Goal: Information Seeking & Learning: Learn about a topic

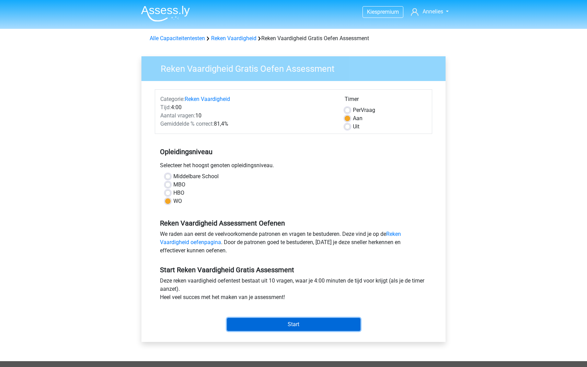
click at [299, 322] on input "Start" at bounding box center [293, 324] width 133 height 13
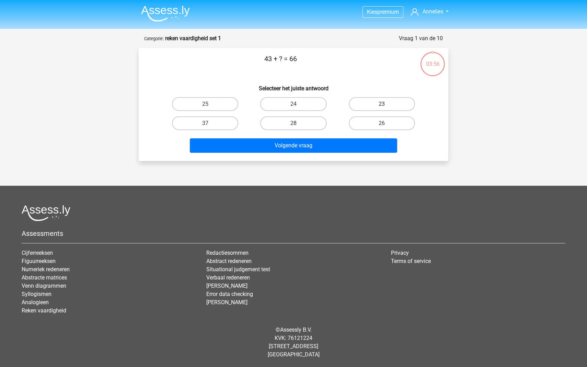
click at [365, 104] on label "23" at bounding box center [382, 104] width 66 height 14
click at [381, 104] on input "23" at bounding box center [383, 106] width 4 height 4
radio input "true"
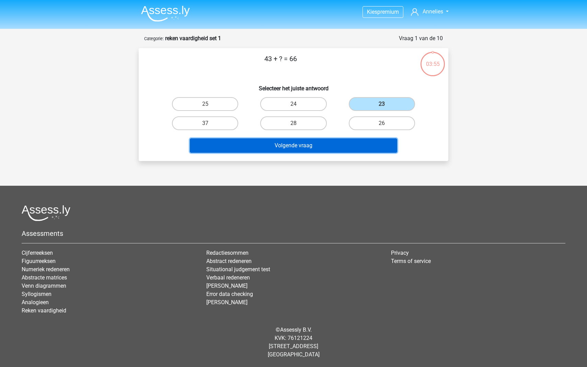
click at [344, 144] on button "Volgende vraag" at bounding box center [294, 145] width 208 height 14
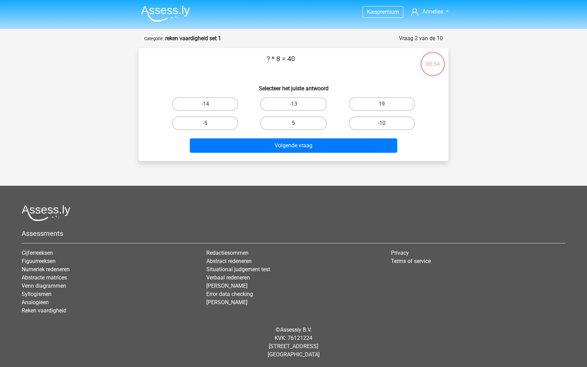
click at [289, 125] on label "5" at bounding box center [293, 123] width 66 height 14
click at [293, 125] on input "5" at bounding box center [295, 125] width 4 height 4
radio input "true"
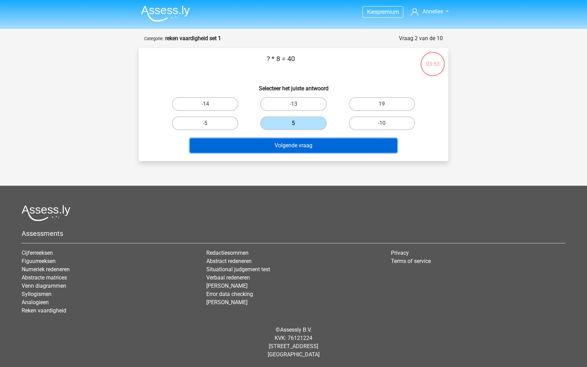
click at [294, 145] on button "Volgende vraag" at bounding box center [294, 145] width 208 height 14
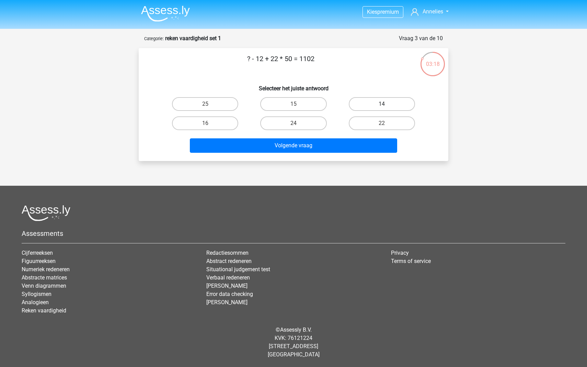
click at [359, 102] on label "14" at bounding box center [382, 104] width 66 height 14
click at [381, 104] on input "14" at bounding box center [383, 106] width 4 height 4
radio input "true"
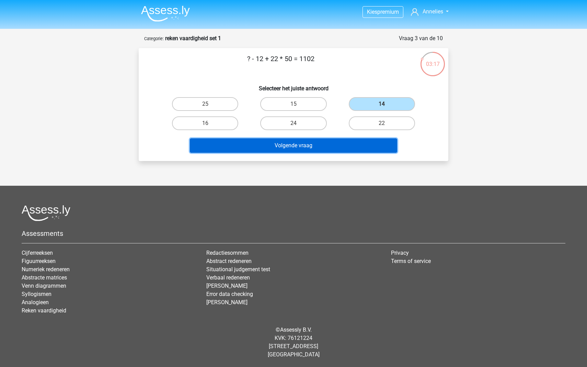
click at [336, 148] on button "Volgende vraag" at bounding box center [294, 145] width 208 height 14
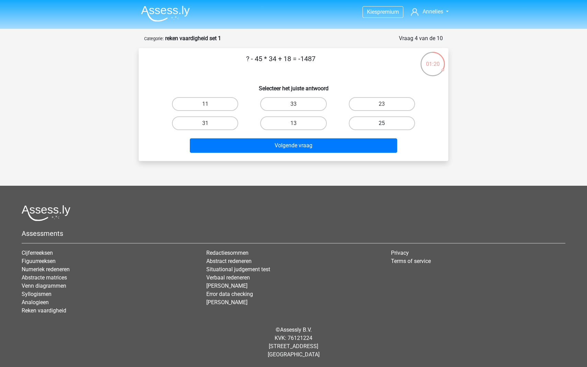
click at [363, 122] on label "25" at bounding box center [382, 123] width 66 height 14
click at [381, 123] on input "25" at bounding box center [383, 125] width 4 height 4
radio input "true"
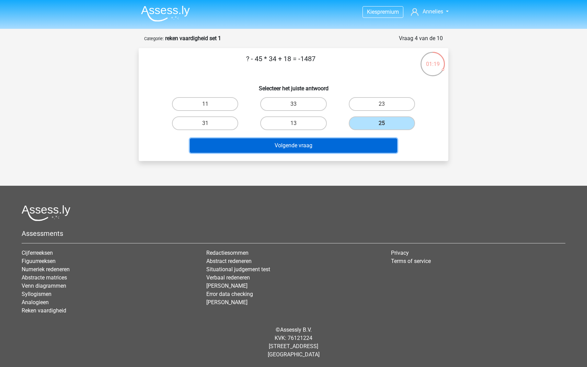
click at [331, 143] on button "Volgende vraag" at bounding box center [294, 145] width 208 height 14
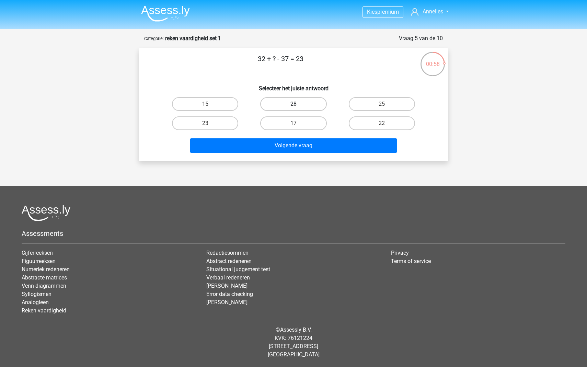
click at [287, 108] on label "28" at bounding box center [293, 104] width 66 height 14
click at [293, 108] on input "28" at bounding box center [295, 106] width 4 height 4
radio input "true"
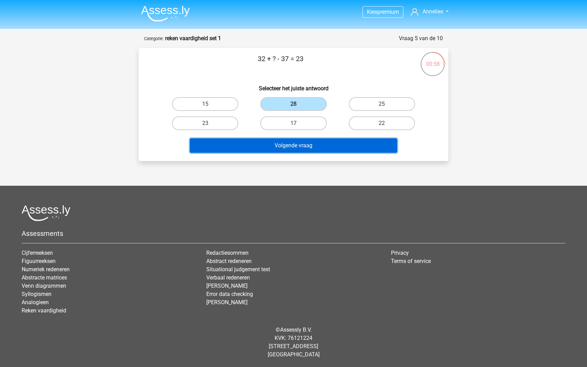
click at [287, 150] on button "Volgende vraag" at bounding box center [294, 145] width 208 height 14
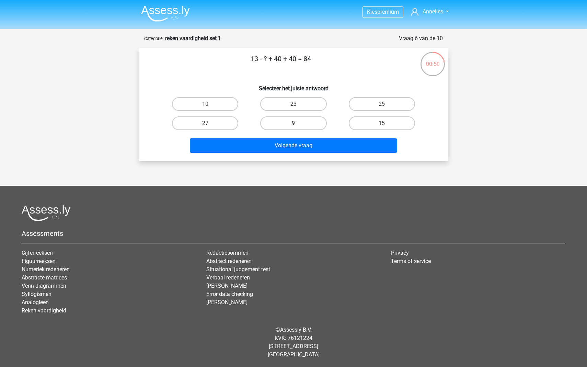
click at [298, 125] on label "9" at bounding box center [293, 123] width 66 height 14
click at [298, 125] on input "9" at bounding box center [295, 125] width 4 height 4
radio input "true"
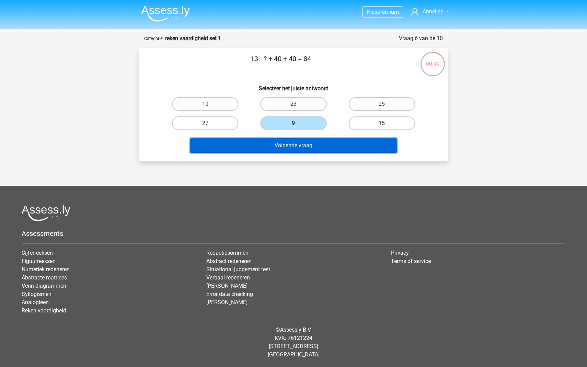
click at [304, 144] on button "Volgende vraag" at bounding box center [294, 145] width 208 height 14
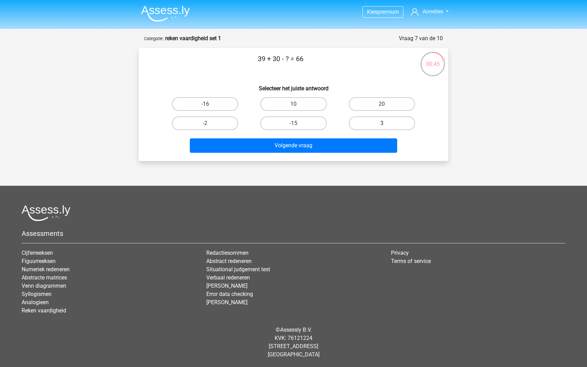
click at [386, 126] on label "3" at bounding box center [382, 123] width 66 height 14
click at [386, 126] on input "3" at bounding box center [383, 125] width 4 height 4
radio input "true"
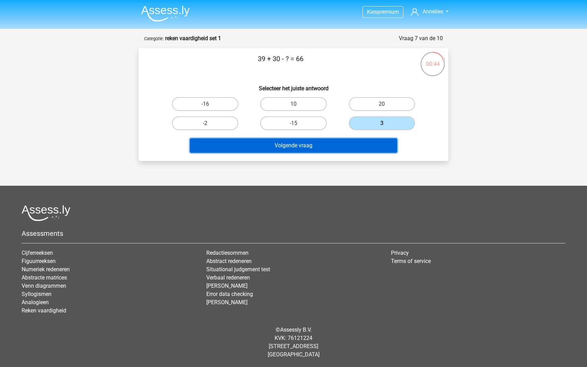
click at [328, 143] on button "Volgende vraag" at bounding box center [294, 145] width 208 height 14
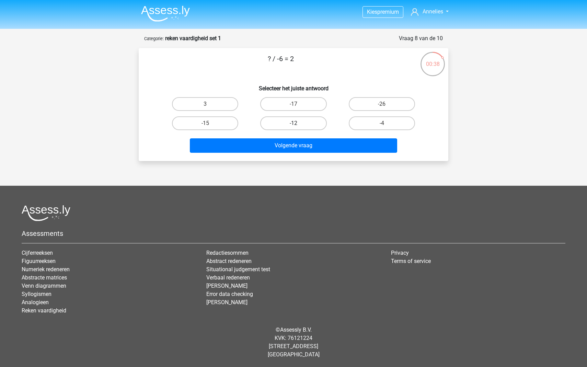
click at [304, 125] on label "-12" at bounding box center [293, 123] width 66 height 14
click at [298, 125] on input "-12" at bounding box center [295, 125] width 4 height 4
radio input "true"
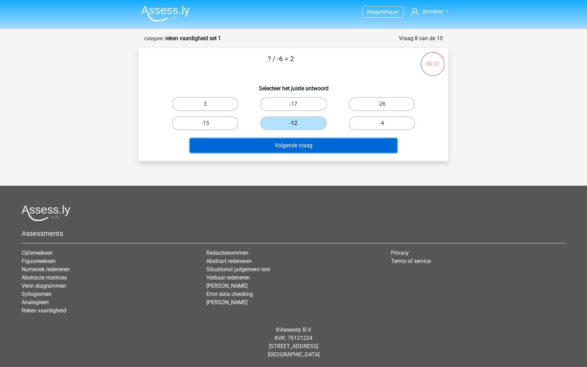
click at [302, 146] on button "Volgende vraag" at bounding box center [294, 145] width 208 height 14
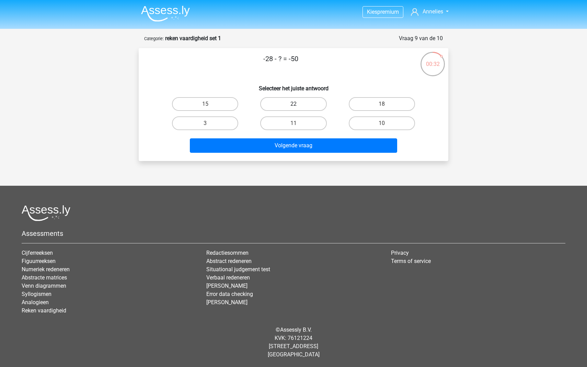
click at [283, 104] on label "22" at bounding box center [293, 104] width 66 height 14
click at [293, 104] on input "22" at bounding box center [295, 106] width 4 height 4
radio input "true"
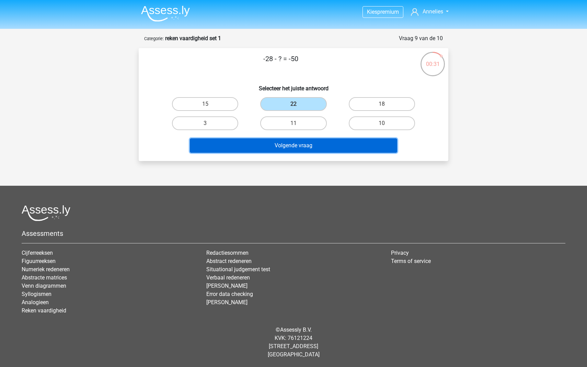
click at [284, 145] on button "Volgende vraag" at bounding box center [294, 145] width 208 height 14
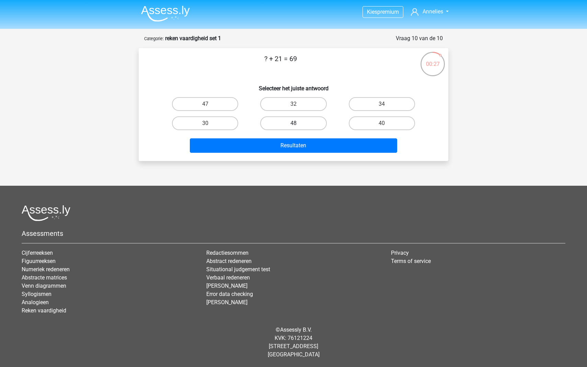
click at [293, 121] on label "48" at bounding box center [293, 123] width 66 height 14
click at [293, 123] on input "48" at bounding box center [295, 125] width 4 height 4
radio input "true"
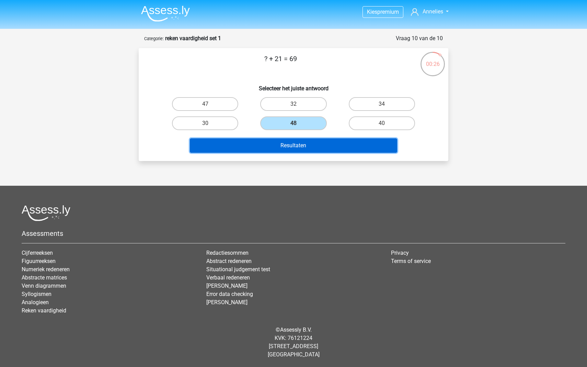
click at [291, 143] on button "Resultaten" at bounding box center [294, 145] width 208 height 14
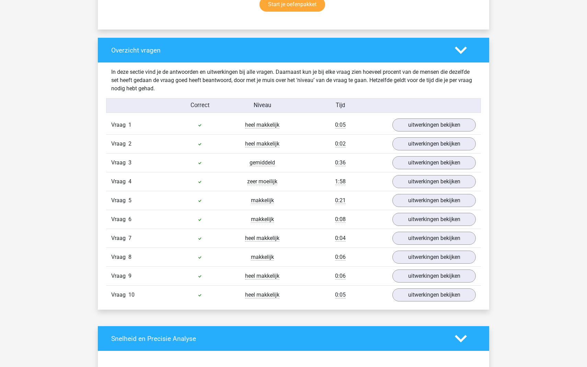
scroll to position [472, 0]
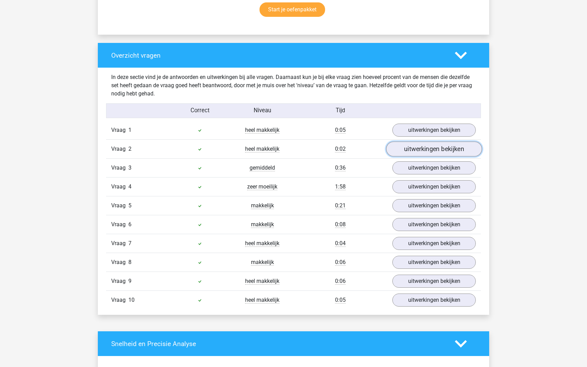
click at [423, 151] on link "uitwerkingen bekijken" at bounding box center [434, 148] width 96 height 15
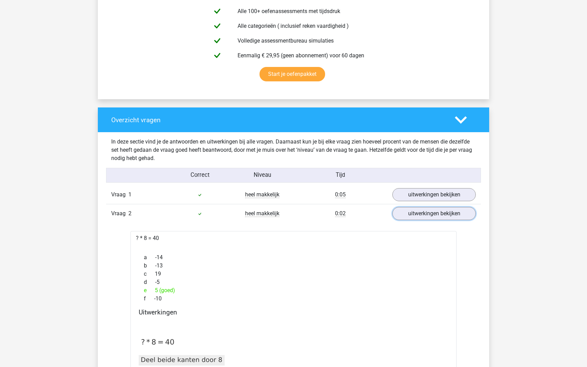
scroll to position [405, 0]
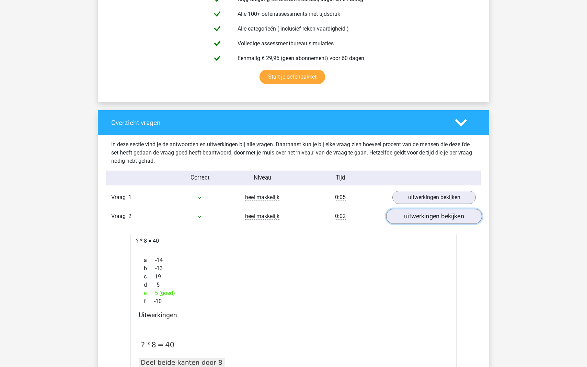
click at [446, 214] on link "uitwerkingen bekijken" at bounding box center [434, 216] width 96 height 15
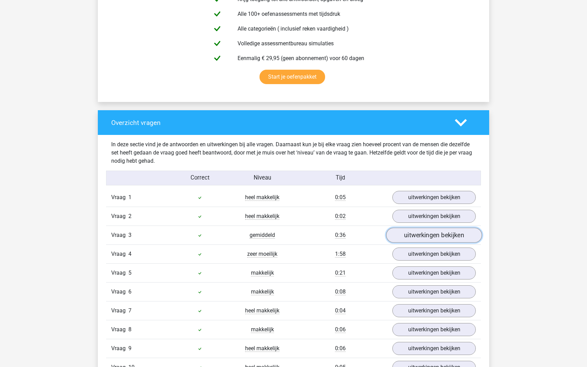
click at [444, 237] on link "uitwerkingen bekijken" at bounding box center [434, 234] width 96 height 15
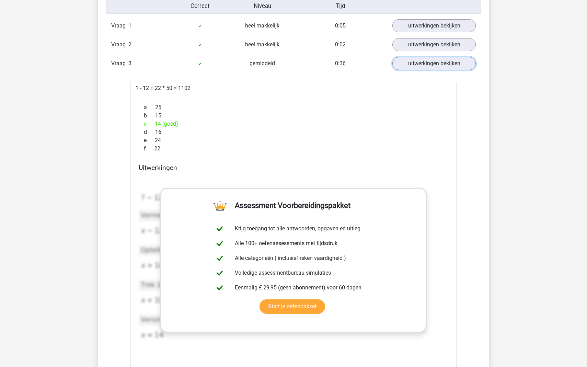
scroll to position [521, 0]
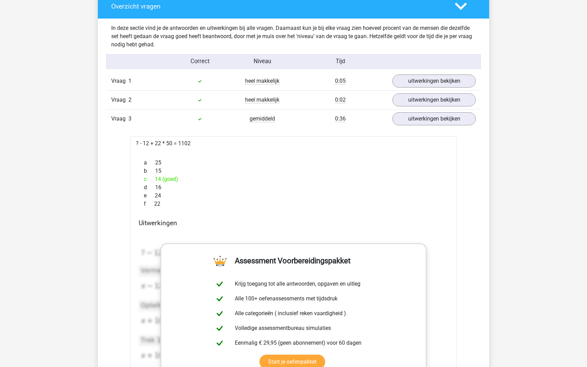
drag, startPoint x: 195, startPoint y: 143, endPoint x: 125, endPoint y: 139, distance: 69.7
click at [125, 139] on div "Vraag 1 heel makkelijk 0:05 uitwerkingen bekijken 43 + ? = 66 a 25 b 24 c 23 (g…" at bounding box center [293, 339] width 364 height 535
copy div "? - 12 + 22 * 50 = 1102"
click at [440, 122] on link "uitwerkingen bekijken" at bounding box center [434, 118] width 96 height 15
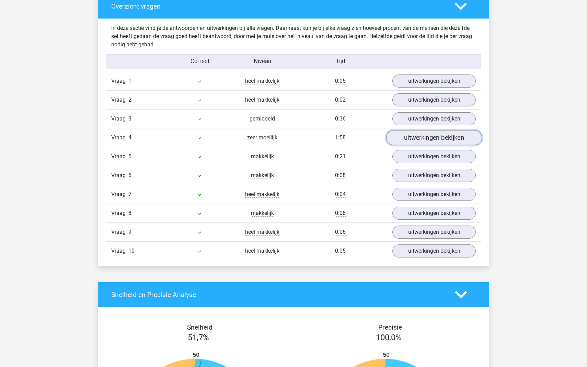
click at [445, 139] on link "uitwerkingen bekijken" at bounding box center [434, 137] width 96 height 15
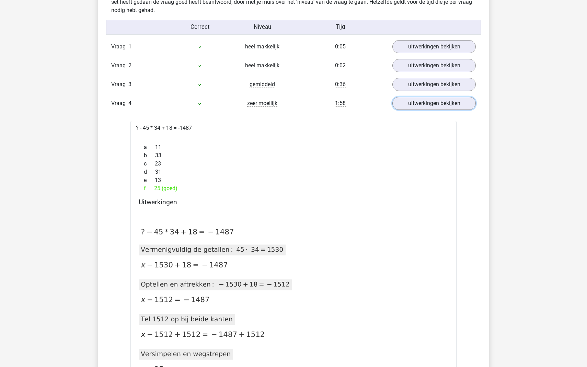
scroll to position [555, 0]
click at [436, 106] on link "uitwerkingen bekijken" at bounding box center [434, 103] width 96 height 15
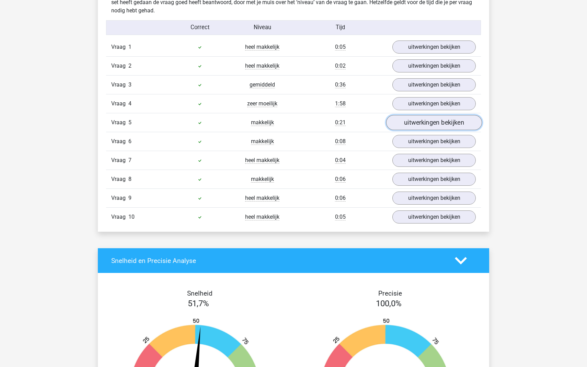
click at [443, 124] on link "uitwerkingen bekijken" at bounding box center [434, 122] width 96 height 15
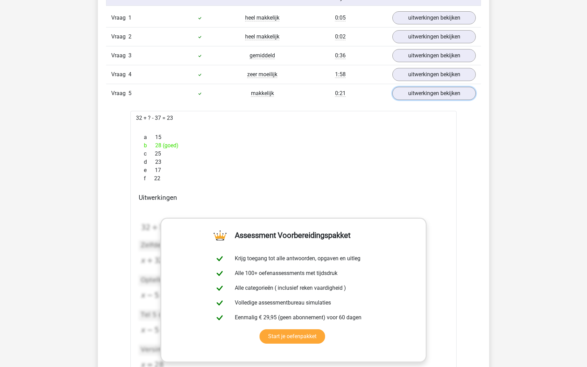
scroll to position [584, 0]
click at [449, 94] on link "uitwerkingen bekijken" at bounding box center [434, 93] width 96 height 15
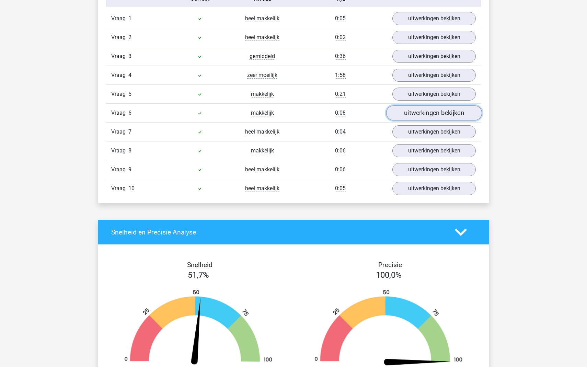
click at [451, 115] on link "uitwerkingen bekijken" at bounding box center [434, 112] width 96 height 15
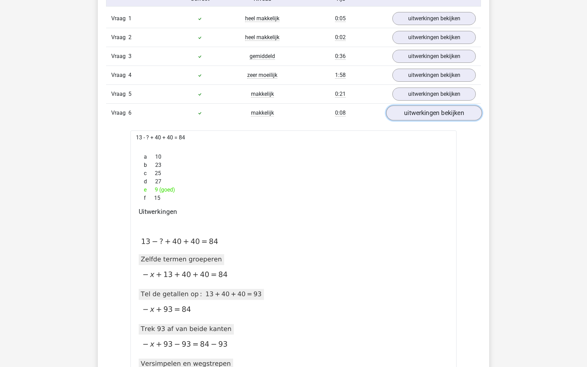
click at [451, 115] on link "uitwerkingen bekijken" at bounding box center [434, 112] width 96 height 15
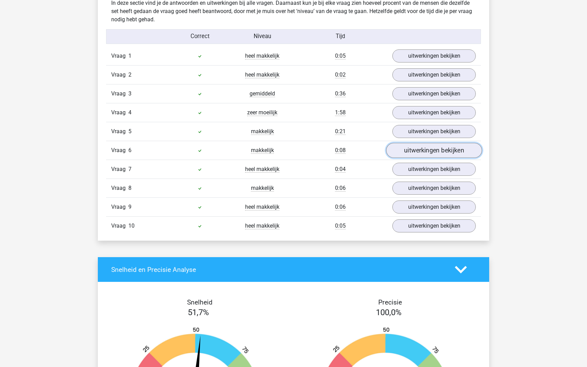
scroll to position [545, 0]
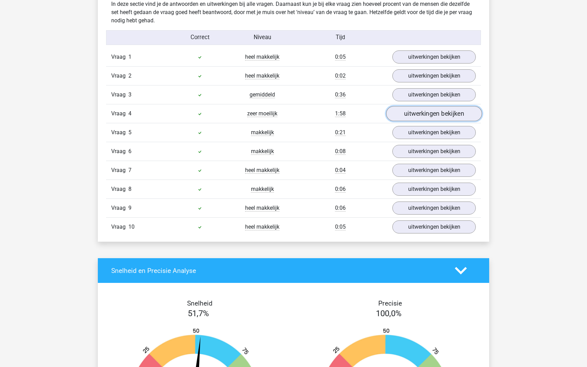
click at [403, 114] on link "uitwerkingen bekijken" at bounding box center [434, 113] width 96 height 15
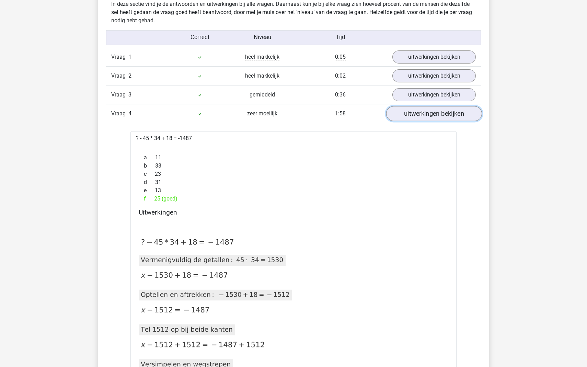
click at [410, 114] on link "uitwerkingen bekijken" at bounding box center [434, 113] width 96 height 15
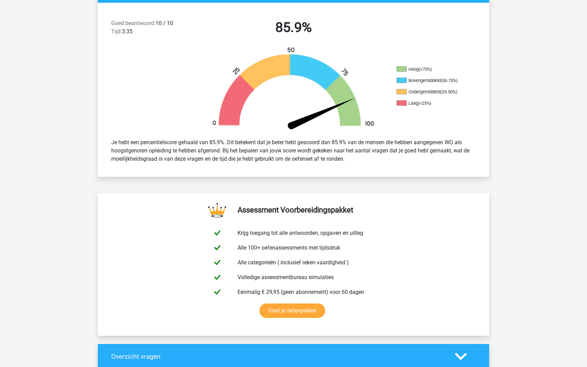
scroll to position [0, 0]
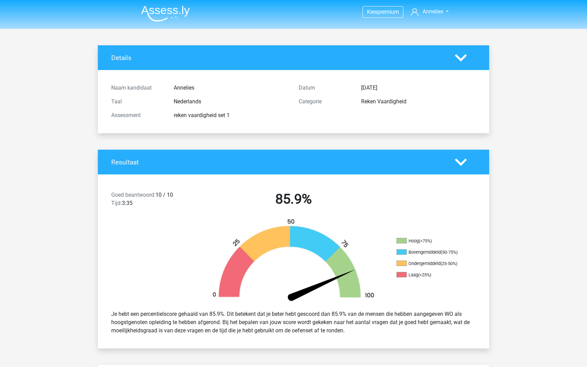
click at [166, 14] on img at bounding box center [165, 13] width 49 height 16
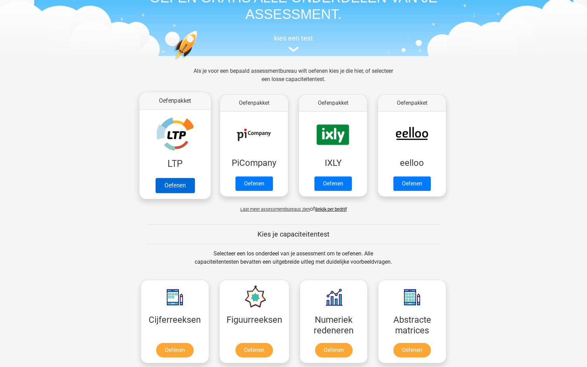
scroll to position [174, 0]
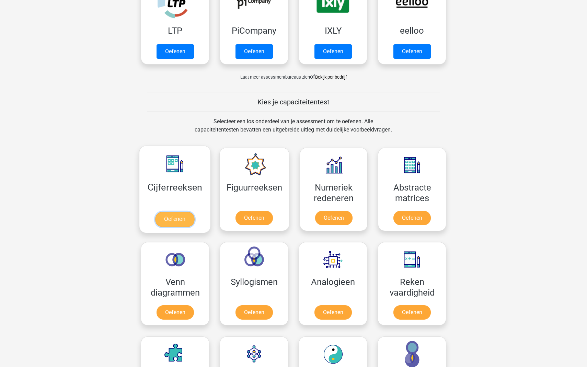
click at [179, 212] on link "Oefenen" at bounding box center [174, 219] width 39 height 15
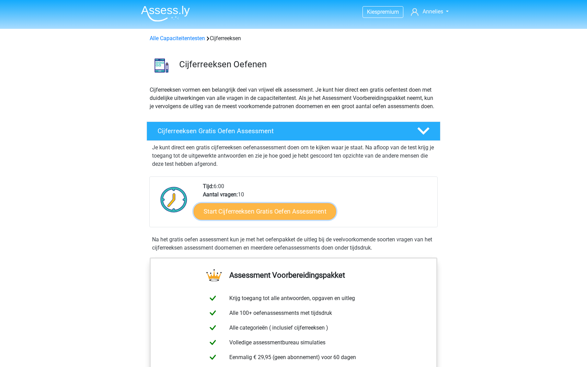
click at [273, 219] on link "Start Cijferreeksen Gratis Oefen Assessment" at bounding box center [264, 211] width 142 height 16
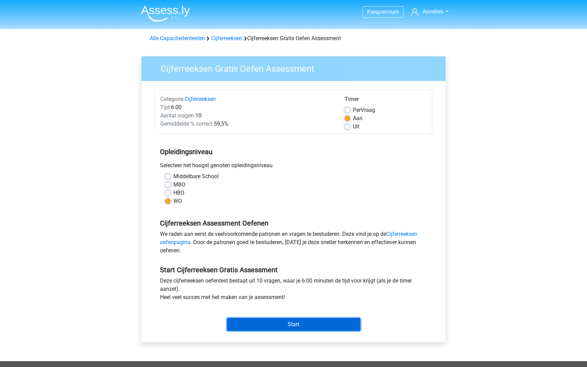
click at [303, 323] on input "Start" at bounding box center [293, 324] width 133 height 13
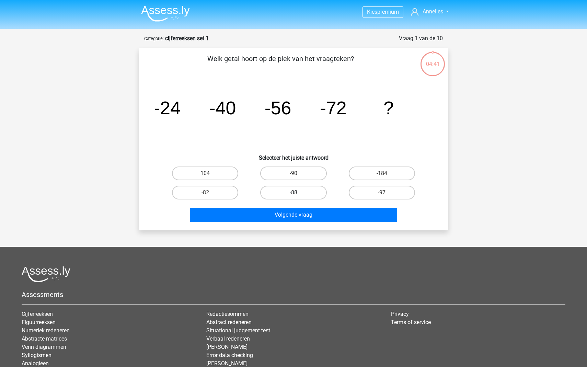
click at [314, 191] on label "-88" at bounding box center [293, 193] width 66 height 14
click at [298, 192] on input "-88" at bounding box center [295, 194] width 4 height 4
radio input "true"
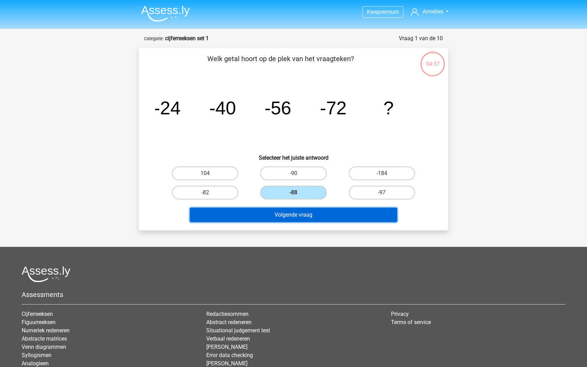
click at [317, 214] on button "Volgende vraag" at bounding box center [294, 215] width 208 height 14
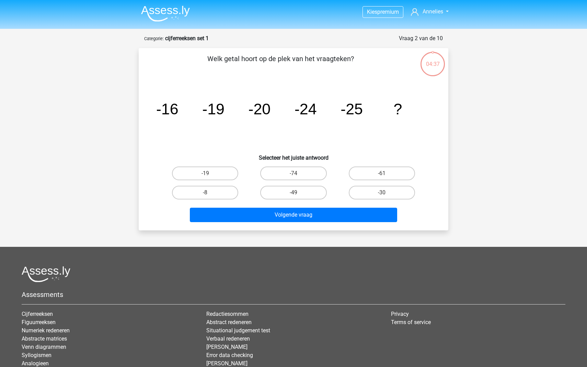
scroll to position [34, 0]
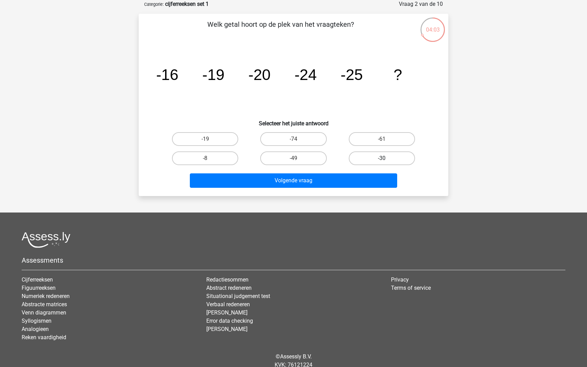
click at [381, 156] on label "-30" at bounding box center [382, 158] width 66 height 14
click at [381, 158] on input "-30" at bounding box center [383, 160] width 4 height 4
radio input "true"
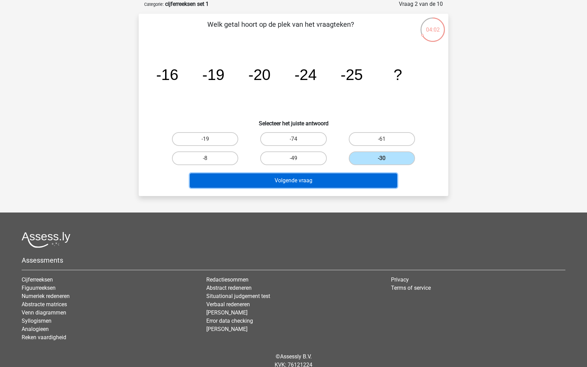
click at [342, 174] on button "Volgende vraag" at bounding box center [294, 180] width 208 height 14
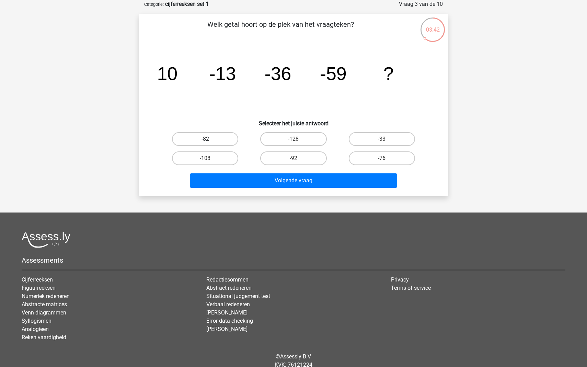
click at [222, 139] on label "-82" at bounding box center [205, 139] width 66 height 14
click at [210, 139] on input "-82" at bounding box center [207, 141] width 4 height 4
radio input "true"
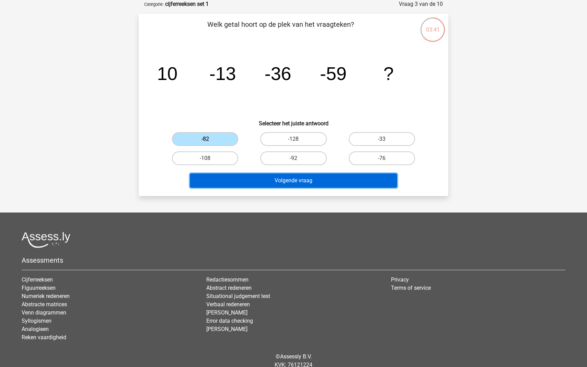
click at [245, 187] on button "Volgende vraag" at bounding box center [294, 180] width 208 height 14
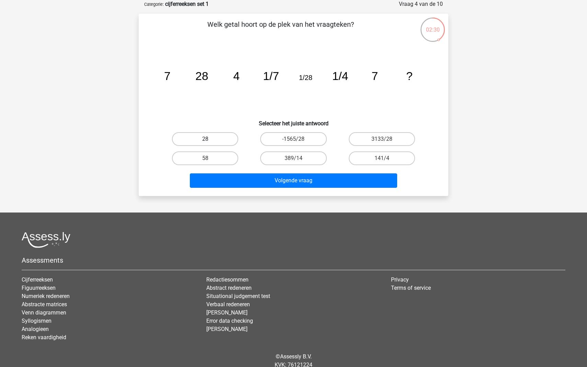
click at [224, 139] on label "28" at bounding box center [205, 139] width 66 height 14
click at [210, 139] on input "28" at bounding box center [207, 141] width 4 height 4
radio input "true"
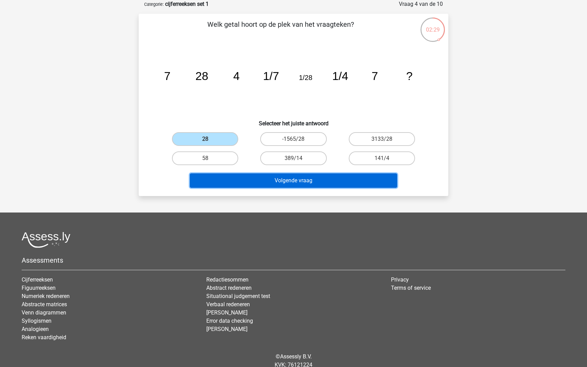
click at [250, 179] on button "Volgende vraag" at bounding box center [294, 180] width 208 height 14
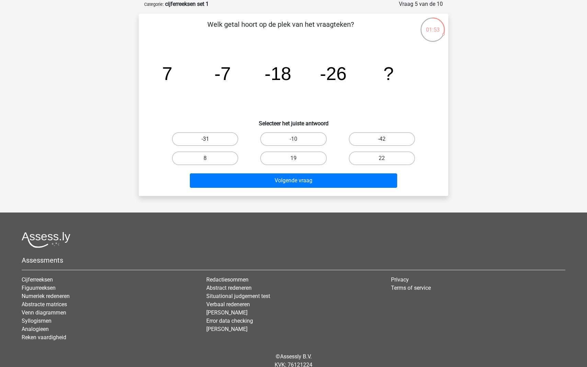
click at [223, 141] on label "-31" at bounding box center [205, 139] width 66 height 14
click at [210, 141] on input "-31" at bounding box center [207, 141] width 4 height 4
radio input "true"
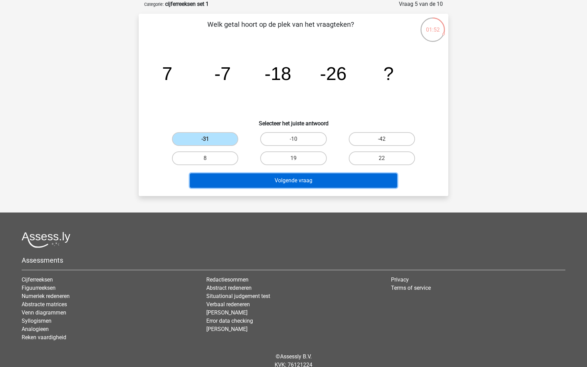
click at [246, 181] on button "Volgende vraag" at bounding box center [294, 180] width 208 height 14
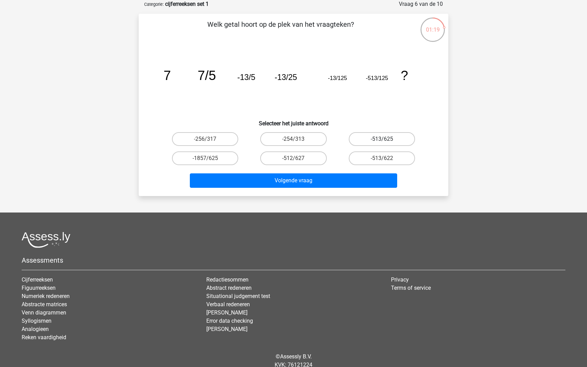
click at [366, 140] on label "-513/625" at bounding box center [382, 139] width 66 height 14
click at [381, 140] on input "-513/625" at bounding box center [383, 141] width 4 height 4
radio input "true"
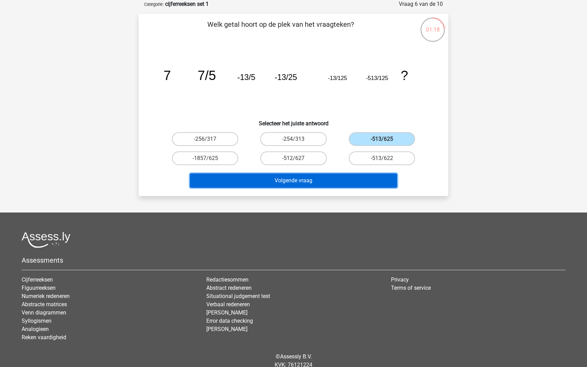
click at [333, 185] on button "Volgende vraag" at bounding box center [294, 180] width 208 height 14
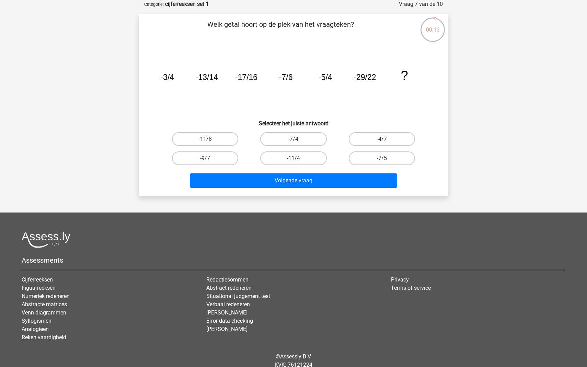
click at [291, 157] on label "-11/4" at bounding box center [293, 158] width 66 height 14
click at [293, 158] on input "-11/4" at bounding box center [295, 160] width 4 height 4
radio input "true"
click at [290, 188] on div "Volgende vraag" at bounding box center [293, 181] width 265 height 17
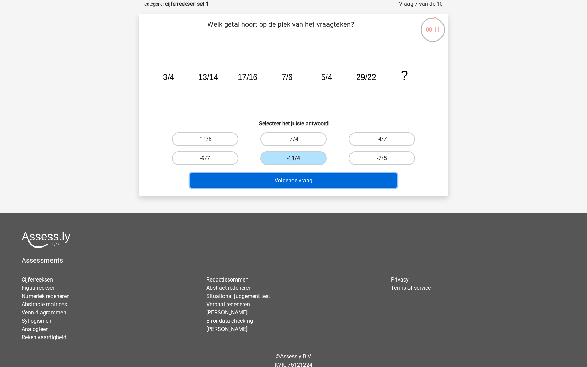
click at [304, 180] on button "Volgende vraag" at bounding box center [294, 180] width 208 height 14
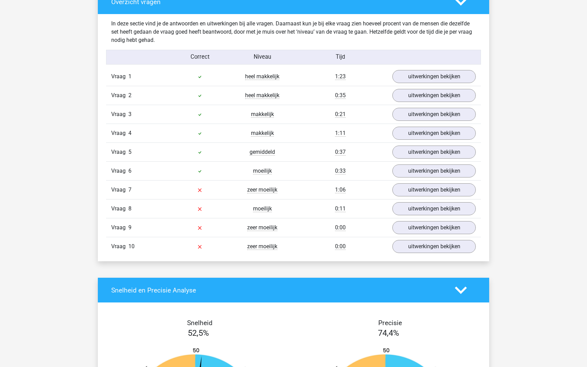
scroll to position [523, 0]
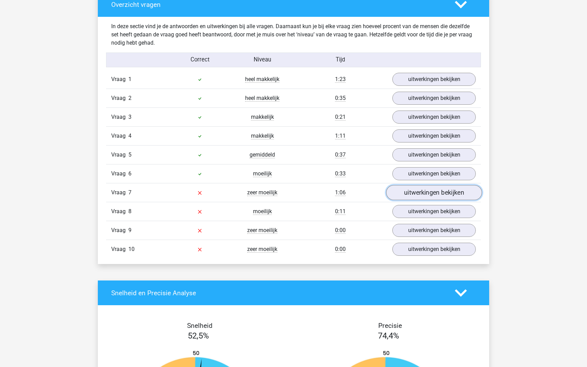
click at [420, 197] on link "uitwerkingen bekijken" at bounding box center [434, 192] width 96 height 15
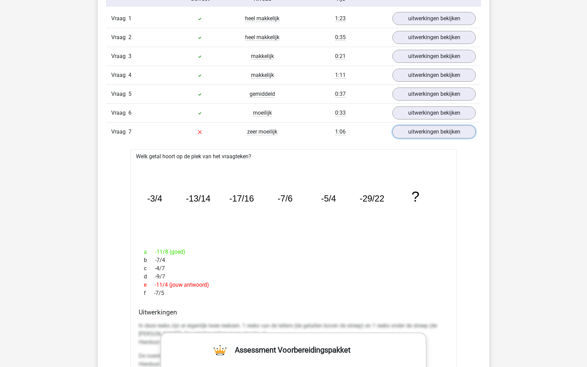
scroll to position [583, 0]
click at [421, 134] on link "uitwerkingen bekijken" at bounding box center [434, 132] width 96 height 15
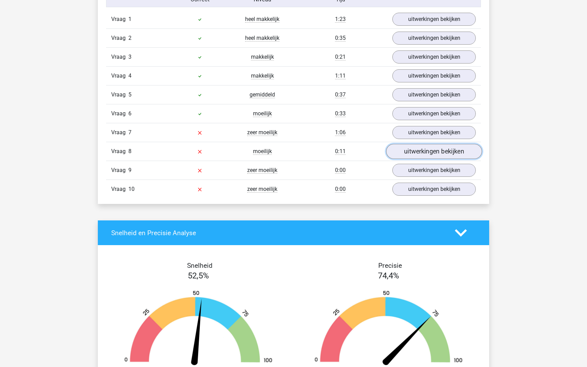
click at [437, 152] on link "uitwerkingen bekijken" at bounding box center [434, 151] width 96 height 15
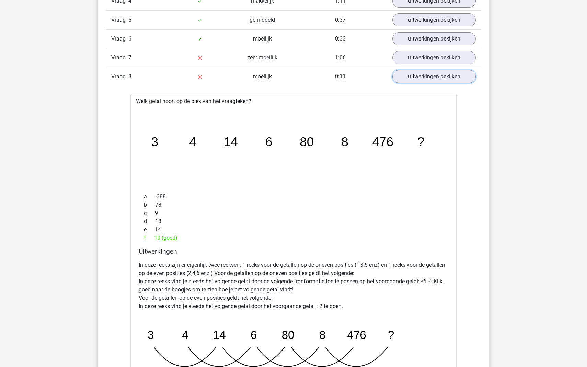
scroll to position [658, 0]
click at [423, 76] on link "uitwerkingen bekijken" at bounding box center [434, 76] width 96 height 15
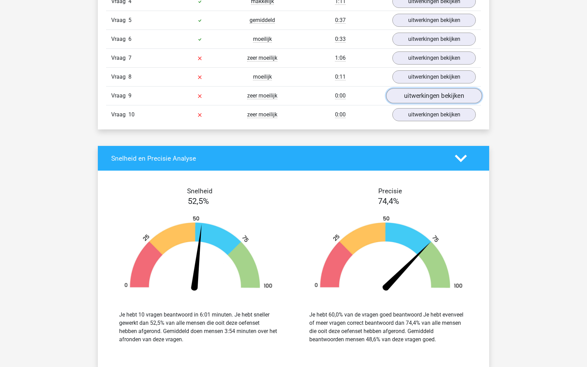
click at [429, 94] on link "uitwerkingen bekijken" at bounding box center [434, 95] width 96 height 15
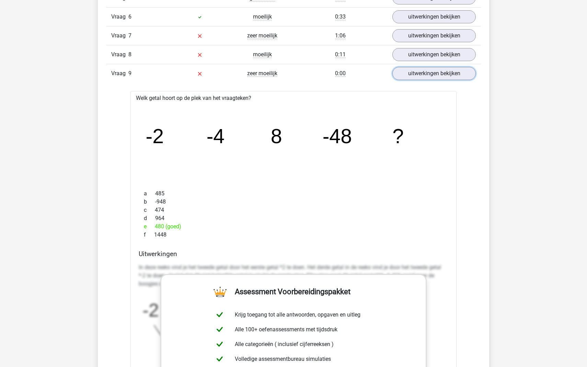
scroll to position [683, 0]
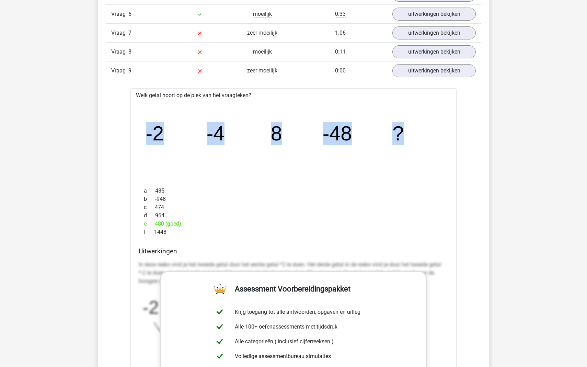
drag, startPoint x: 419, startPoint y: 132, endPoint x: 124, endPoint y: 137, distance: 295.0
click at [124, 137] on div "Vraag 1 heel makkelijk 1:23 uitwerkingen bekijken Welk getal hoort op de plek v…" at bounding box center [293, 216] width 364 height 612
copy g "-2 -4 8 -48 ?"
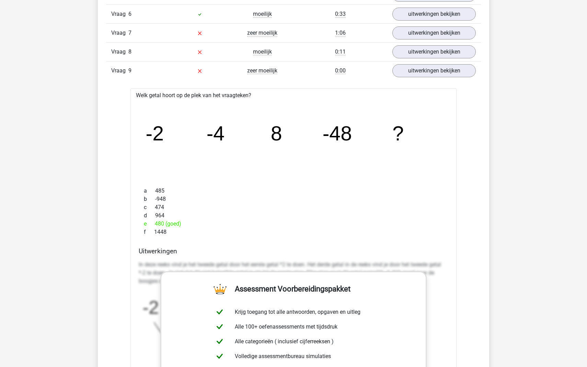
click at [281, 206] on div "c 474" at bounding box center [293, 207] width 309 height 8
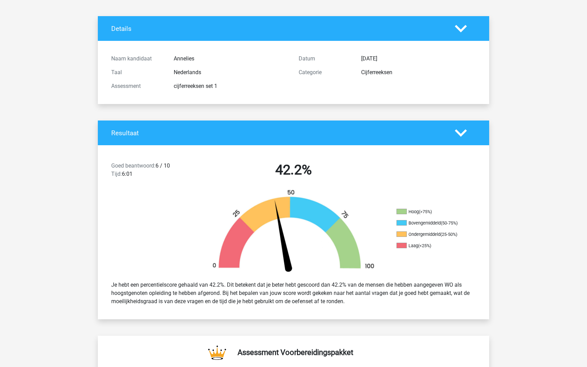
scroll to position [0, 0]
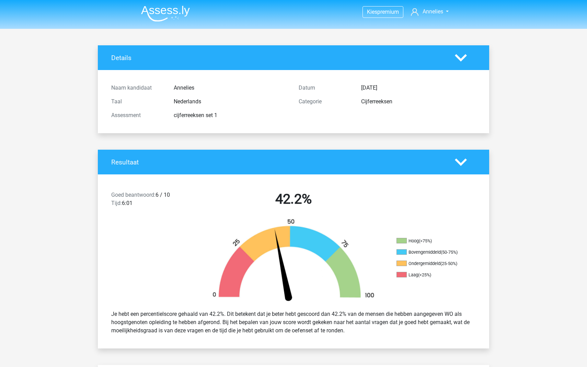
click at [161, 17] on img at bounding box center [165, 13] width 49 height 16
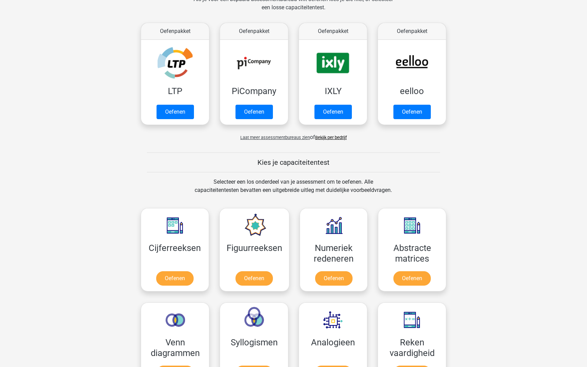
scroll to position [182, 0]
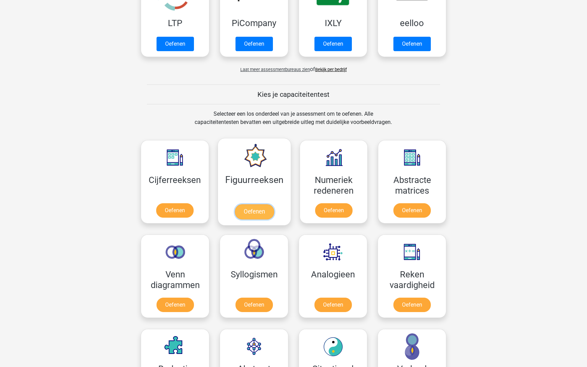
click at [257, 204] on link "Oefenen" at bounding box center [253, 211] width 39 height 15
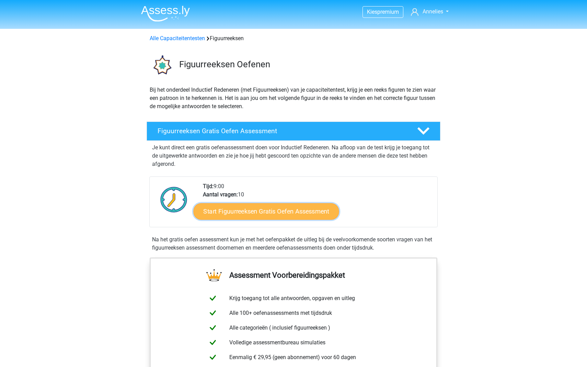
click at [256, 208] on link "Start Figuurreeksen Gratis Oefen Assessment" at bounding box center [265, 211] width 145 height 16
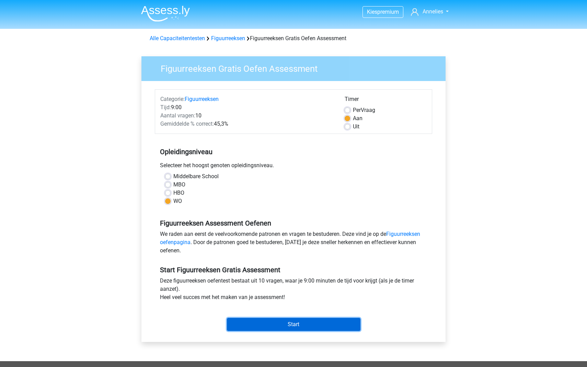
click at [291, 324] on input "Start" at bounding box center [293, 324] width 133 height 13
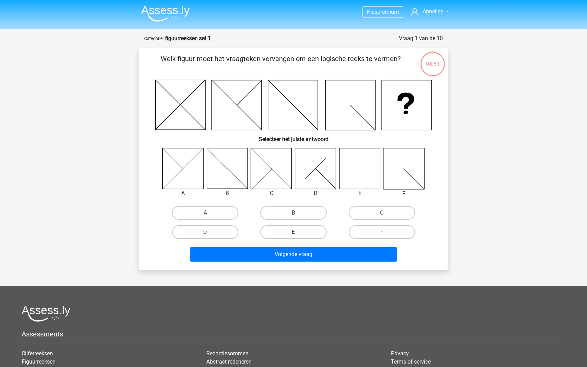
click at [345, 172] on icon at bounding box center [359, 168] width 41 height 41
click at [304, 236] on label "E" at bounding box center [293, 232] width 66 height 14
click at [298, 236] on input "E" at bounding box center [295, 234] width 4 height 4
radio input "true"
click at [314, 262] on div "Volgende vraag" at bounding box center [293, 255] width 265 height 17
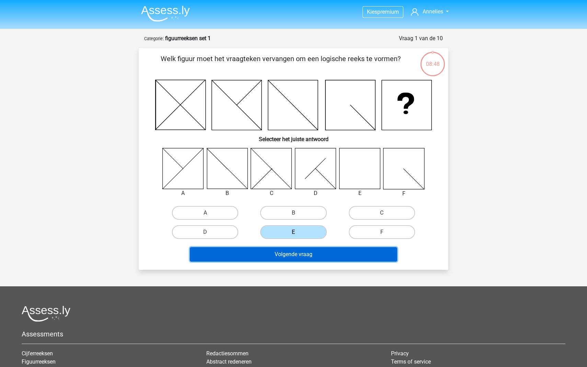
click at [324, 253] on button "Volgende vraag" at bounding box center [294, 254] width 208 height 14
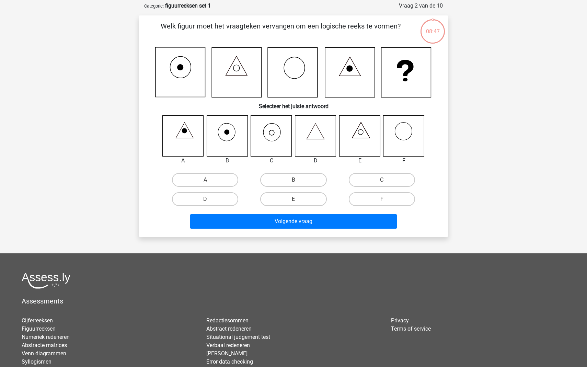
scroll to position [34, 0]
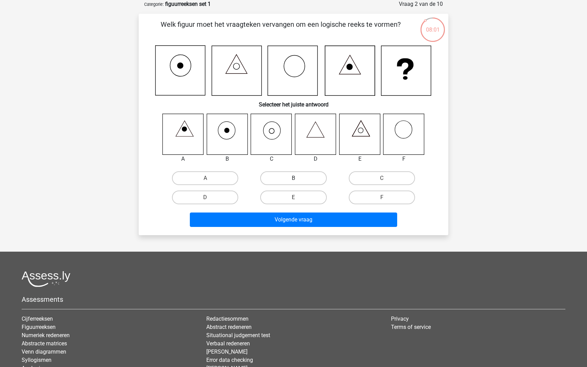
click at [306, 176] on label "B" at bounding box center [293, 178] width 66 height 14
click at [298, 178] on input "B" at bounding box center [295, 180] width 4 height 4
radio input "true"
click at [361, 180] on label "C" at bounding box center [382, 178] width 66 height 14
click at [381, 180] on input "C" at bounding box center [383, 180] width 4 height 4
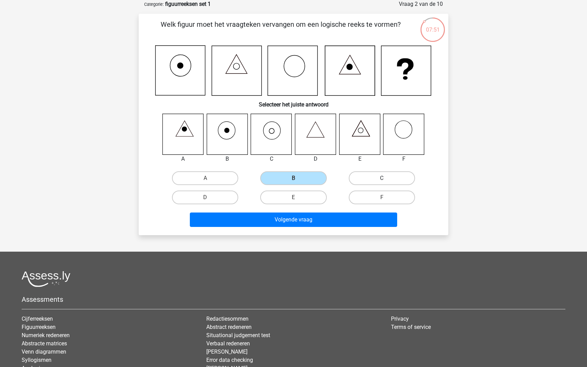
radio input "true"
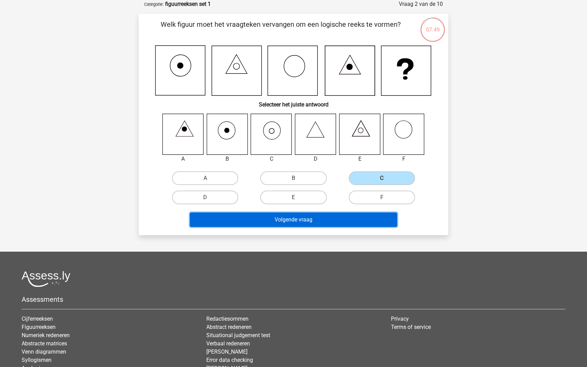
click at [332, 217] on button "Volgende vraag" at bounding box center [294, 219] width 208 height 14
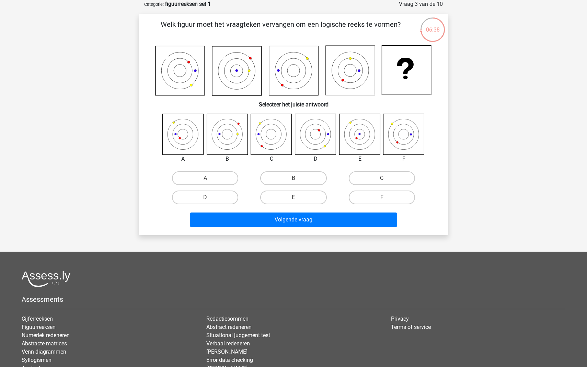
click at [359, 124] on icon at bounding box center [359, 134] width 41 height 41
click at [311, 198] on label "E" at bounding box center [293, 197] width 66 height 14
click at [298, 198] on input "E" at bounding box center [295, 199] width 4 height 4
radio input "true"
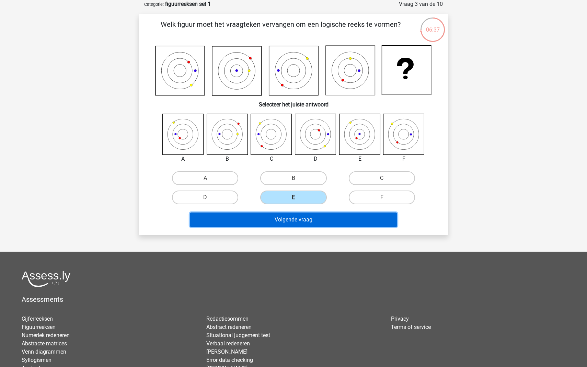
click at [314, 219] on button "Volgende vraag" at bounding box center [294, 219] width 208 height 14
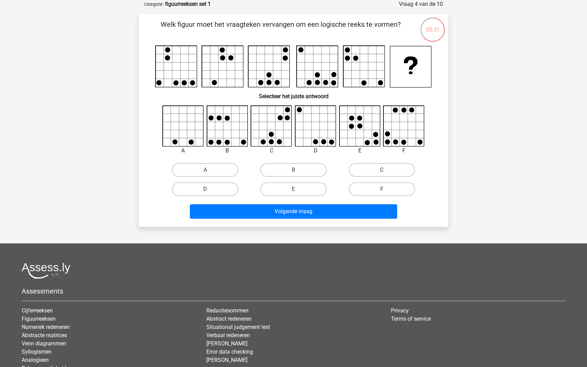
click at [311, 116] on icon at bounding box center [315, 126] width 41 height 41
click at [225, 193] on label "D" at bounding box center [205, 189] width 66 height 14
click at [210, 193] on input "D" at bounding box center [207, 191] width 4 height 4
radio input "true"
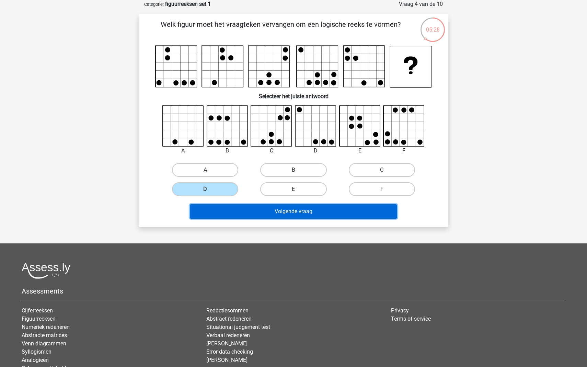
click at [240, 207] on button "Volgende vraag" at bounding box center [294, 211] width 208 height 14
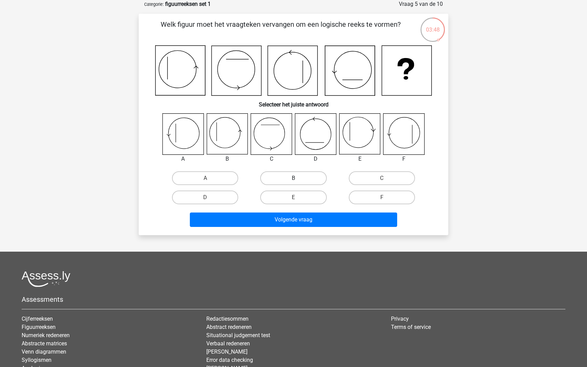
click at [282, 180] on label "B" at bounding box center [293, 178] width 66 height 14
click at [293, 180] on input "B" at bounding box center [295, 180] width 4 height 4
radio input "true"
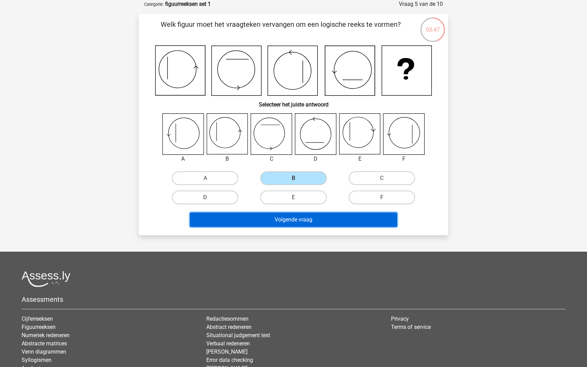
click at [302, 219] on button "Volgende vraag" at bounding box center [294, 219] width 208 height 14
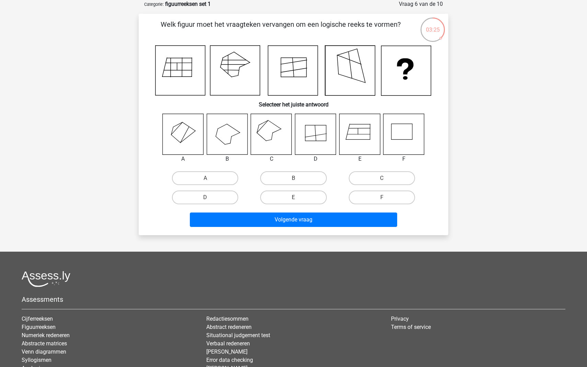
click at [267, 134] on icon at bounding box center [271, 134] width 41 height 41
click at [383, 181] on input "C" at bounding box center [383, 180] width 4 height 4
radio input "true"
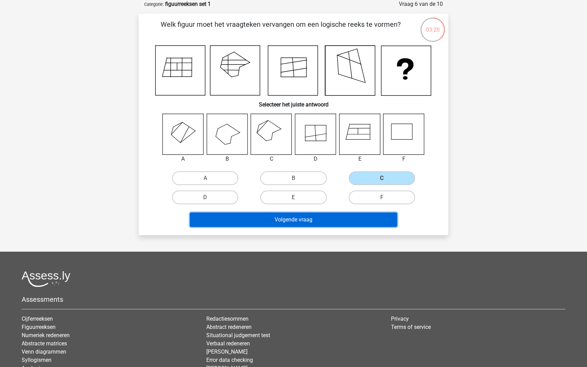
click at [326, 221] on button "Volgende vraag" at bounding box center [294, 219] width 208 height 14
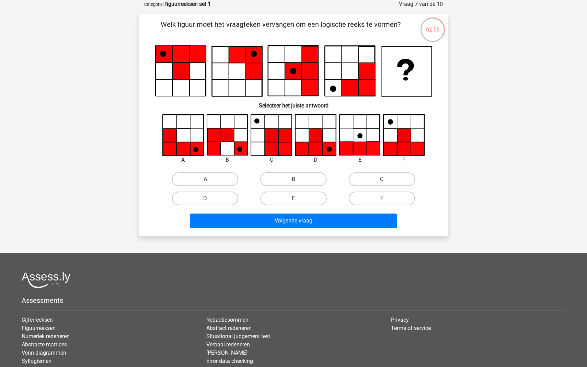
click at [207, 200] on input "D" at bounding box center [207, 200] width 4 height 4
radio input "true"
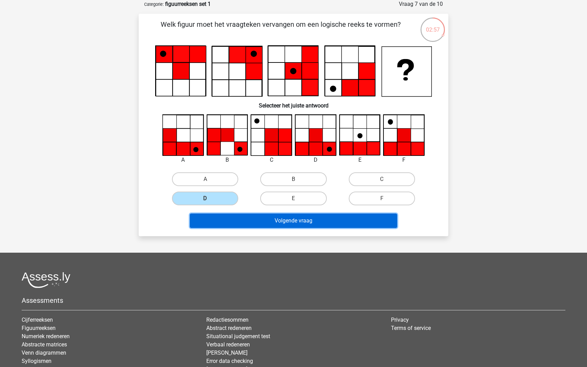
click at [237, 226] on button "Volgende vraag" at bounding box center [294, 220] width 208 height 14
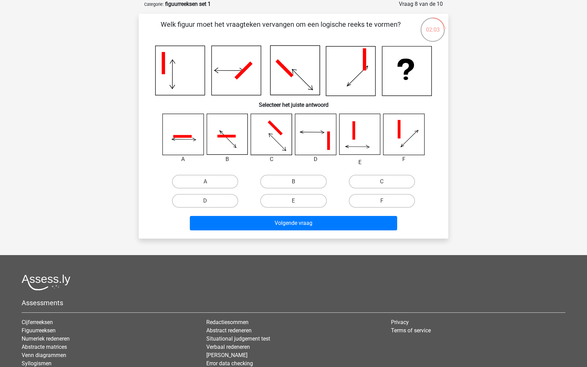
click at [320, 137] on icon at bounding box center [315, 134] width 41 height 41
click at [235, 201] on label "D" at bounding box center [205, 201] width 66 height 14
click at [210, 201] on input "D" at bounding box center [207, 203] width 4 height 4
radio input "true"
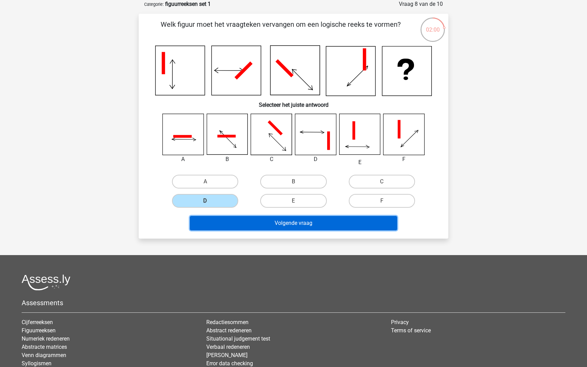
click at [250, 220] on button "Volgende vraag" at bounding box center [294, 223] width 208 height 14
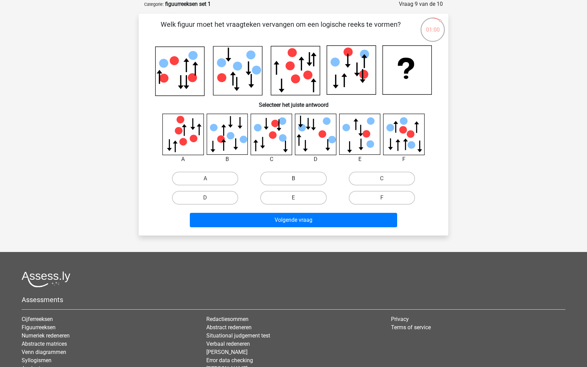
click at [293, 184] on label "B" at bounding box center [293, 179] width 66 height 14
click at [293, 183] on input "B" at bounding box center [295, 180] width 4 height 4
radio input "true"
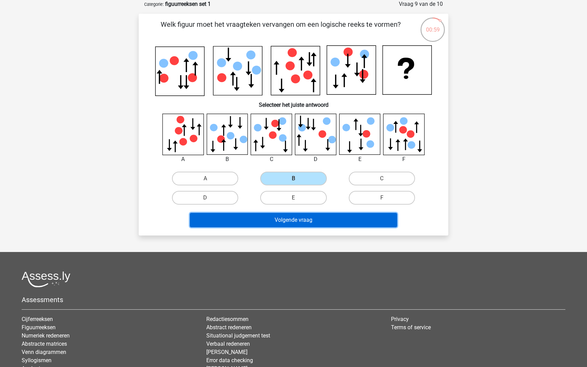
click at [303, 224] on button "Volgende vraag" at bounding box center [294, 220] width 208 height 14
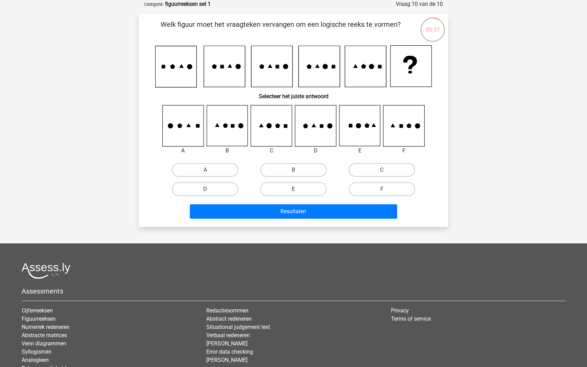
click at [307, 191] on label "E" at bounding box center [293, 189] width 66 height 14
click at [298, 191] on input "E" at bounding box center [295, 191] width 4 height 4
radio input "true"
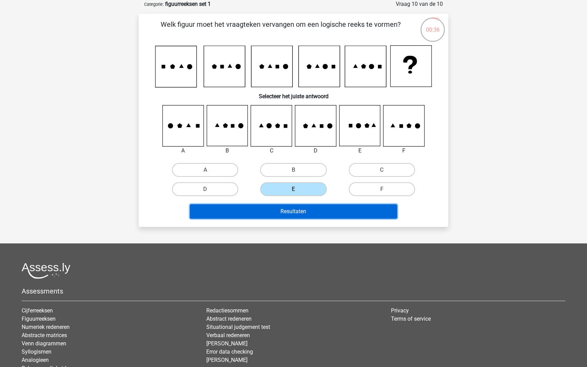
click at [312, 214] on button "Resultaten" at bounding box center [294, 211] width 208 height 14
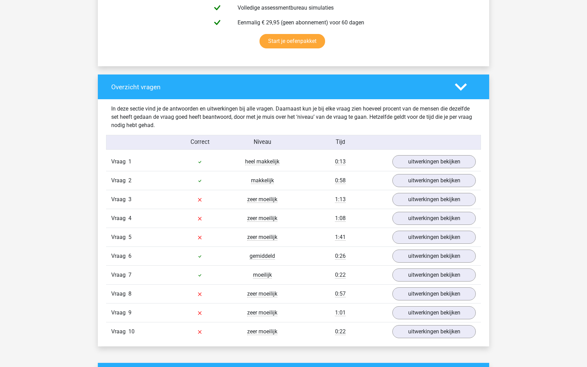
scroll to position [440, 0]
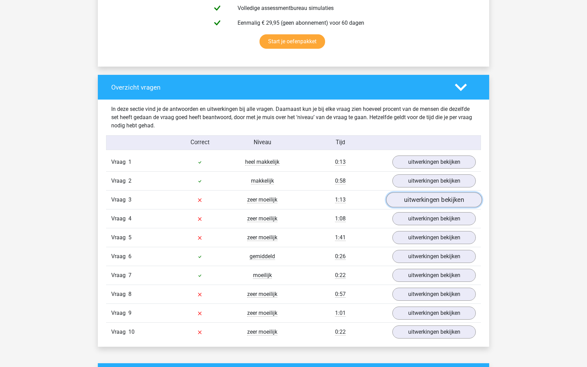
click at [420, 202] on link "uitwerkingen bekijken" at bounding box center [434, 199] width 96 height 15
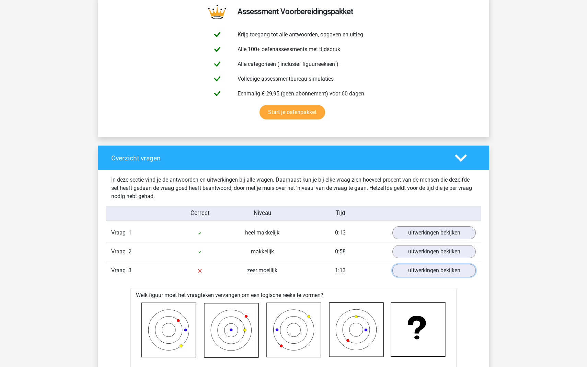
scroll to position [413, 0]
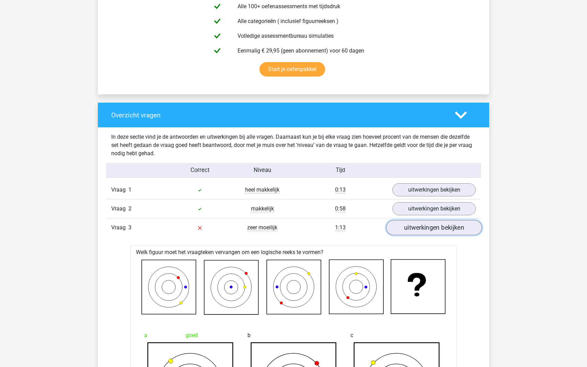
click at [453, 229] on link "uitwerkingen bekijken" at bounding box center [434, 227] width 96 height 15
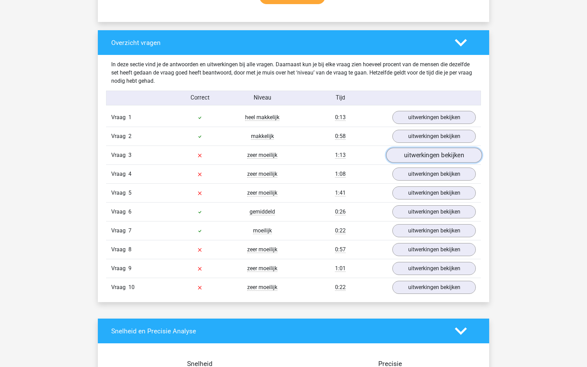
scroll to position [514, 0]
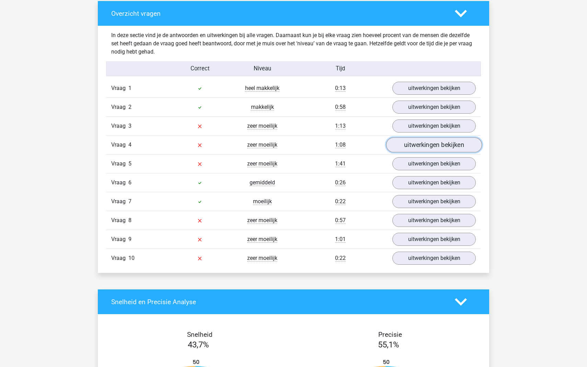
click at [433, 149] on link "uitwerkingen bekijken" at bounding box center [434, 144] width 96 height 15
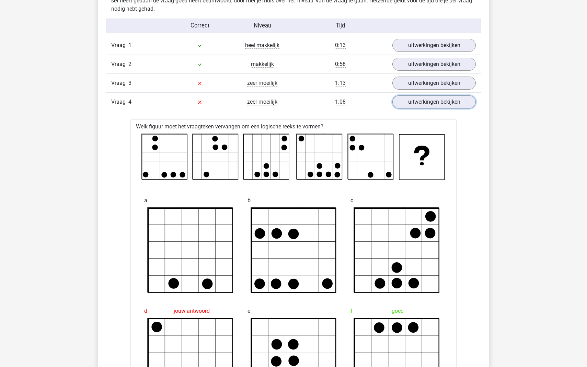
scroll to position [505, 0]
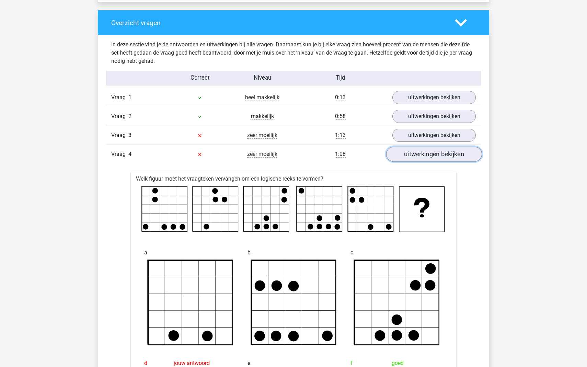
click at [442, 156] on link "uitwerkingen bekijken" at bounding box center [434, 153] width 96 height 15
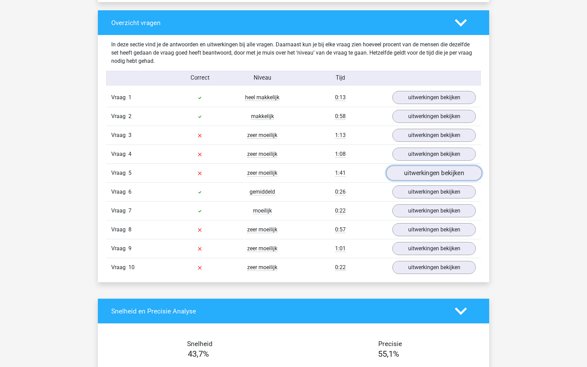
click at [446, 175] on link "uitwerkingen bekijken" at bounding box center [434, 172] width 96 height 15
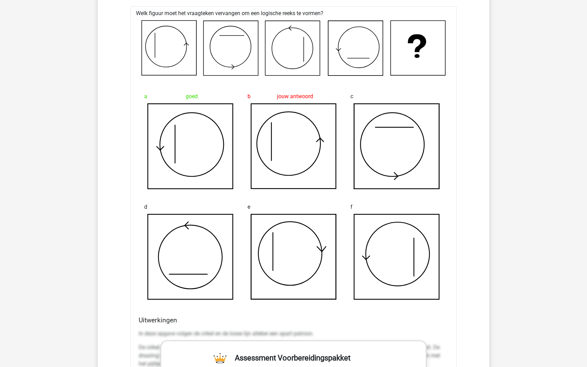
scroll to position [572, 0]
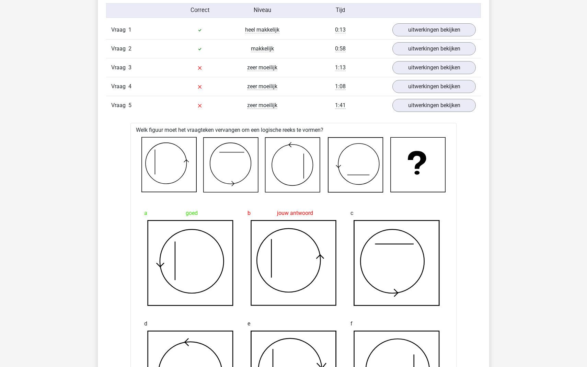
click at [430, 112] on div "Vraag 5 zeer moeilijk 1:41 uitwerkingen bekijken" at bounding box center [293, 105] width 375 height 19
click at [431, 105] on link "uitwerkingen bekijken" at bounding box center [434, 105] width 96 height 15
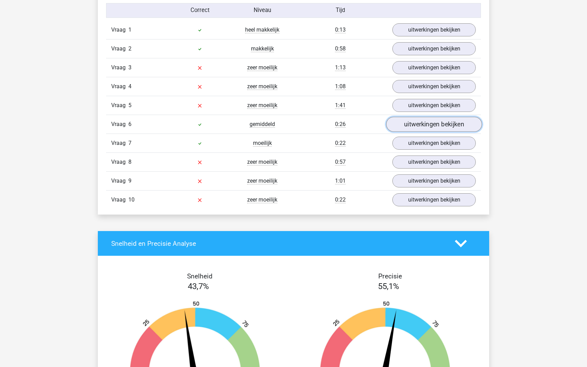
click at [435, 128] on link "uitwerkingen bekijken" at bounding box center [434, 124] width 96 height 15
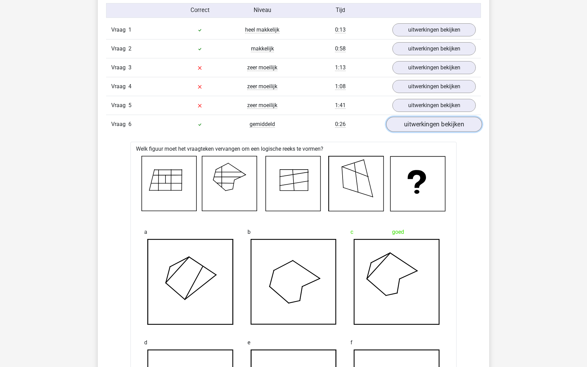
click at [435, 125] on link "uitwerkingen bekijken" at bounding box center [434, 124] width 96 height 15
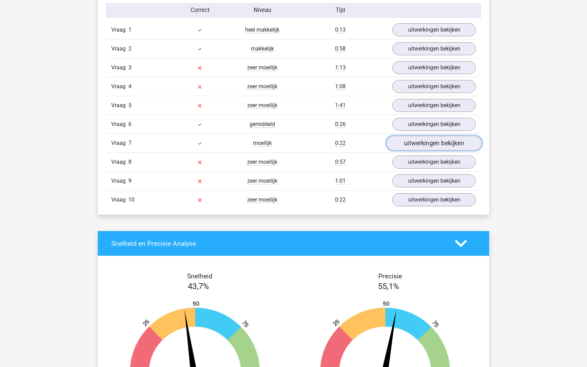
click at [443, 142] on link "uitwerkingen bekijken" at bounding box center [434, 142] width 96 height 15
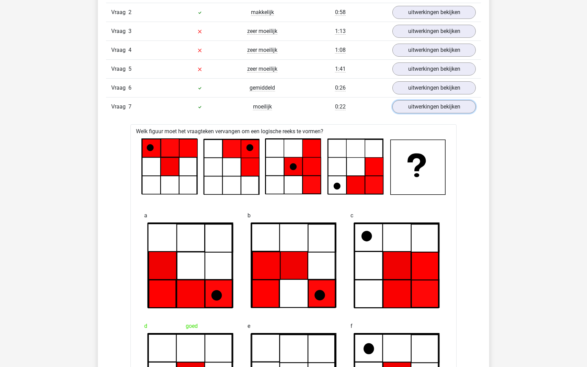
scroll to position [609, 0]
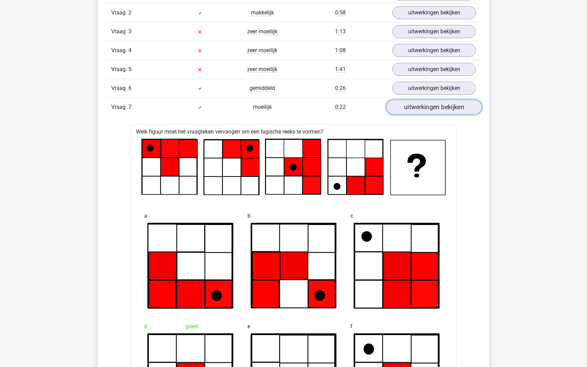
click at [439, 109] on link "uitwerkingen bekijken" at bounding box center [434, 106] width 96 height 15
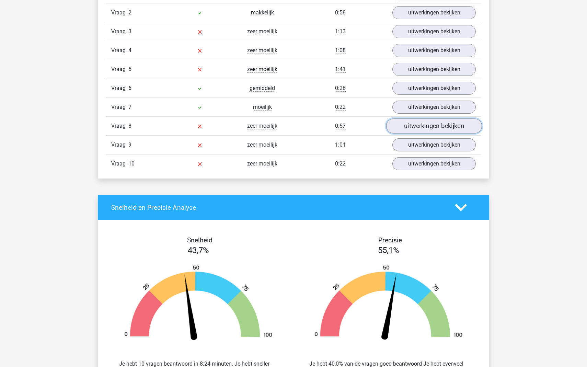
click at [444, 125] on link "uitwerkingen bekijken" at bounding box center [434, 125] width 96 height 15
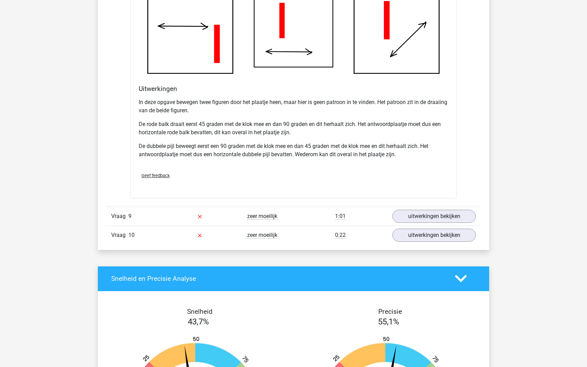
scroll to position [972, 0]
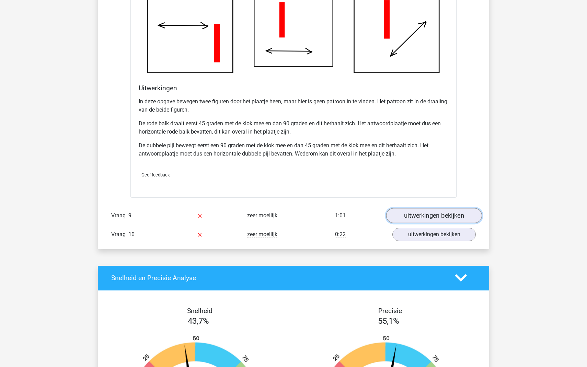
click at [449, 215] on link "uitwerkingen bekijken" at bounding box center [434, 215] width 96 height 15
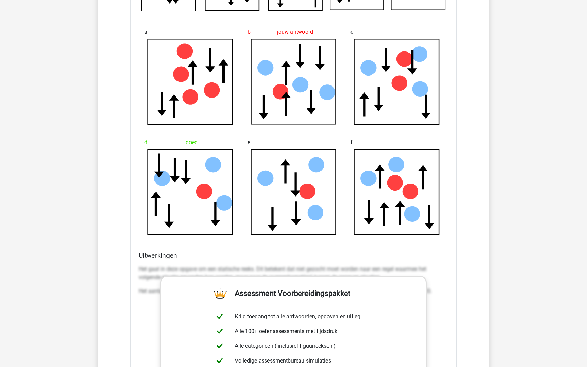
scroll to position [1098, 0]
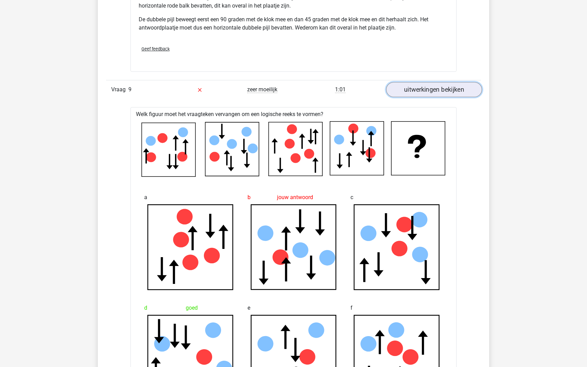
click at [433, 90] on link "uitwerkingen bekijken" at bounding box center [434, 89] width 96 height 15
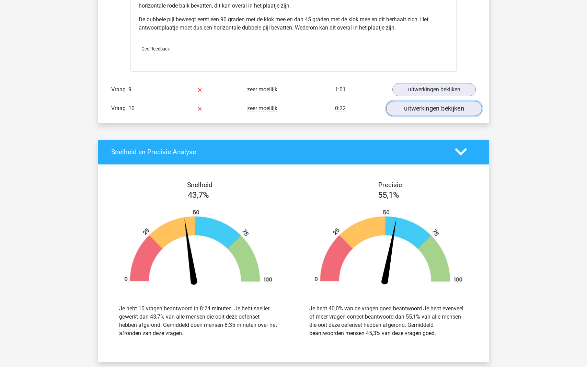
click at [439, 111] on link "uitwerkingen bekijken" at bounding box center [434, 108] width 96 height 15
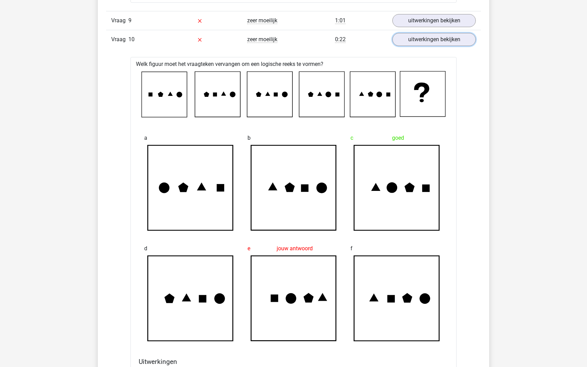
scroll to position [1152, 0]
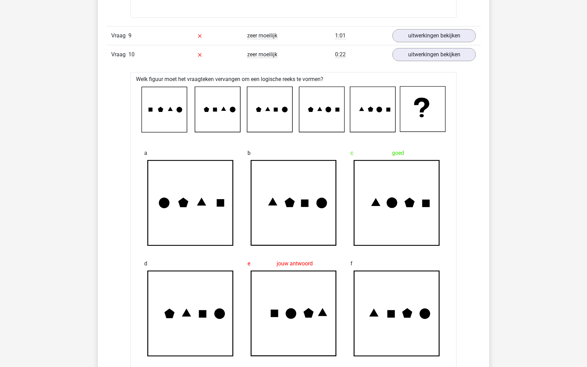
click at [446, 66] on div "Vraag 1 heel makkelijk 0:13 uitwerkingen bekijken Welk figuur moet het vraagtek…" at bounding box center [293, 31] width 364 height 1180
click at [446, 52] on link "uitwerkingen bekijken" at bounding box center [434, 54] width 96 height 15
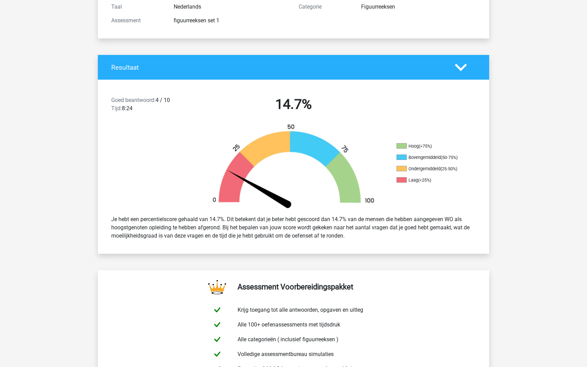
scroll to position [0, 0]
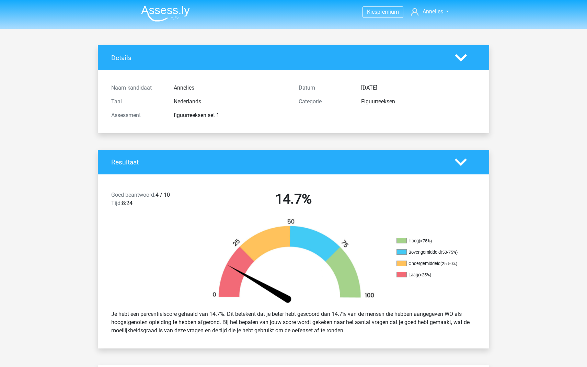
click at [168, 13] on img at bounding box center [165, 13] width 49 height 16
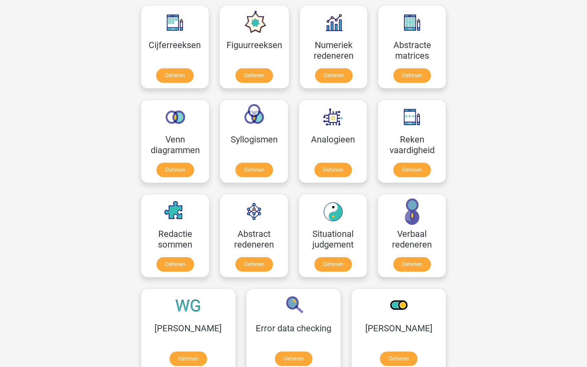
scroll to position [316, 0]
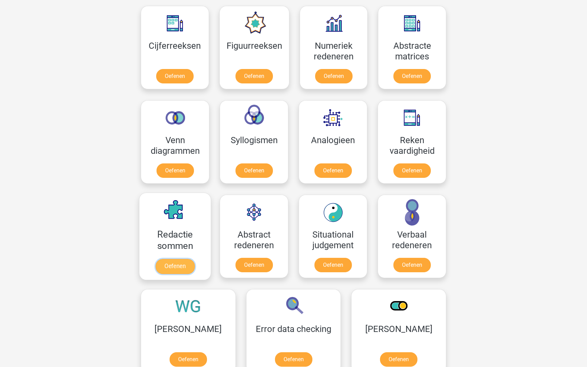
click at [171, 259] on link "Oefenen" at bounding box center [174, 266] width 39 height 15
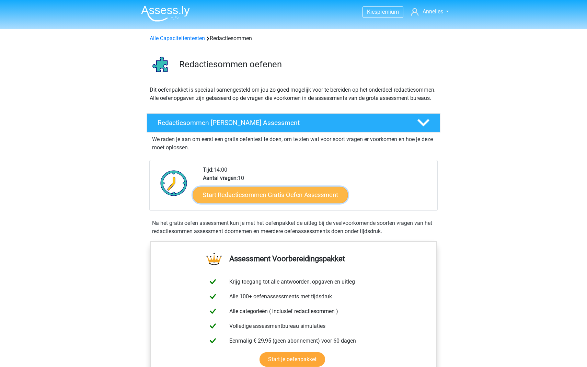
click at [290, 203] on link "Start Redactiesommen Gratis Oefen Assessment" at bounding box center [270, 194] width 155 height 16
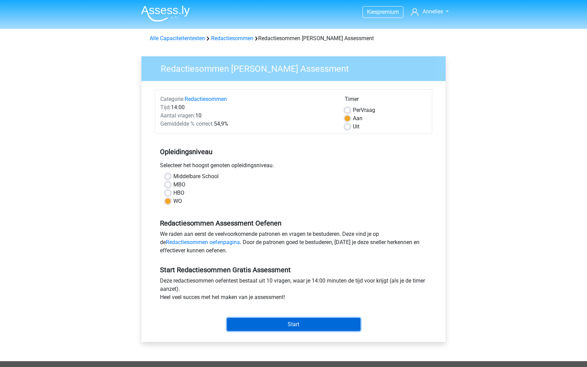
click at [299, 327] on input "Start" at bounding box center [293, 324] width 133 height 13
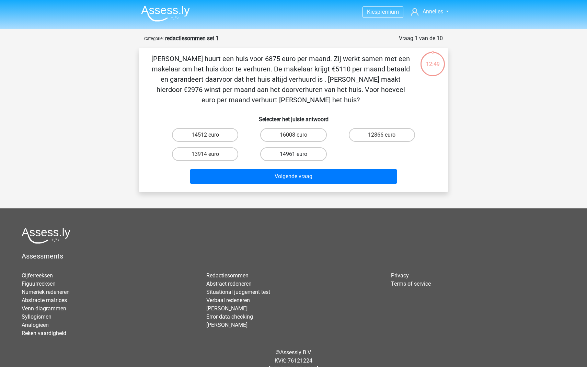
click at [287, 157] on label "14961 euro" at bounding box center [293, 154] width 66 height 14
click at [293, 157] on input "14961 euro" at bounding box center [295, 156] width 4 height 4
radio input "true"
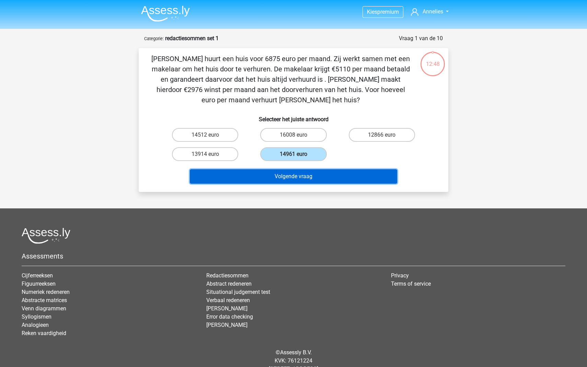
click at [299, 181] on button "Volgende vraag" at bounding box center [294, 176] width 208 height 14
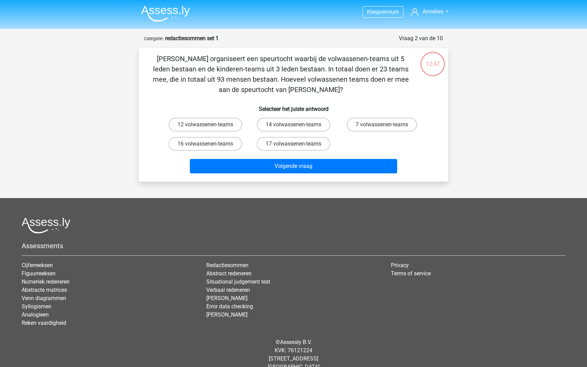
scroll to position [12, 0]
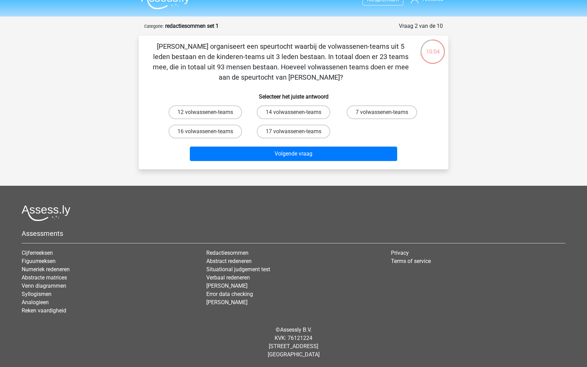
click at [293, 134] on input "17 volwassenen-teams" at bounding box center [295, 133] width 4 height 4
radio input "true"
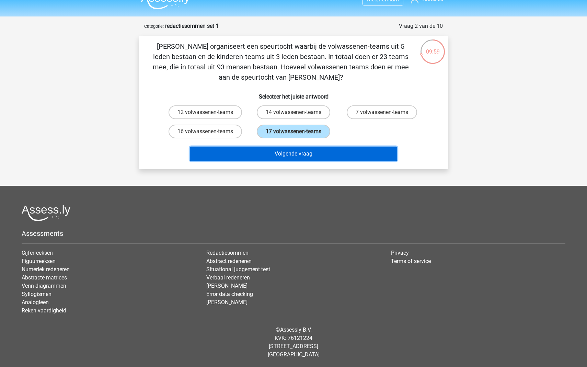
click at [279, 153] on button "Volgende vraag" at bounding box center [294, 153] width 208 height 14
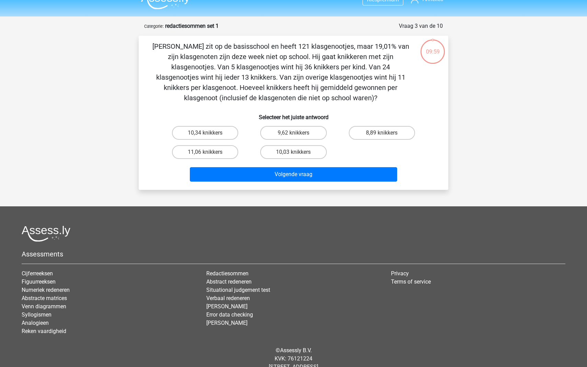
scroll to position [33, 0]
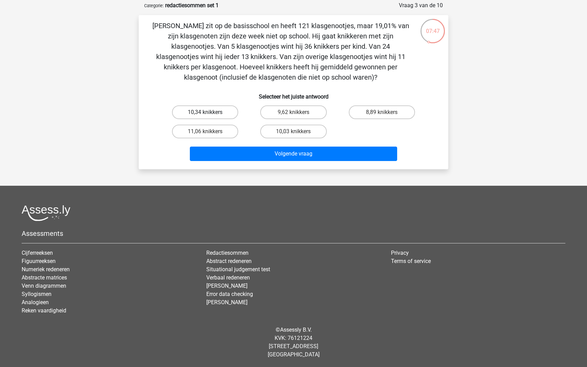
click at [212, 112] on label "10,34 knikkers" at bounding box center [205, 112] width 66 height 14
click at [210, 112] on input "10,34 knikkers" at bounding box center [207, 114] width 4 height 4
radio input "true"
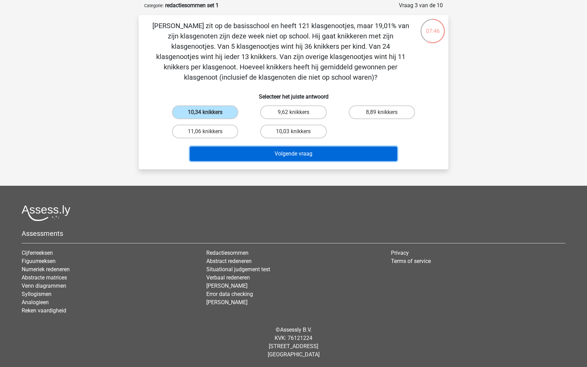
click at [307, 153] on button "Volgende vraag" at bounding box center [294, 153] width 208 height 14
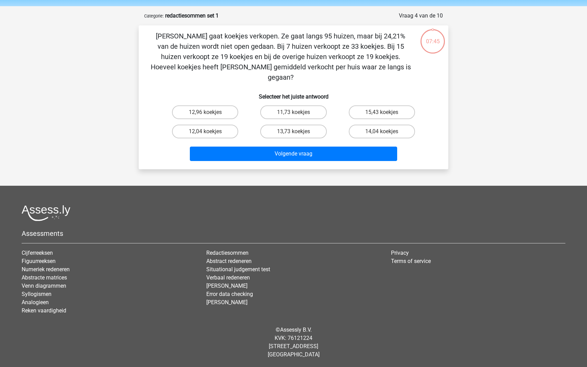
scroll to position [12, 0]
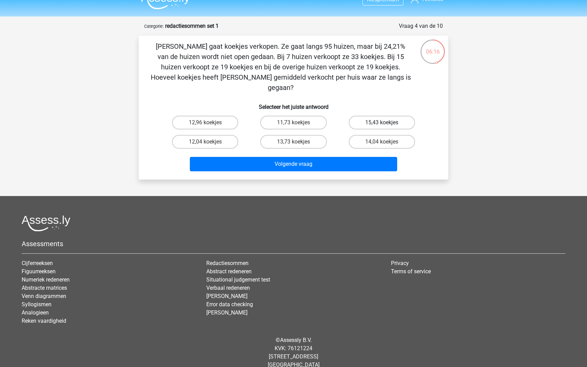
click at [358, 116] on label "15,43 koekjes" at bounding box center [382, 123] width 66 height 14
click at [381, 122] on input "15,43 koekjes" at bounding box center [383, 124] width 4 height 4
radio input "true"
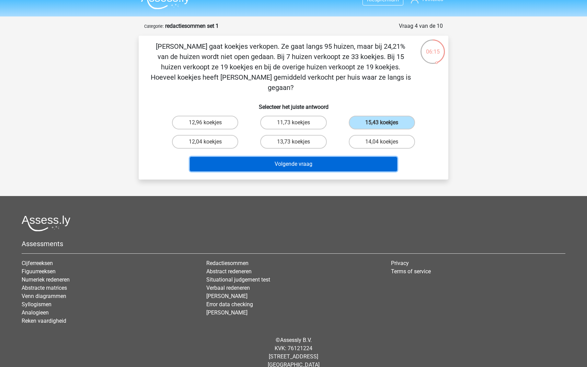
click at [325, 157] on button "Volgende vraag" at bounding box center [294, 164] width 208 height 14
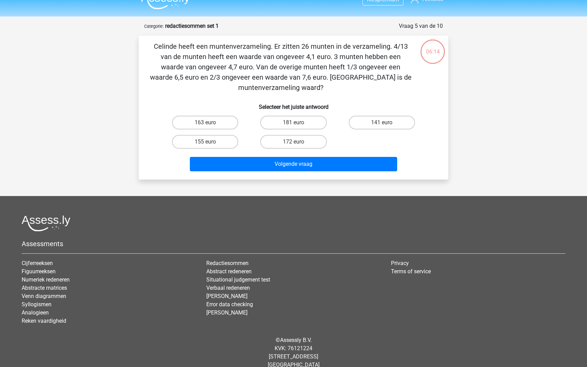
scroll to position [23, 0]
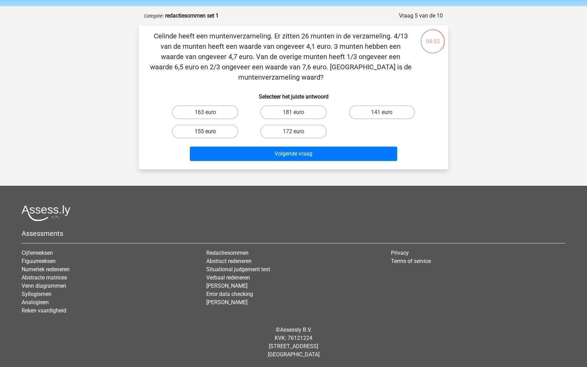
click at [214, 131] on label "155 euro" at bounding box center [205, 132] width 66 height 14
click at [210, 131] on input "155 euro" at bounding box center [207, 133] width 4 height 4
radio input "true"
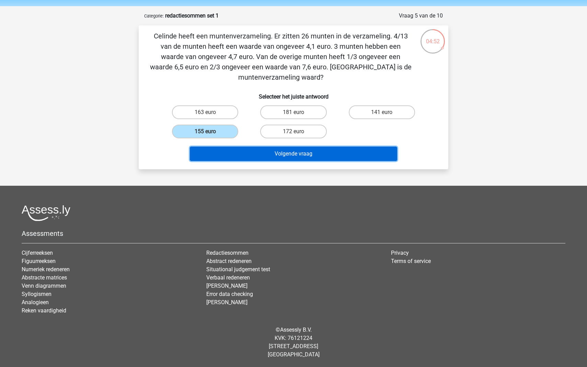
click at [267, 153] on button "Volgende vraag" at bounding box center [294, 153] width 208 height 14
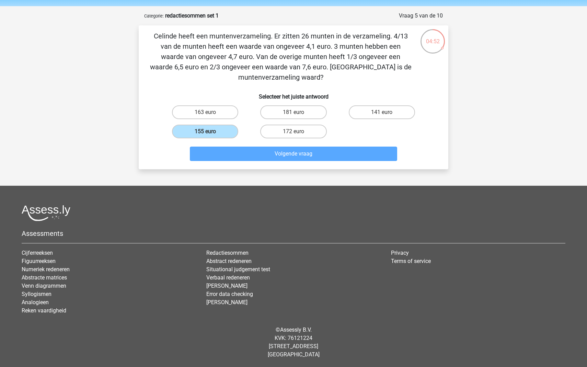
scroll to position [0, 0]
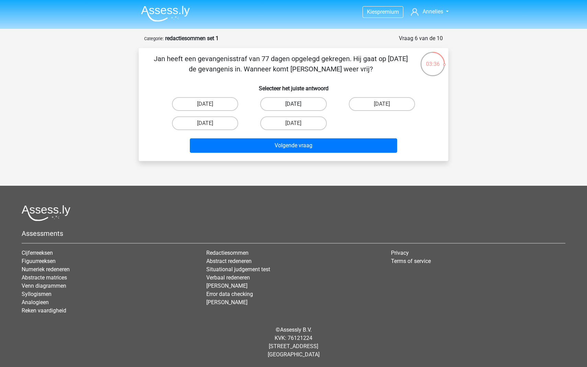
click at [280, 107] on label "[DATE]" at bounding box center [293, 104] width 66 height 14
click at [293, 107] on input "[DATE]" at bounding box center [295, 106] width 4 height 4
radio input "true"
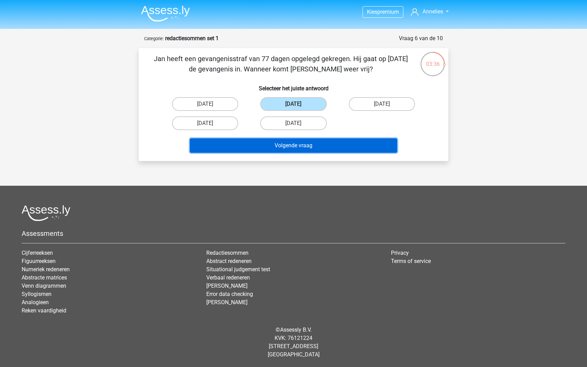
click at [294, 146] on button "Volgende vraag" at bounding box center [294, 145] width 208 height 14
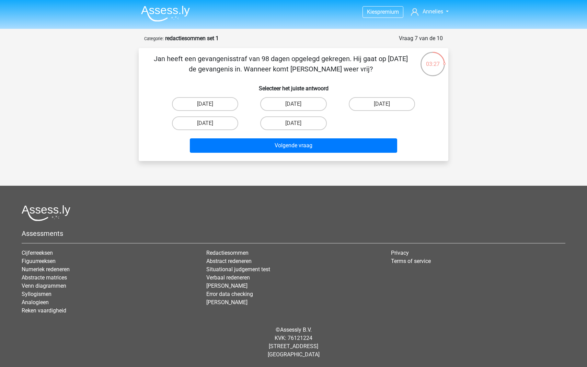
click at [353, 78] on div "Jan heeft een gevangenisstraf van 98 dagen opgelegd gekregen. Hij gaat op [DATE…" at bounding box center [293, 105] width 304 height 102
click at [302, 107] on label "[DATE]" at bounding box center [293, 104] width 66 height 14
click at [298, 107] on input "[DATE]" at bounding box center [295, 106] width 4 height 4
radio input "true"
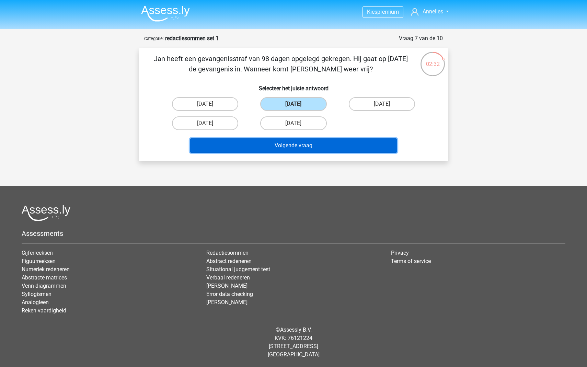
click at [313, 147] on button "Volgende vraag" at bounding box center [294, 145] width 208 height 14
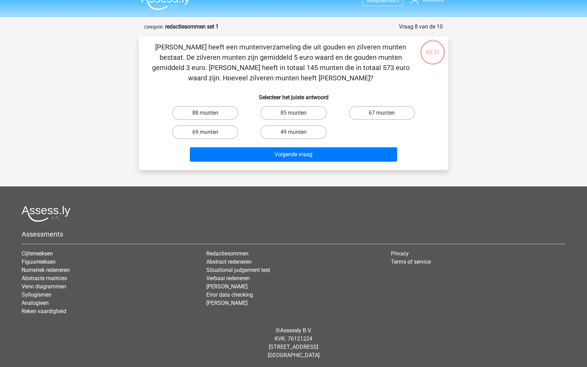
scroll to position [12, 0]
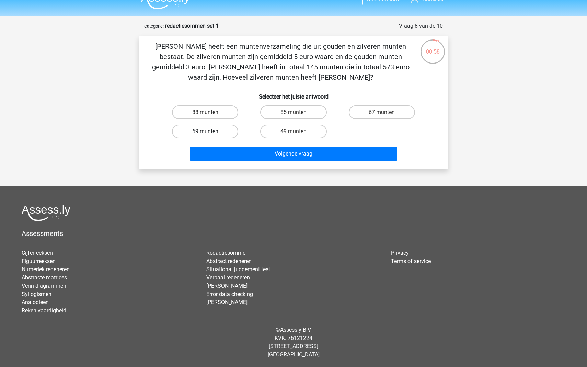
click at [214, 134] on label "69 munten" at bounding box center [205, 132] width 66 height 14
click at [210, 134] on input "69 munten" at bounding box center [207, 133] width 4 height 4
radio input "true"
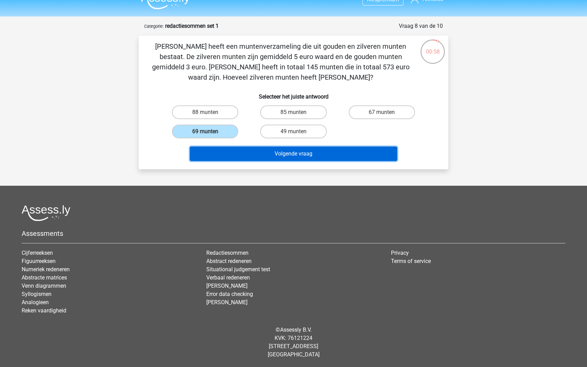
click at [230, 157] on button "Volgende vraag" at bounding box center [294, 153] width 208 height 14
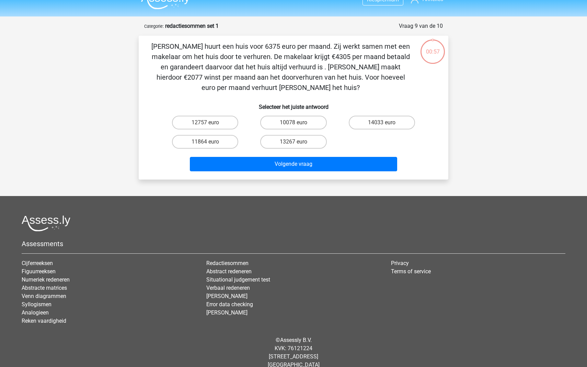
scroll to position [23, 0]
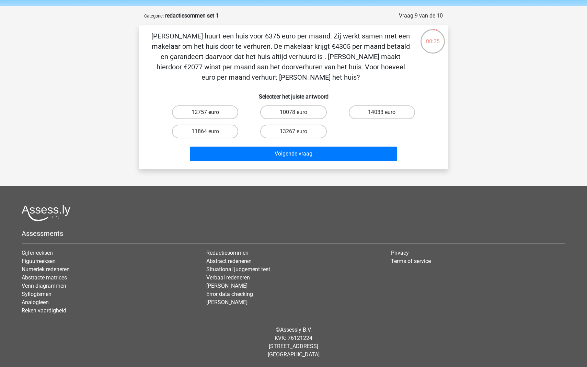
click at [205, 111] on label "12757 euro" at bounding box center [205, 112] width 66 height 14
click at [205, 112] on input "12757 euro" at bounding box center [207, 114] width 4 height 4
radio input "true"
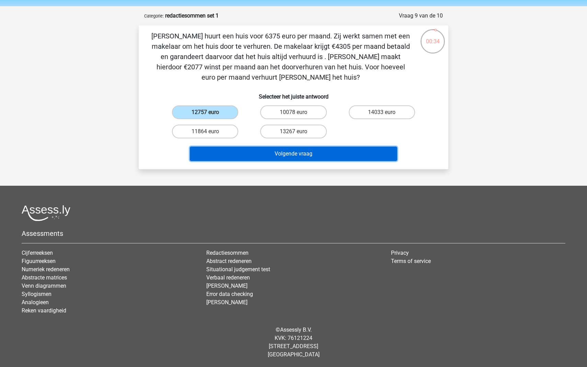
click at [276, 158] on button "Volgende vraag" at bounding box center [294, 153] width 208 height 14
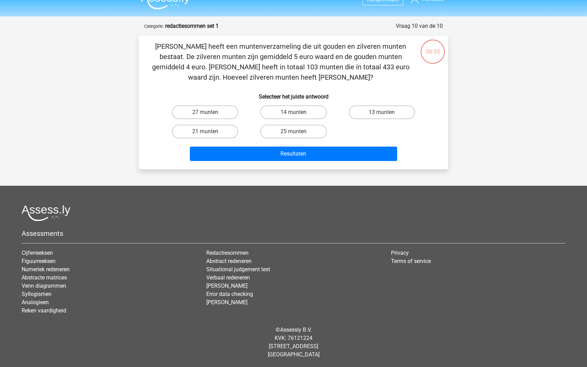
scroll to position [12, 0]
click at [286, 113] on label "14 munten" at bounding box center [293, 112] width 66 height 14
click at [293, 113] on input "14 munten" at bounding box center [295, 114] width 4 height 4
radio input "true"
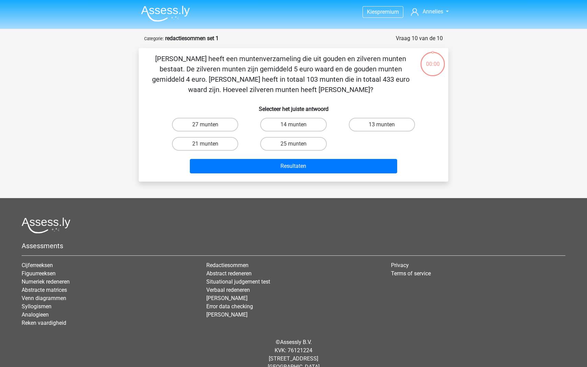
scroll to position [12, 0]
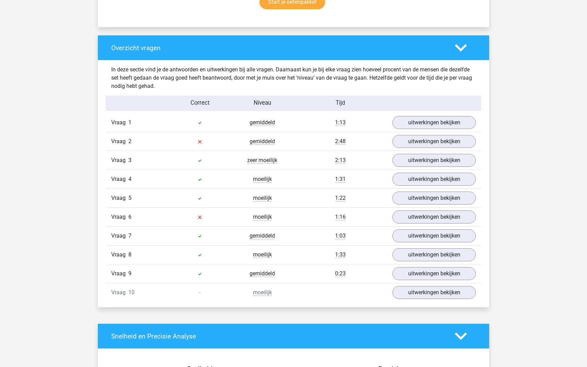
scroll to position [483, 0]
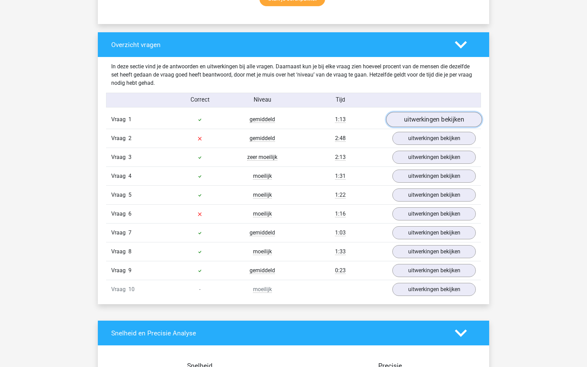
click at [413, 121] on link "uitwerkingen bekijken" at bounding box center [434, 119] width 96 height 15
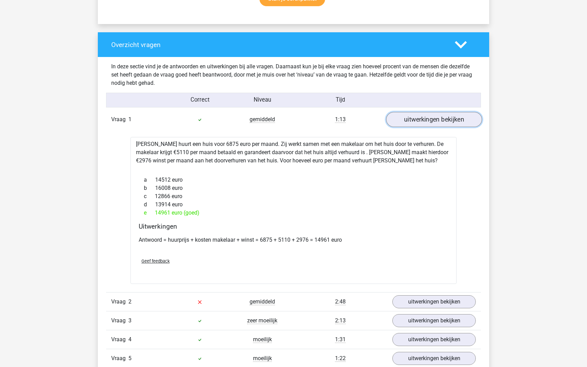
click at [435, 119] on link "uitwerkingen bekijken" at bounding box center [434, 119] width 96 height 15
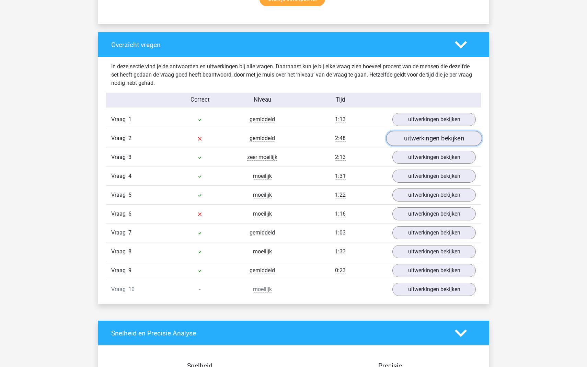
click at [438, 139] on link "uitwerkingen bekijken" at bounding box center [434, 138] width 96 height 15
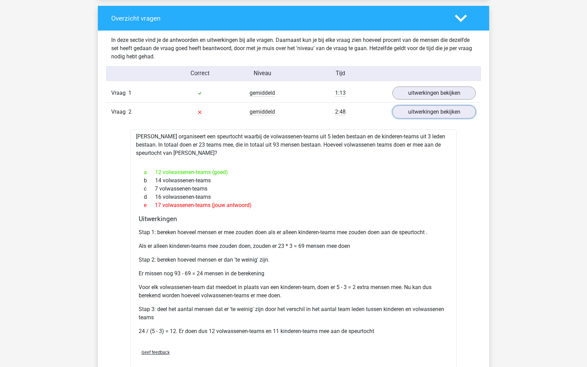
scroll to position [508, 0]
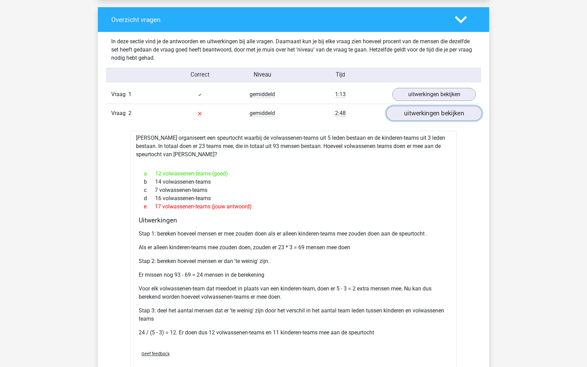
click at [429, 111] on link "uitwerkingen bekijken" at bounding box center [434, 113] width 96 height 15
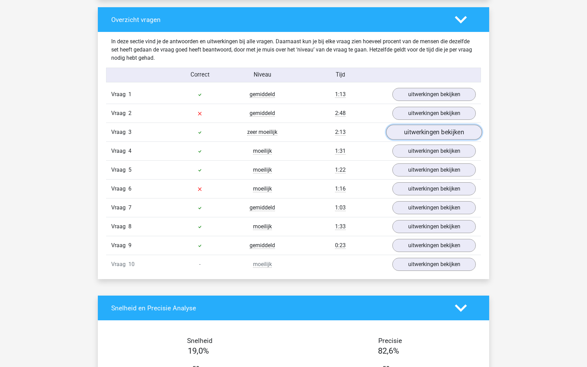
click at [435, 130] on link "uitwerkingen bekijken" at bounding box center [434, 132] width 96 height 15
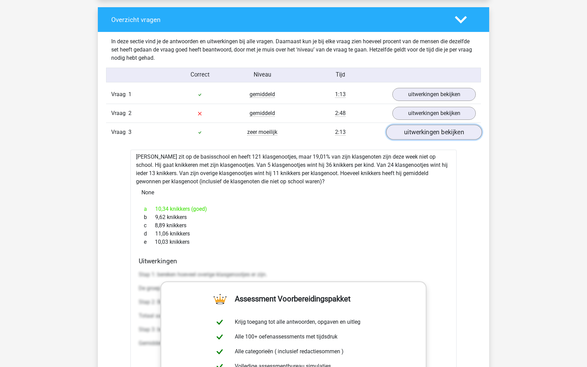
click at [424, 134] on link "uitwerkingen bekijken" at bounding box center [434, 132] width 96 height 15
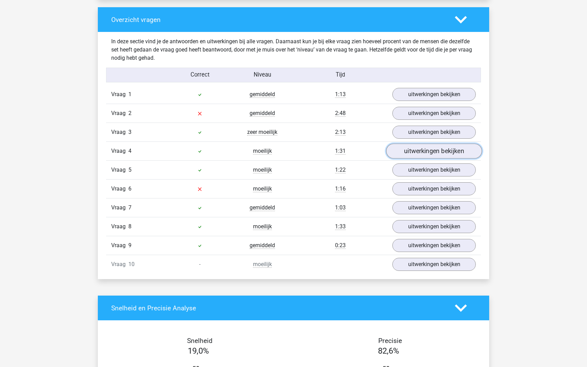
click at [431, 150] on link "uitwerkingen bekijken" at bounding box center [434, 150] width 96 height 15
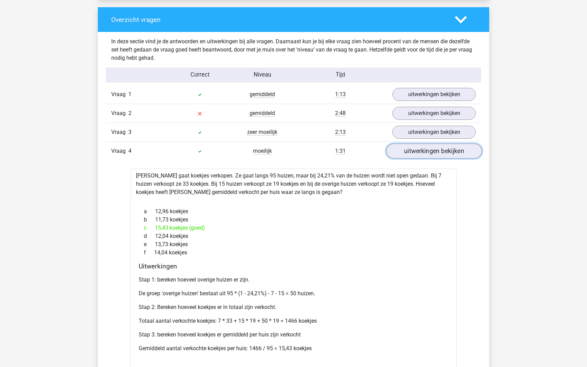
click at [431, 150] on link "uitwerkingen bekijken" at bounding box center [434, 150] width 96 height 15
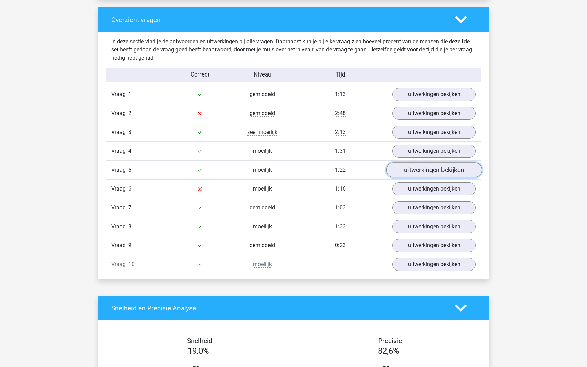
click at [437, 174] on link "uitwerkingen bekijken" at bounding box center [434, 169] width 96 height 15
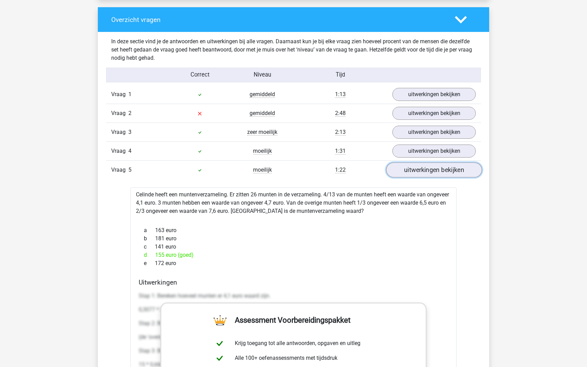
click at [442, 169] on link "uitwerkingen bekijken" at bounding box center [434, 169] width 96 height 15
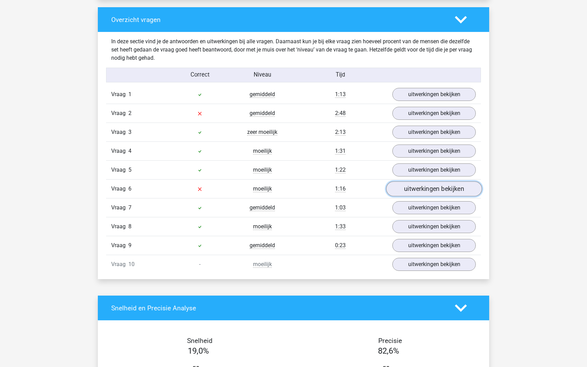
click at [446, 188] on link "uitwerkingen bekijken" at bounding box center [434, 188] width 96 height 15
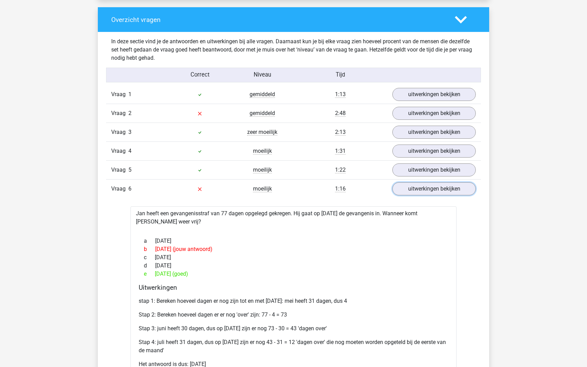
scroll to position [518, 0]
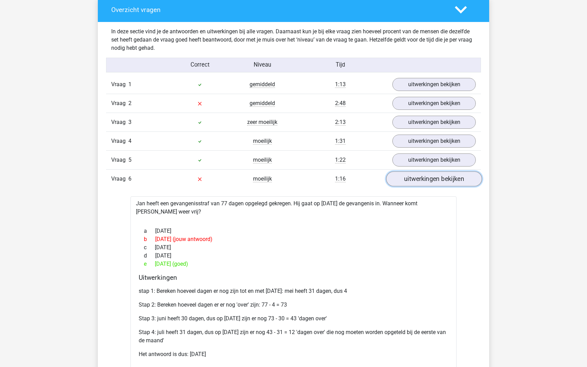
click at [432, 182] on link "uitwerkingen bekijken" at bounding box center [434, 178] width 96 height 15
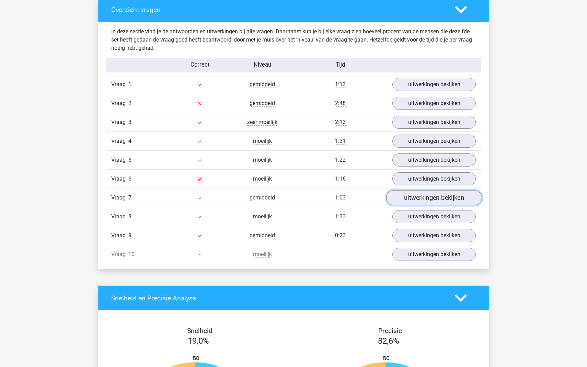
click at [435, 201] on link "uitwerkingen bekijken" at bounding box center [434, 197] width 96 height 15
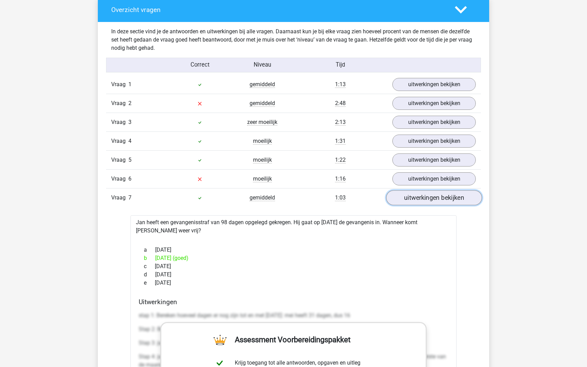
click at [440, 198] on link "uitwerkingen bekijken" at bounding box center [434, 197] width 96 height 15
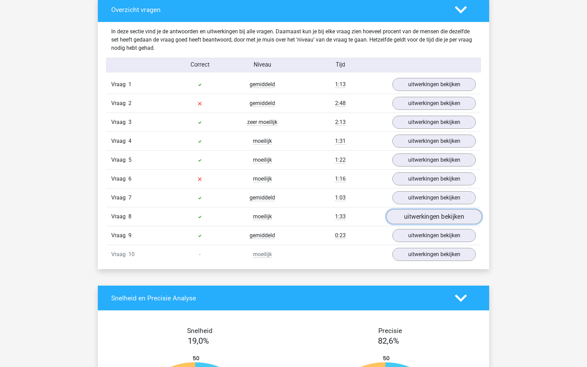
click at [445, 219] on link "uitwerkingen bekijken" at bounding box center [434, 216] width 96 height 15
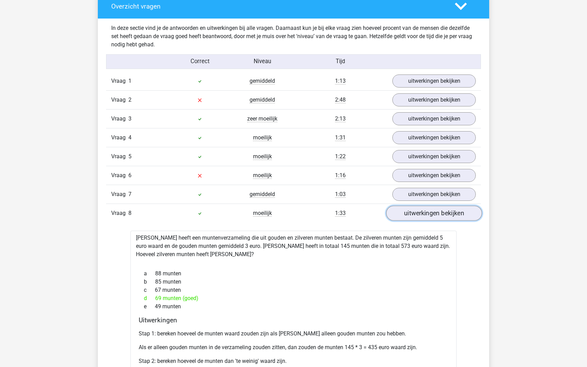
scroll to position [521, 0]
click at [445, 216] on link "uitwerkingen bekijken" at bounding box center [434, 213] width 96 height 15
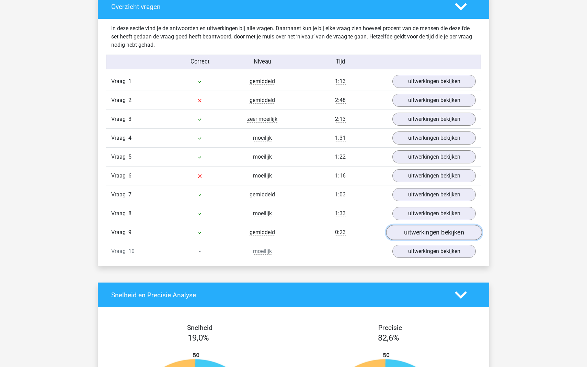
click at [450, 235] on link "uitwerkingen bekijken" at bounding box center [434, 232] width 96 height 15
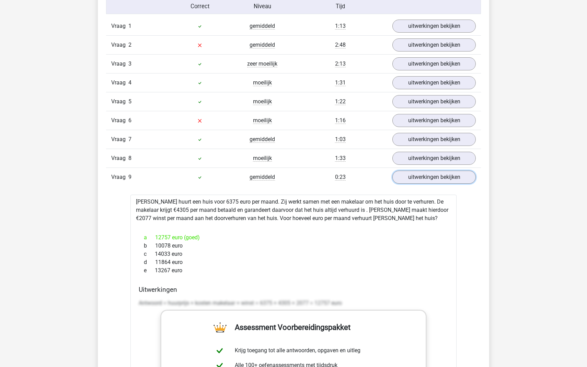
scroll to position [579, 0]
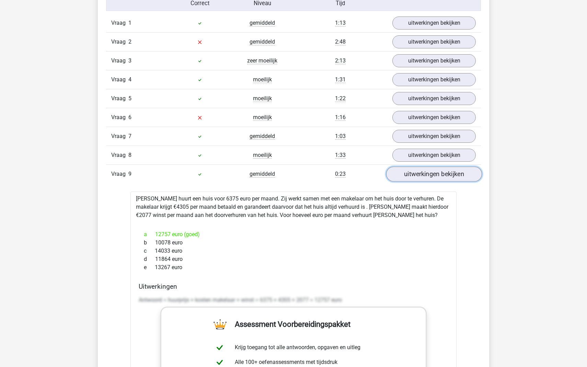
click at [447, 179] on link "uitwerkingen bekijken" at bounding box center [434, 173] width 96 height 15
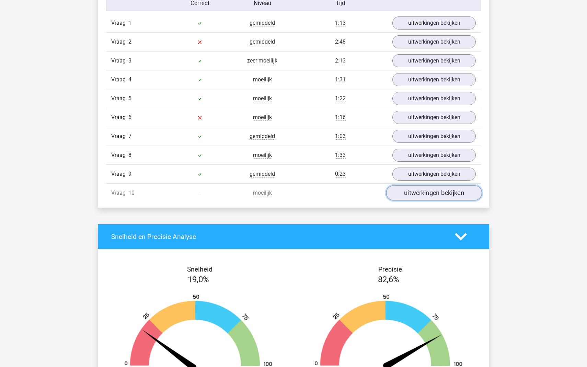
click at [445, 192] on link "uitwerkingen bekijken" at bounding box center [434, 192] width 96 height 15
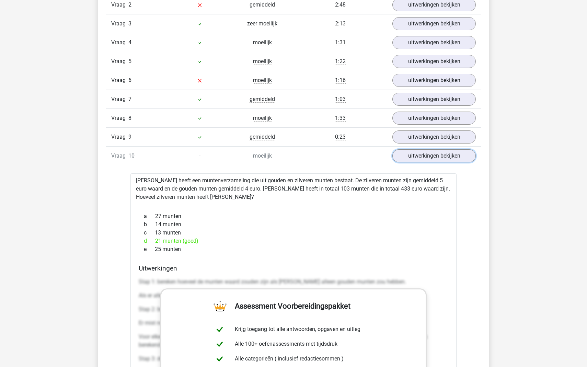
scroll to position [624, 0]
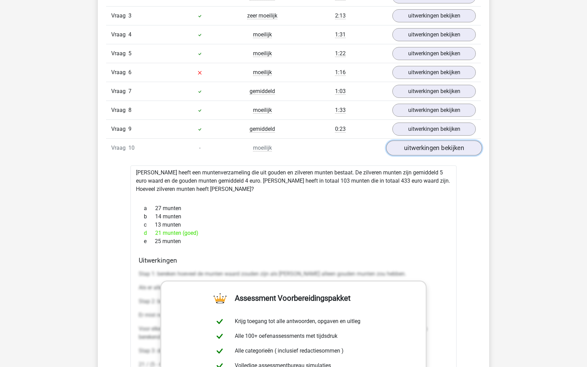
click at [441, 151] on link "uitwerkingen bekijken" at bounding box center [434, 147] width 96 height 15
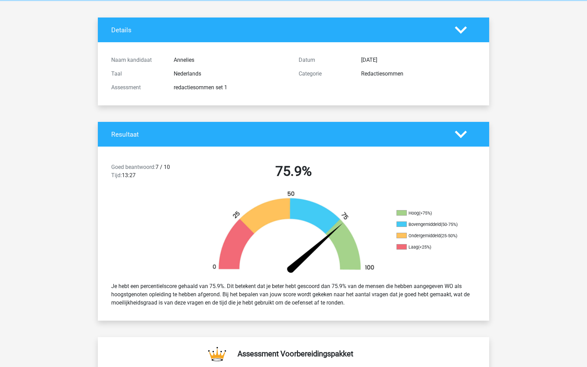
scroll to position [0, 0]
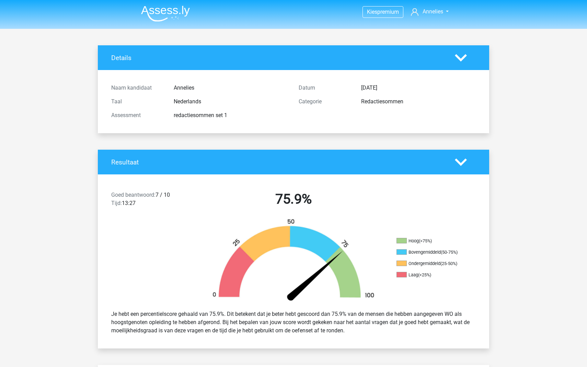
click at [175, 15] on img at bounding box center [165, 13] width 49 height 16
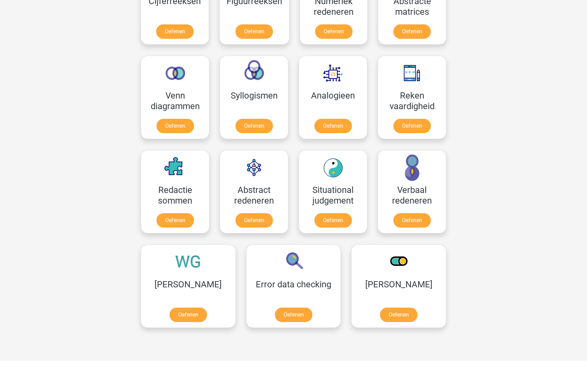
scroll to position [361, 0]
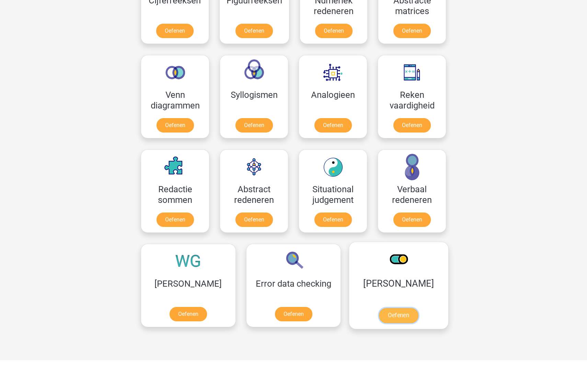
click at [379, 308] on link "Oefenen" at bounding box center [398, 315] width 39 height 15
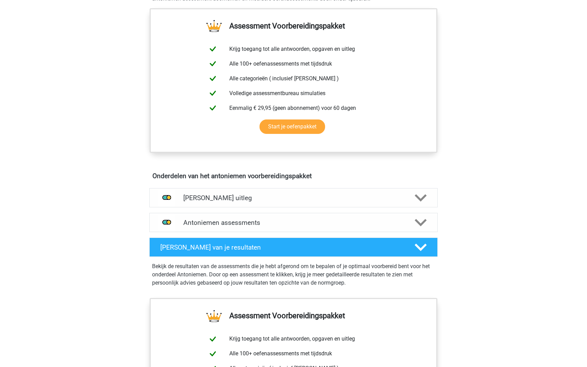
scroll to position [241, 0]
click at [285, 203] on div "Antoniemen uitleg" at bounding box center [293, 197] width 288 height 19
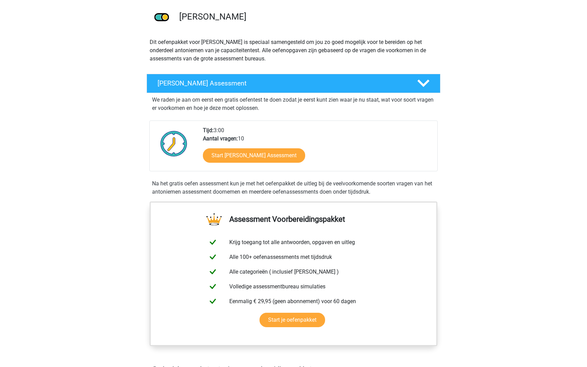
scroll to position [0, 0]
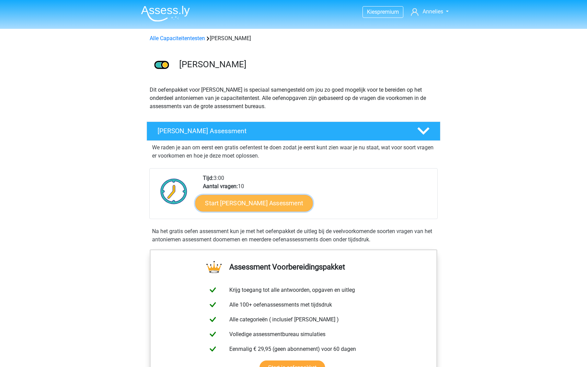
click at [260, 206] on link "Start Antoniemen Gratis Oefen Assessment" at bounding box center [254, 202] width 118 height 16
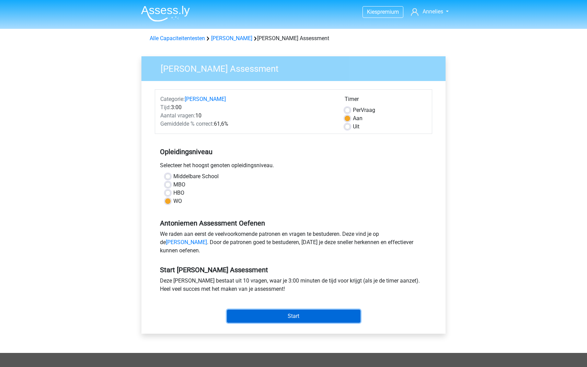
click at [302, 322] on input "Start" at bounding box center [293, 315] width 133 height 13
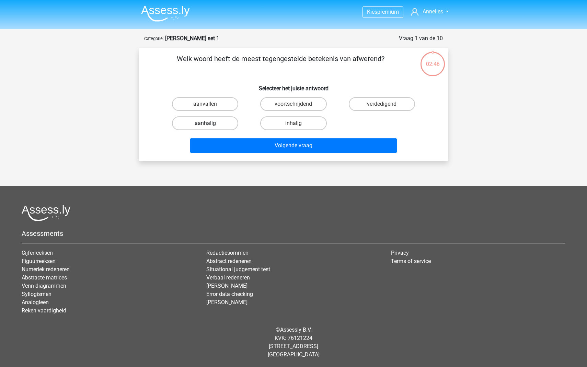
click at [219, 125] on label "aanhalig" at bounding box center [205, 123] width 66 height 14
click at [210, 125] on input "aanhalig" at bounding box center [207, 125] width 4 height 4
radio input "true"
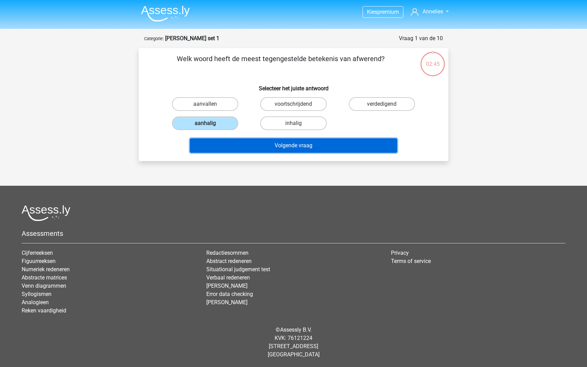
click at [286, 148] on button "Volgende vraag" at bounding box center [294, 145] width 208 height 14
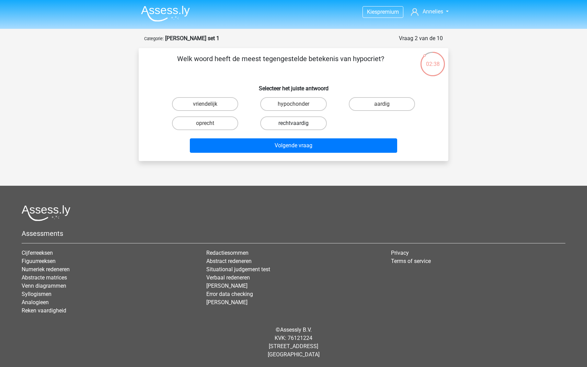
click at [277, 122] on label "rechtvaardig" at bounding box center [293, 123] width 66 height 14
click at [293, 123] on input "rechtvaardig" at bounding box center [295, 125] width 4 height 4
radio input "true"
click at [214, 126] on label "oprecht" at bounding box center [205, 123] width 66 height 14
click at [210, 126] on input "oprecht" at bounding box center [207, 125] width 4 height 4
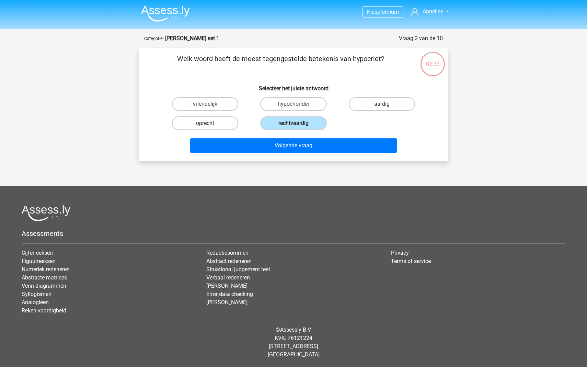
radio input "true"
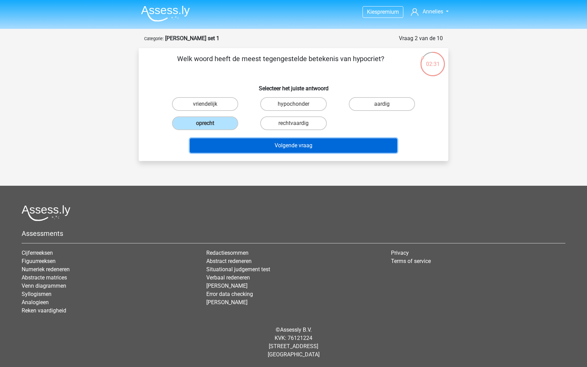
click at [265, 147] on button "Volgende vraag" at bounding box center [294, 145] width 208 height 14
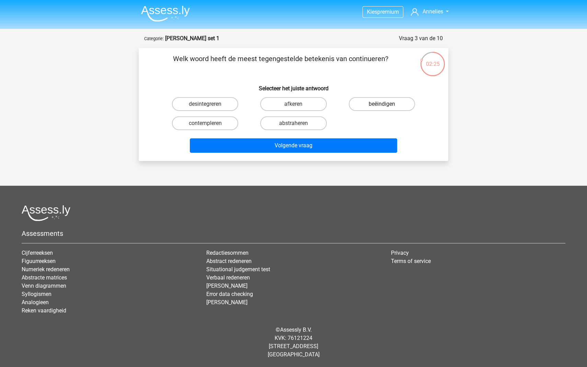
click at [387, 109] on label "beëindigen" at bounding box center [382, 104] width 66 height 14
click at [386, 108] on input "beëindigen" at bounding box center [383, 106] width 4 height 4
radio input "true"
click at [316, 155] on div "Volgende vraag" at bounding box center [293, 146] width 265 height 17
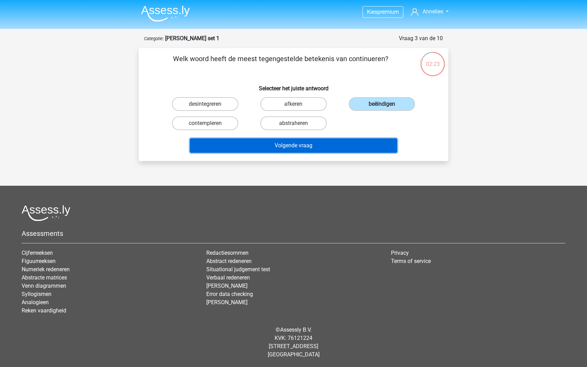
click at [317, 150] on button "Volgende vraag" at bounding box center [294, 145] width 208 height 14
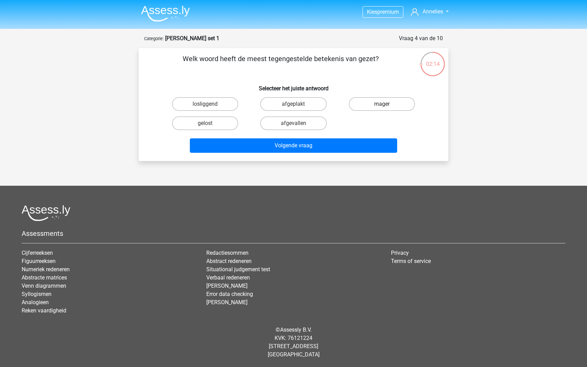
click at [365, 105] on label "mager" at bounding box center [382, 104] width 66 height 14
click at [381, 105] on input "mager" at bounding box center [383, 106] width 4 height 4
radio input "true"
click at [344, 138] on div "Volgende vraag" at bounding box center [293, 144] width 287 height 23
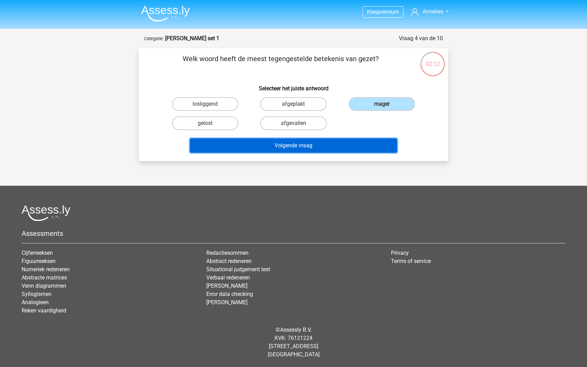
click at [322, 151] on button "Volgende vraag" at bounding box center [294, 145] width 208 height 14
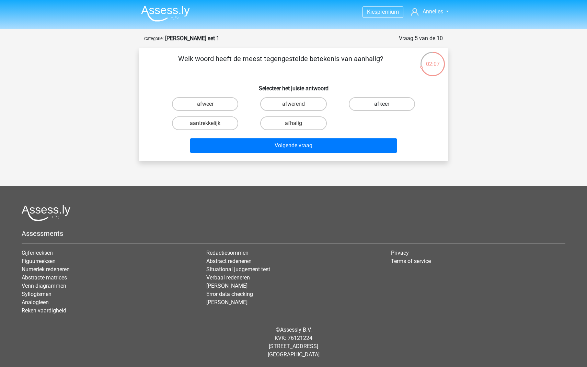
click at [380, 99] on label "afkeer" at bounding box center [382, 104] width 66 height 14
click at [381, 104] on input "afkeer" at bounding box center [383, 106] width 4 height 4
radio input "true"
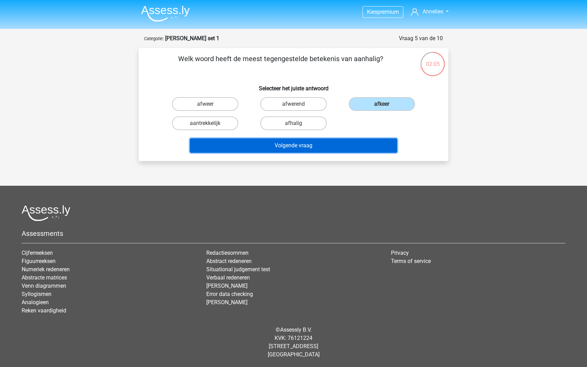
click at [315, 145] on button "Volgende vraag" at bounding box center [294, 145] width 208 height 14
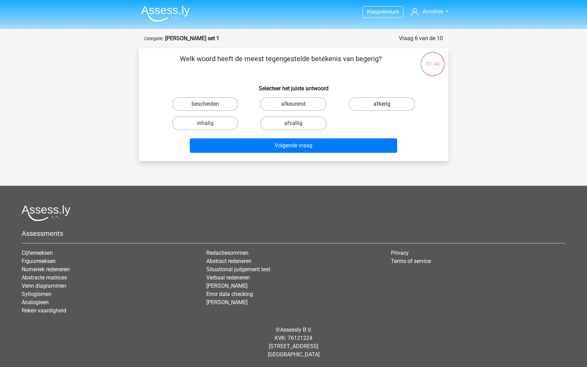
click at [365, 108] on label "afkerig" at bounding box center [382, 104] width 66 height 14
click at [381, 108] on input "afkerig" at bounding box center [383, 106] width 4 height 4
radio input "true"
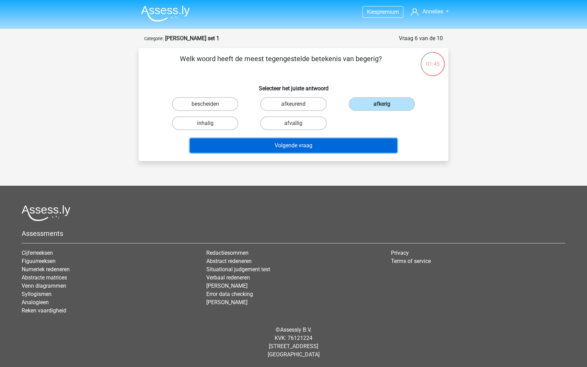
click at [349, 143] on button "Volgende vraag" at bounding box center [294, 145] width 208 height 14
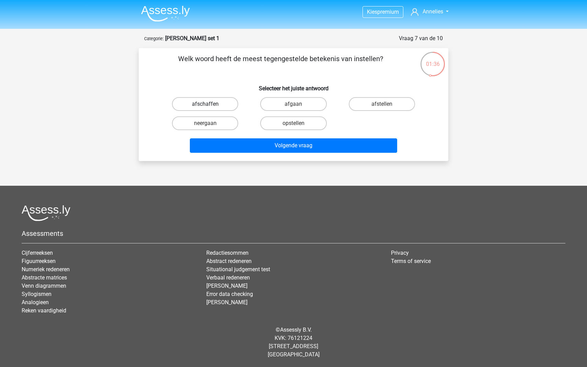
click at [212, 101] on label "afschaffen" at bounding box center [205, 104] width 66 height 14
click at [210, 104] on input "afschaffen" at bounding box center [207, 106] width 4 height 4
radio input "true"
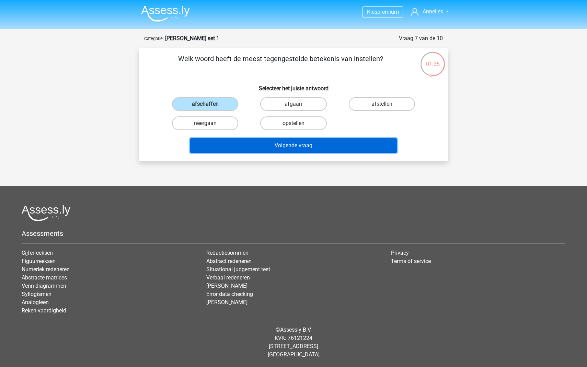
click at [254, 150] on button "Volgende vraag" at bounding box center [294, 145] width 208 height 14
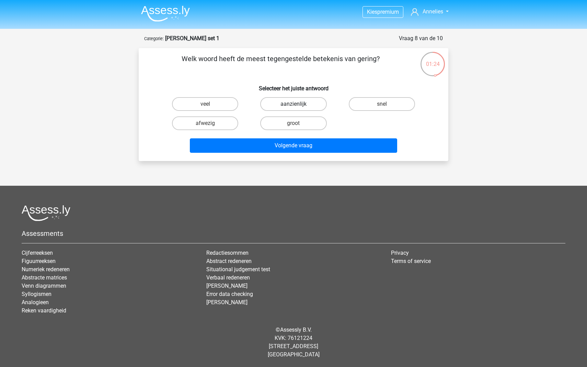
click at [269, 105] on label "aanzienlijk" at bounding box center [293, 104] width 66 height 14
click at [293, 105] on input "aanzienlijk" at bounding box center [295, 106] width 4 height 4
radio input "true"
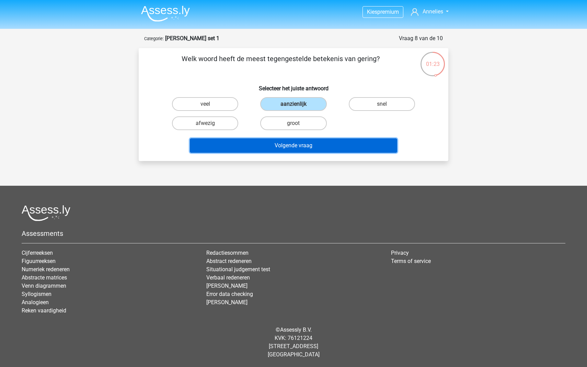
click at [255, 152] on button "Volgende vraag" at bounding box center [294, 145] width 208 height 14
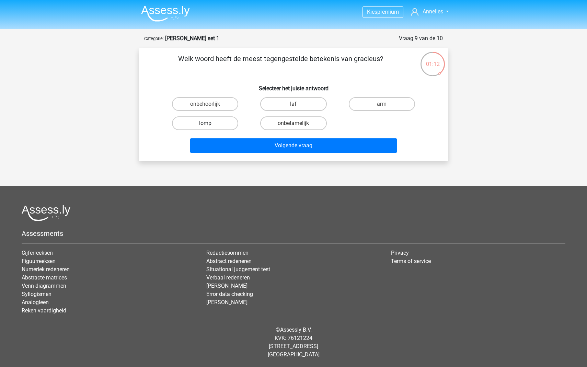
click at [210, 126] on label "lomp" at bounding box center [205, 123] width 66 height 14
click at [210, 126] on input "lomp" at bounding box center [207, 125] width 4 height 4
radio input "true"
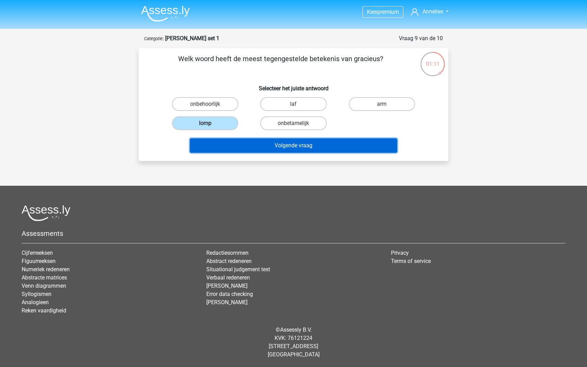
click at [265, 150] on button "Volgende vraag" at bounding box center [294, 145] width 208 height 14
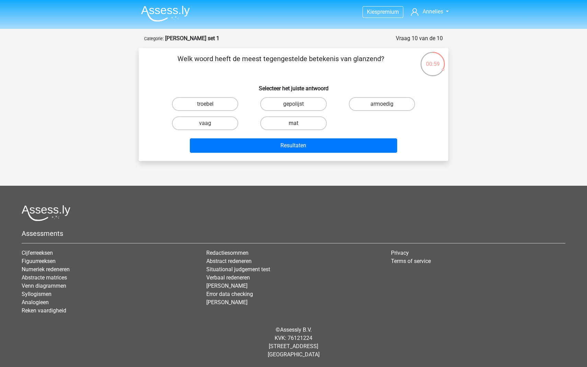
click at [282, 123] on label "mat" at bounding box center [293, 123] width 66 height 14
click at [293, 123] on input "mat" at bounding box center [295, 125] width 4 height 4
radio input "true"
click at [277, 153] on div "Resultaten" at bounding box center [293, 146] width 265 height 17
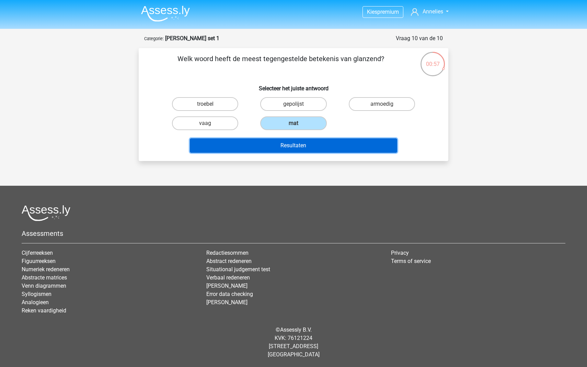
click at [293, 145] on button "Resultaten" at bounding box center [294, 145] width 208 height 14
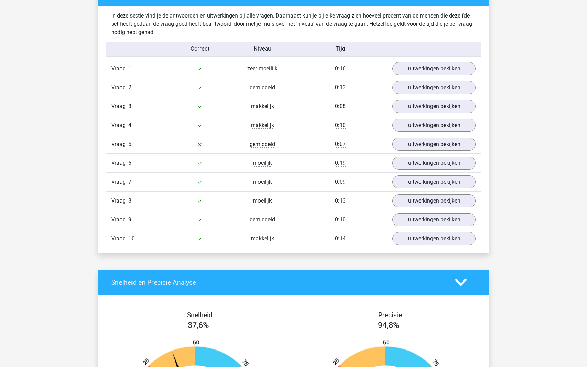
scroll to position [539, 0]
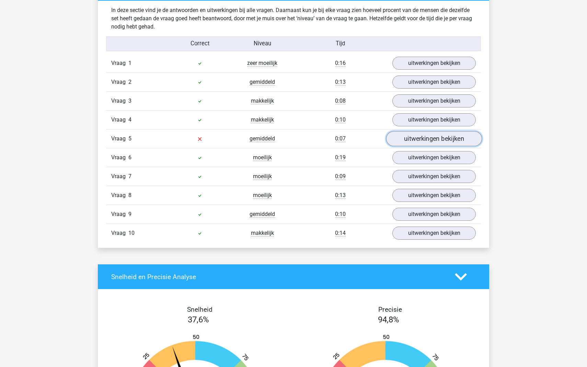
click at [430, 143] on link "uitwerkingen bekijken" at bounding box center [434, 138] width 96 height 15
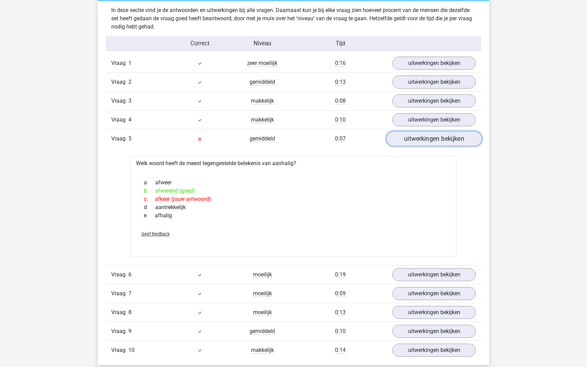
click at [430, 143] on link "uitwerkingen bekijken" at bounding box center [434, 138] width 96 height 15
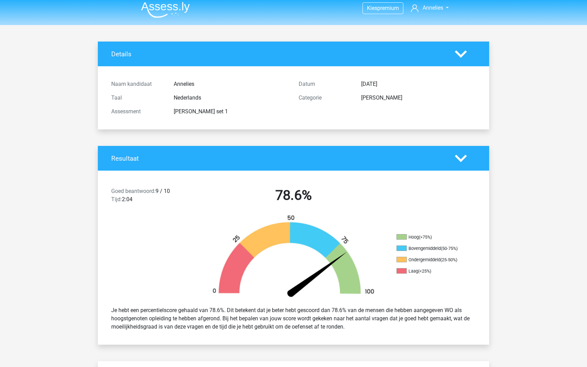
scroll to position [0, 0]
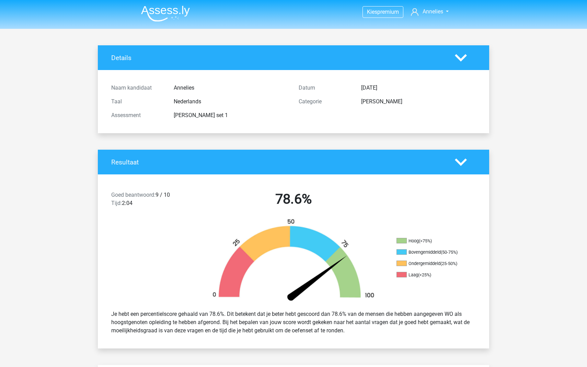
click at [155, 11] on img at bounding box center [165, 13] width 49 height 16
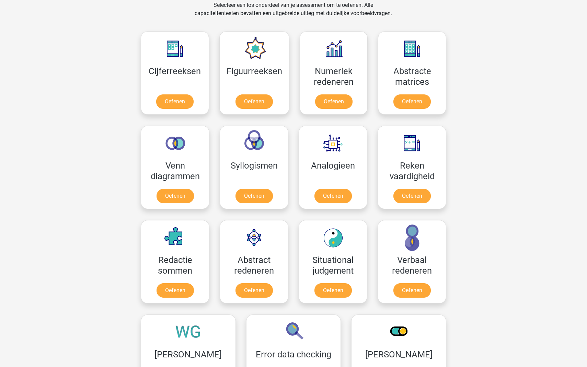
scroll to position [289, 0]
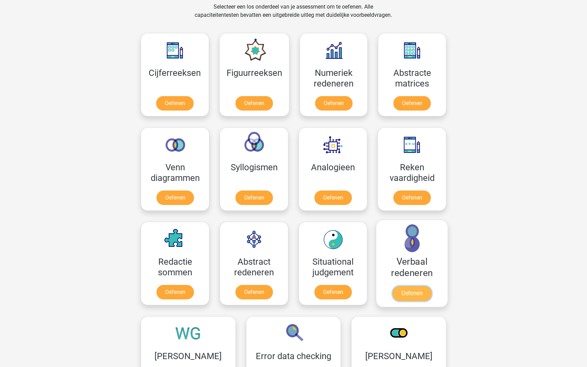
click at [412, 286] on link "Oefenen" at bounding box center [411, 293] width 39 height 15
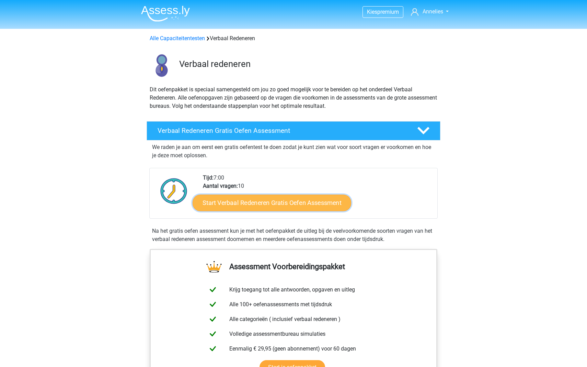
click at [317, 204] on link "Start Verbaal Redeneren Gratis Oefen Assessment" at bounding box center [271, 202] width 158 height 16
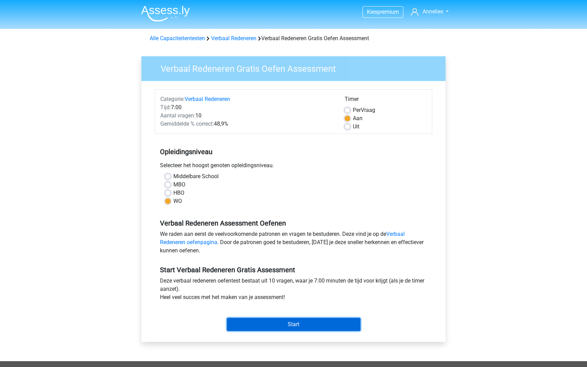
click at [325, 321] on input "Start" at bounding box center [293, 324] width 133 height 13
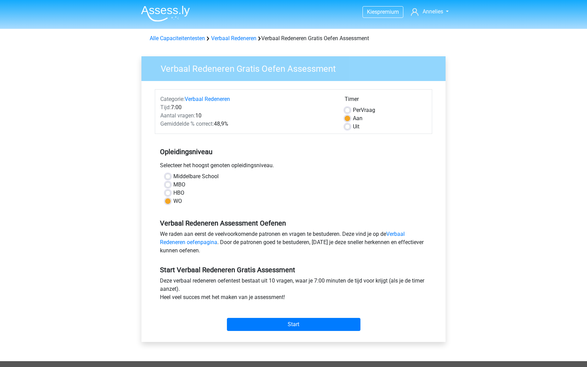
click at [172, 5] on li at bounding box center [162, 12] width 54 height 19
click at [172, 7] on img at bounding box center [165, 13] width 49 height 16
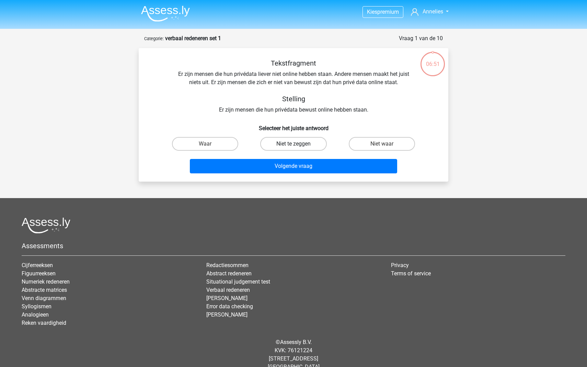
click at [288, 143] on label "Niet te zeggen" at bounding box center [293, 144] width 66 height 14
click at [293, 144] on input "Niet te zeggen" at bounding box center [295, 146] width 4 height 4
radio input "true"
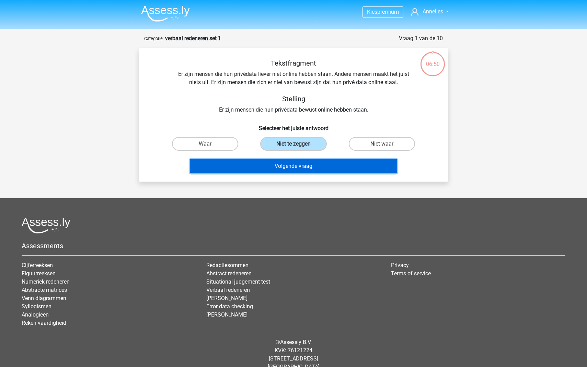
click at [314, 167] on button "Volgende vraag" at bounding box center [294, 166] width 208 height 14
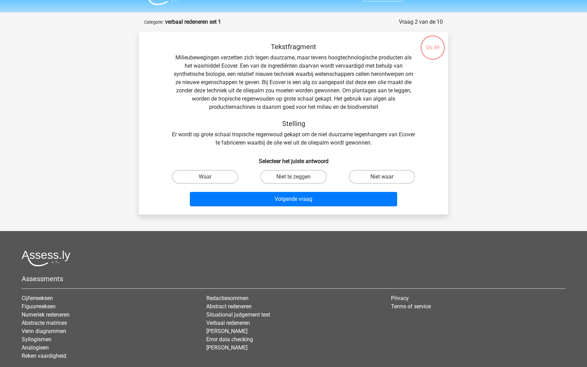
scroll to position [34, 0]
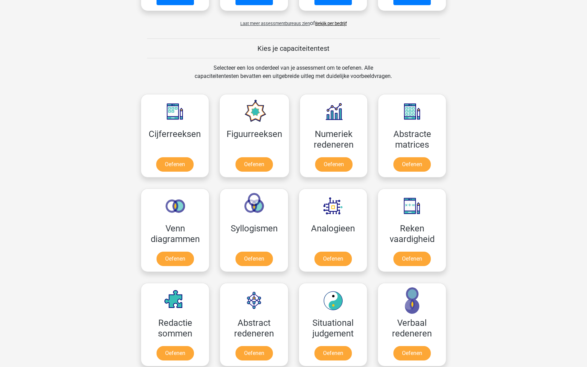
scroll to position [230, 0]
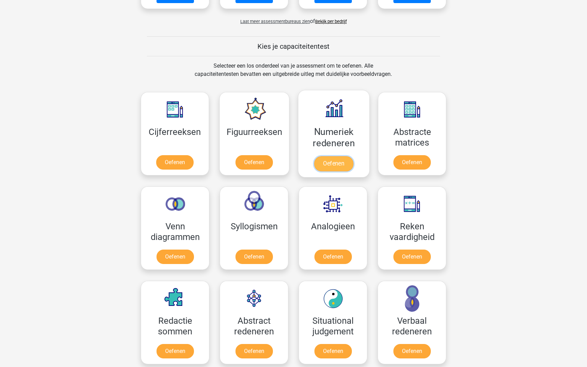
click at [337, 169] on link "Oefenen" at bounding box center [333, 163] width 39 height 15
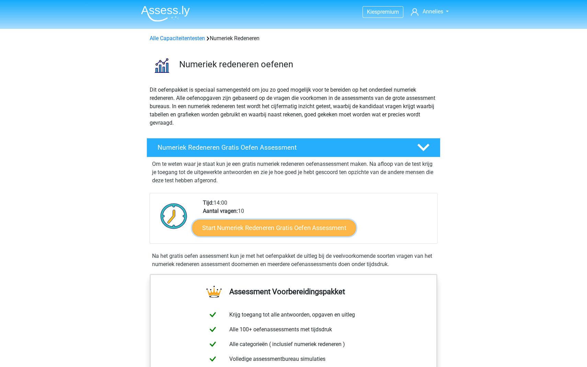
click at [285, 228] on link "Start Numeriek Redeneren Gratis Oefen Assessment" at bounding box center [274, 227] width 164 height 16
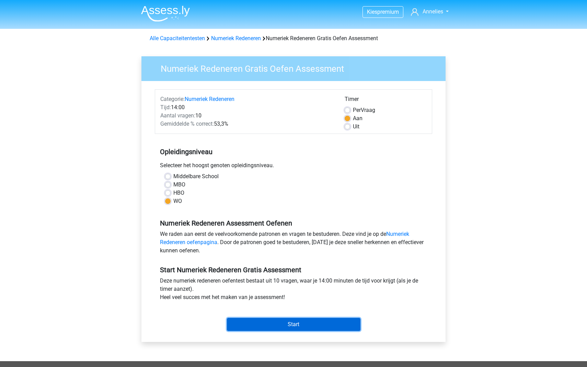
click at [297, 323] on input "Start" at bounding box center [293, 324] width 133 height 13
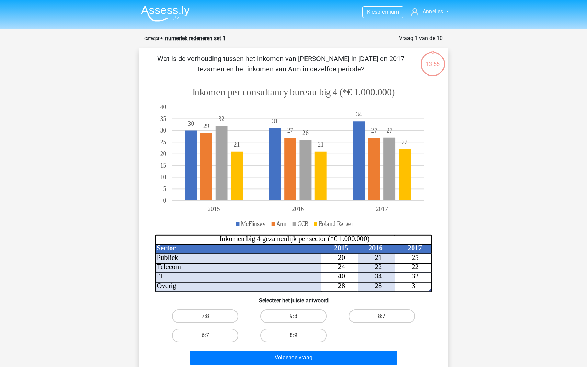
click at [164, 3] on li at bounding box center [162, 12] width 54 height 19
click at [164, 8] on img at bounding box center [165, 13] width 49 height 16
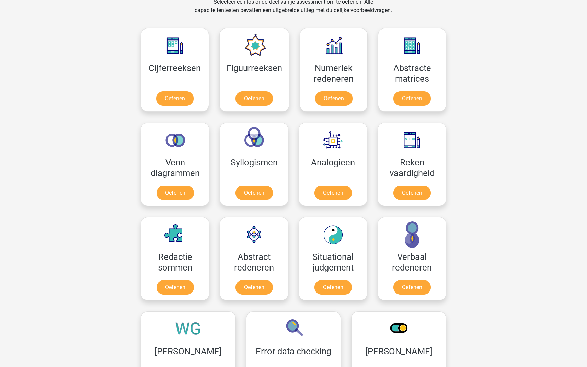
scroll to position [308, 0]
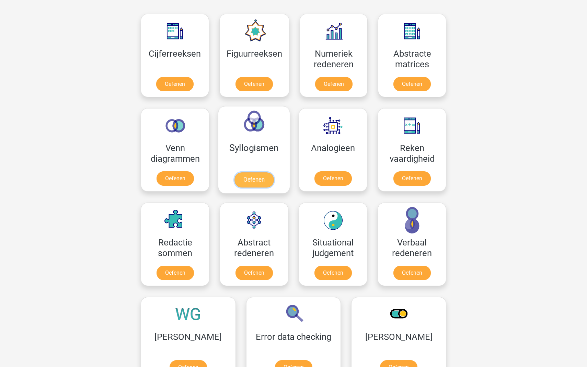
click at [265, 178] on link "Oefenen" at bounding box center [253, 179] width 39 height 15
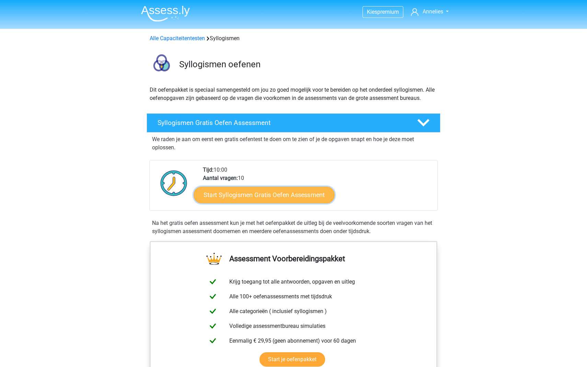
click at [277, 195] on link "Start Syllogismen Gratis Oefen Assessment" at bounding box center [264, 194] width 141 height 16
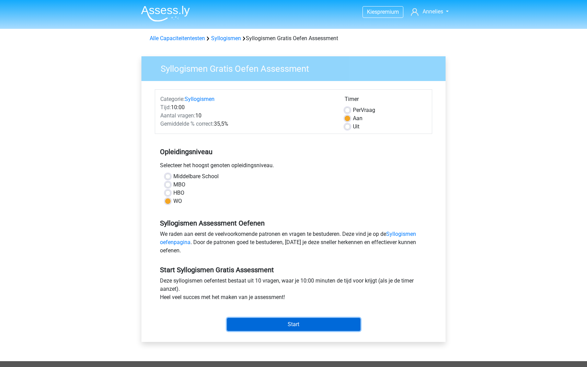
click at [310, 323] on input "Start" at bounding box center [293, 324] width 133 height 13
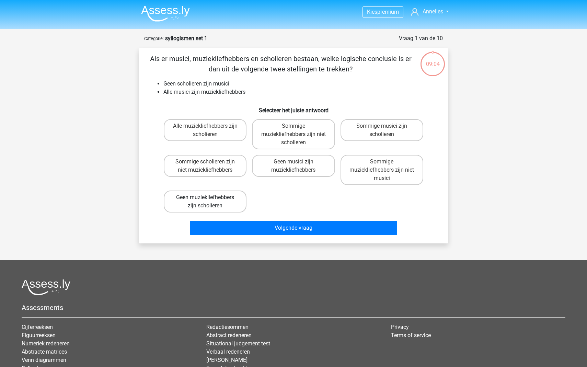
click at [221, 203] on label "Geen muziekliefhebbers zijn scholieren" at bounding box center [205, 201] width 83 height 22
click at [210, 202] on input "Geen muziekliefhebbers zijn scholieren" at bounding box center [207, 199] width 4 height 4
radio input "true"
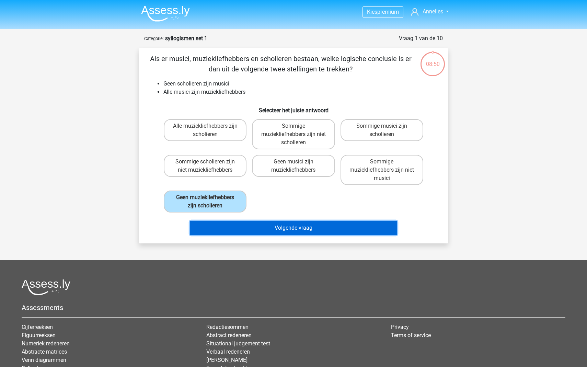
click at [304, 228] on button "Volgende vraag" at bounding box center [294, 228] width 208 height 14
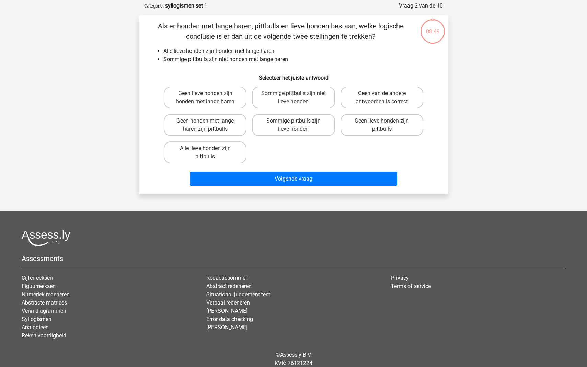
scroll to position [34, 0]
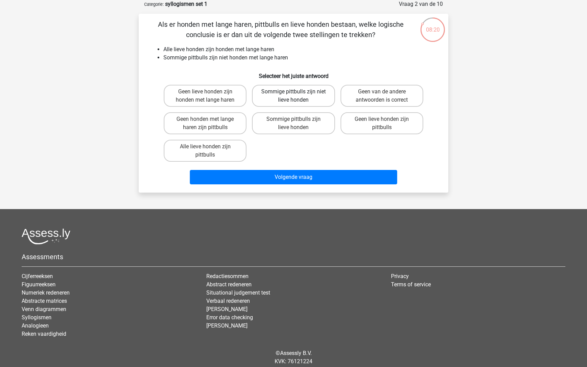
click at [284, 97] on label "Sommige pittbulls zijn niet lieve honden" at bounding box center [293, 96] width 83 height 22
click at [293, 96] on input "Sommige pittbulls zijn niet lieve honden" at bounding box center [295, 94] width 4 height 4
radio input "true"
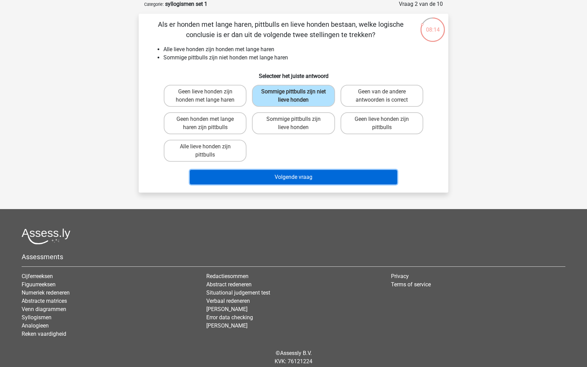
click at [297, 178] on button "Volgende vraag" at bounding box center [294, 177] width 208 height 14
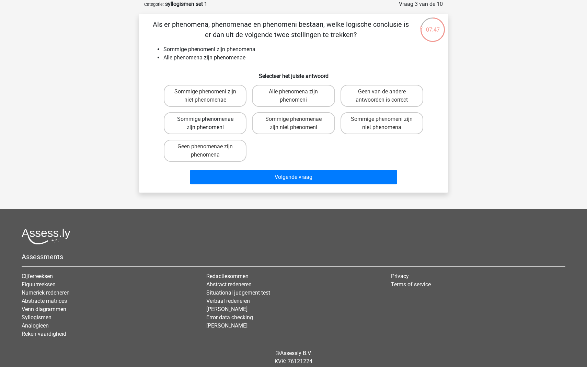
click at [225, 130] on label "Sommige phenomenae zijn phenomeni" at bounding box center [205, 123] width 83 height 22
click at [210, 123] on input "Sommige phenomenae zijn phenomeni" at bounding box center [207, 121] width 4 height 4
radio input "true"
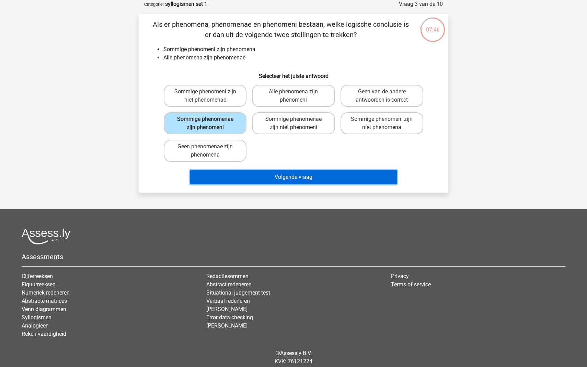
click at [264, 178] on button "Volgende vraag" at bounding box center [294, 177] width 208 height 14
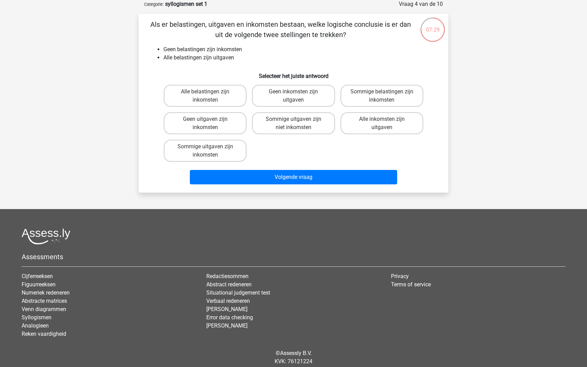
click at [297, 95] on input "Geen inkomsten zijn uitgaven" at bounding box center [295, 94] width 4 height 4
radio input "true"
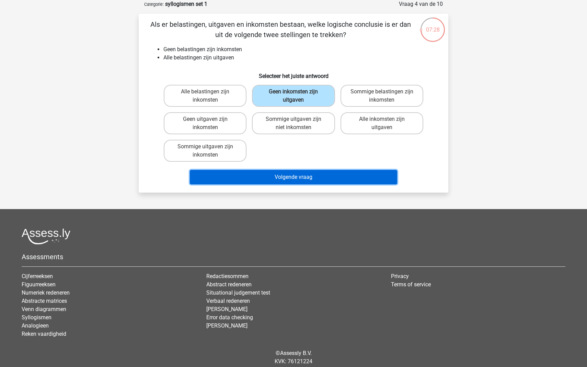
click at [299, 173] on button "Volgende vraag" at bounding box center [294, 177] width 208 height 14
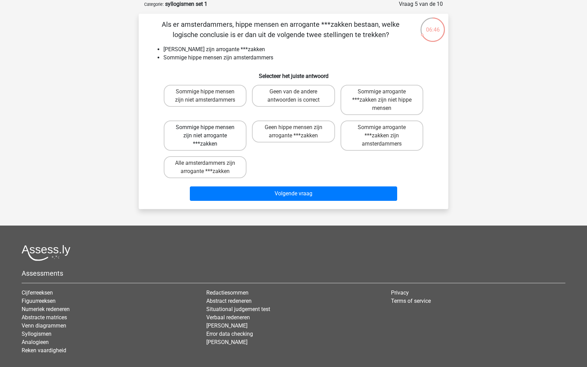
click at [225, 140] on label "Sommige hippe mensen zijn niet arrogante ***zakken" at bounding box center [205, 135] width 83 height 30
click at [210, 132] on input "Sommige hippe mensen zijn niet arrogante ***zakken" at bounding box center [207, 129] width 4 height 4
radio input "true"
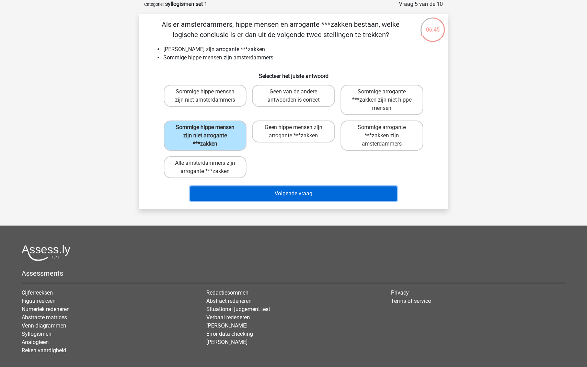
click at [278, 195] on button "Volgende vraag" at bounding box center [294, 193] width 208 height 14
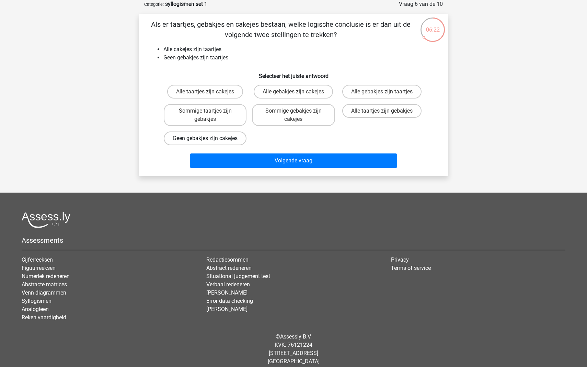
click at [203, 141] on label "Geen gebakjes zijn cakejes" at bounding box center [205, 138] width 83 height 14
click at [205, 141] on input "Geen gebakjes zijn cakejes" at bounding box center [207, 140] width 4 height 4
radio input "true"
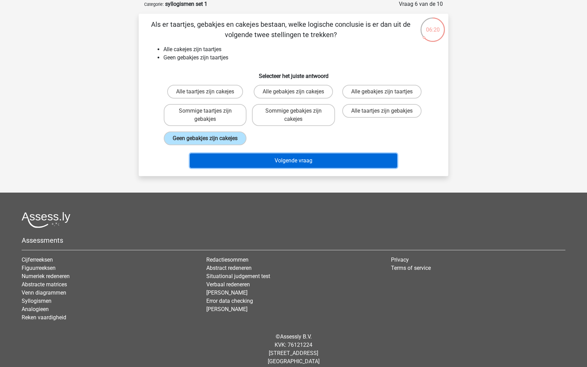
click at [221, 164] on button "Volgende vraag" at bounding box center [294, 160] width 208 height 14
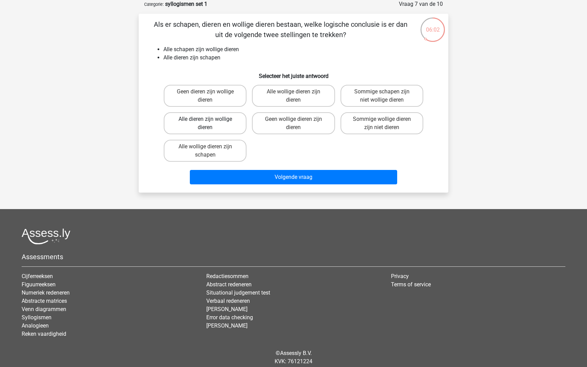
click at [214, 121] on label "Alle dieren zijn wollige dieren" at bounding box center [205, 123] width 83 height 22
click at [210, 121] on input "Alle dieren zijn wollige dieren" at bounding box center [207, 121] width 4 height 4
radio input "true"
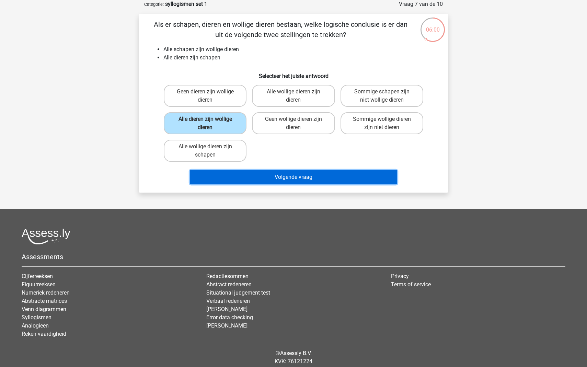
click at [306, 176] on button "Volgende vraag" at bounding box center [294, 177] width 208 height 14
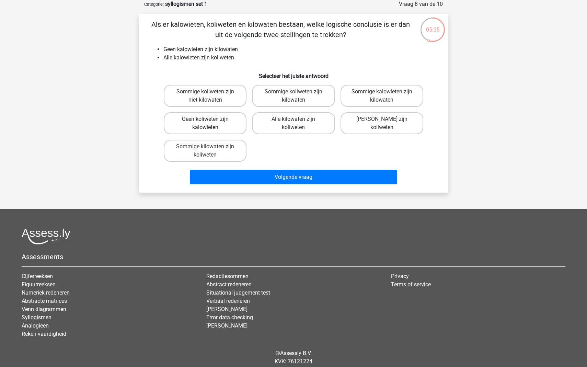
click at [234, 128] on label "Geen koliweten zijn kalowieten" at bounding box center [205, 123] width 83 height 22
click at [210, 123] on input "Geen koliweten zijn kalowieten" at bounding box center [207, 121] width 4 height 4
radio input "true"
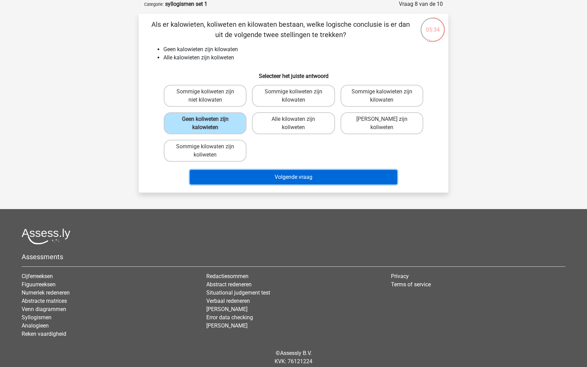
click at [282, 173] on button "Volgende vraag" at bounding box center [294, 177] width 208 height 14
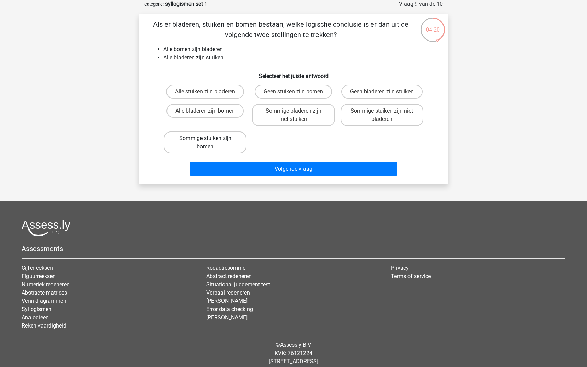
click at [229, 141] on label "Sommige stuiken zijn bomen" at bounding box center [205, 142] width 83 height 22
click at [210, 141] on input "Sommige stuiken zijn bomen" at bounding box center [207, 140] width 4 height 4
radio input "true"
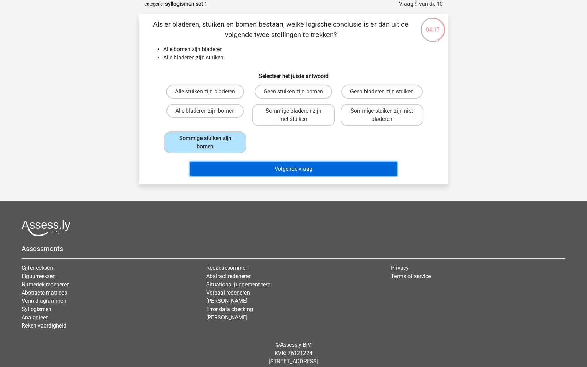
click at [267, 170] on button "Volgende vraag" at bounding box center [294, 169] width 208 height 14
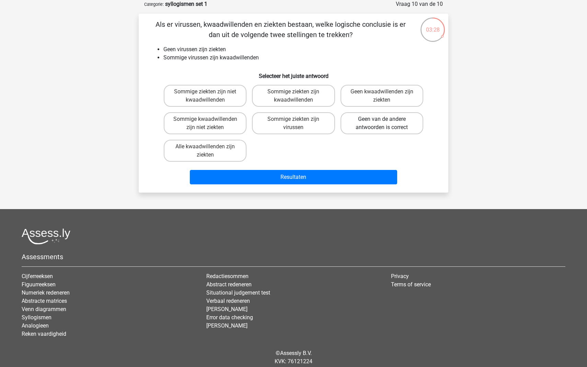
click at [365, 126] on label "Geen van de andere antwoorden is correct" at bounding box center [381, 123] width 83 height 22
click at [381, 123] on input "Geen van de andere antwoorden is correct" at bounding box center [383, 121] width 4 height 4
radio input "true"
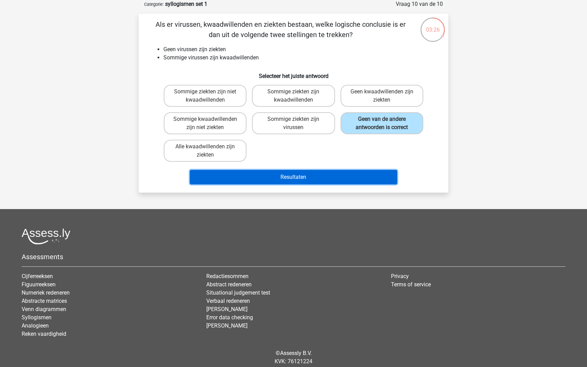
click at [320, 178] on button "Resultaten" at bounding box center [294, 177] width 208 height 14
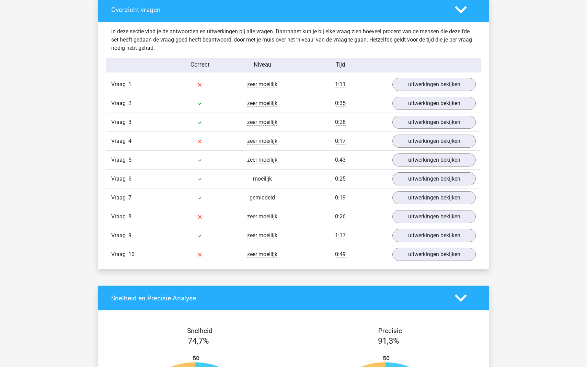
scroll to position [517, 0]
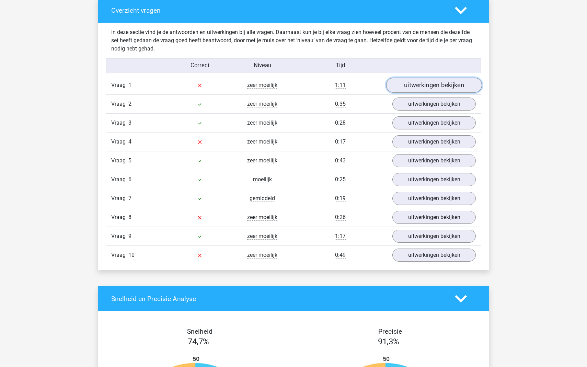
click at [416, 87] on link "uitwerkingen bekijken" at bounding box center [434, 85] width 96 height 15
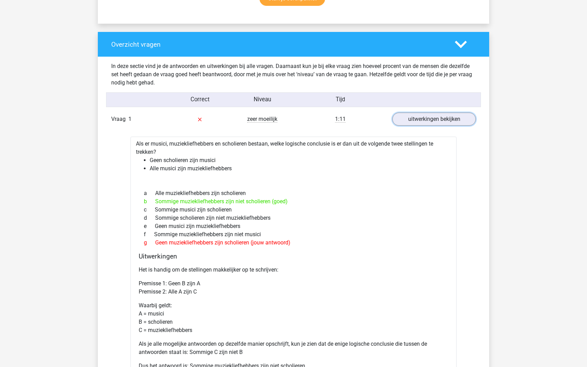
scroll to position [477, 0]
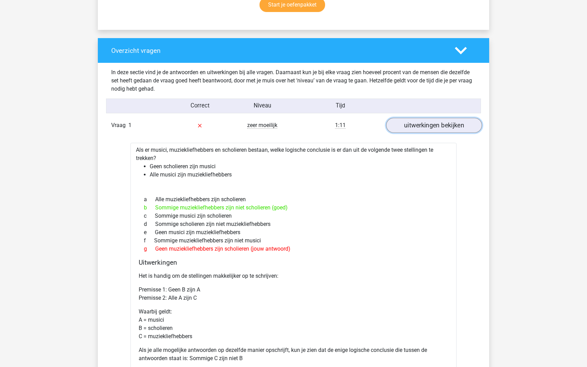
click at [444, 123] on link "uitwerkingen bekijken" at bounding box center [434, 125] width 96 height 15
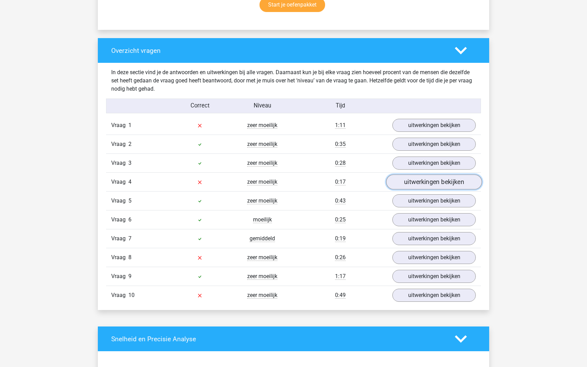
click at [402, 182] on link "uitwerkingen bekijken" at bounding box center [434, 181] width 96 height 15
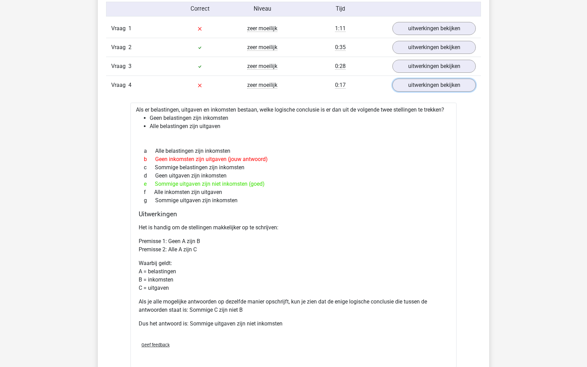
scroll to position [574, 0]
click at [444, 82] on link "uitwerkingen bekijken" at bounding box center [434, 84] width 96 height 15
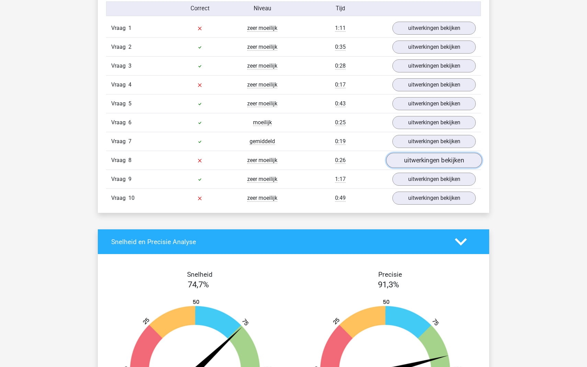
click at [408, 165] on link "uitwerkingen bekijken" at bounding box center [434, 160] width 96 height 15
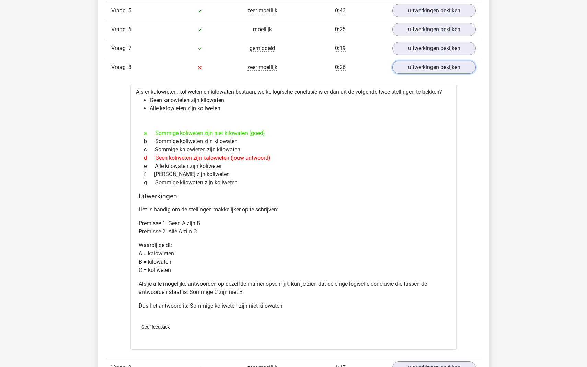
scroll to position [665, 0]
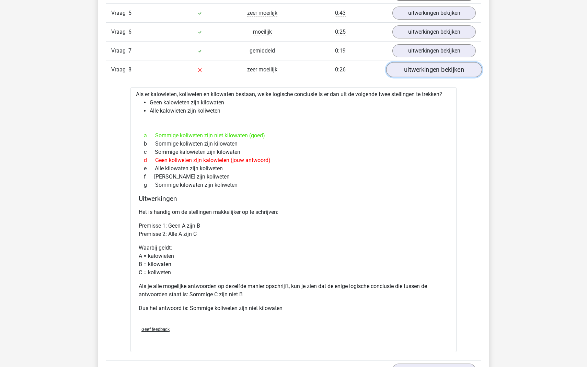
click at [412, 66] on link "uitwerkingen bekijken" at bounding box center [434, 69] width 96 height 15
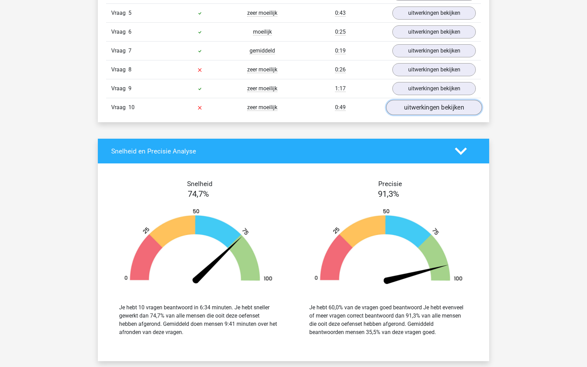
click at [423, 112] on link "uitwerkingen bekijken" at bounding box center [434, 107] width 96 height 15
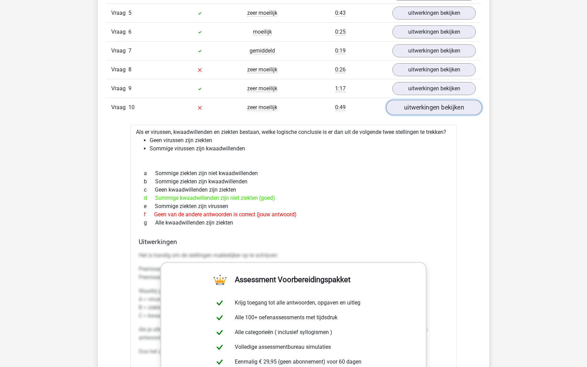
click at [432, 114] on link "uitwerkingen bekijken" at bounding box center [434, 107] width 96 height 15
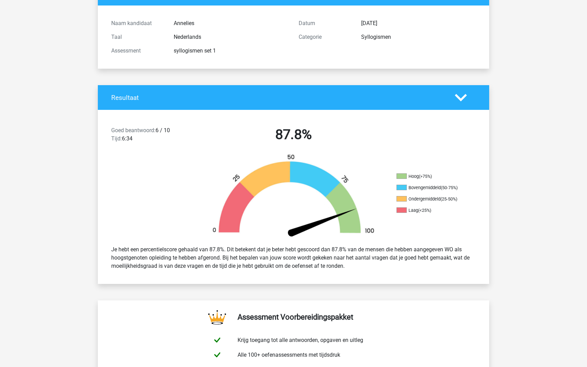
scroll to position [0, 0]
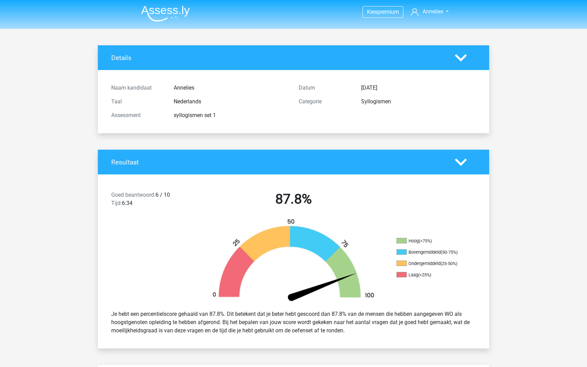
click at [155, 13] on img at bounding box center [165, 13] width 49 height 16
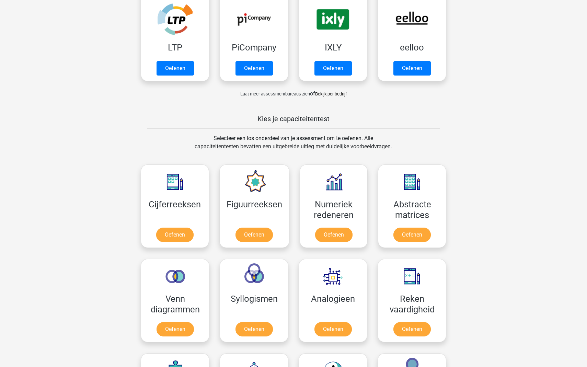
scroll to position [255, 0]
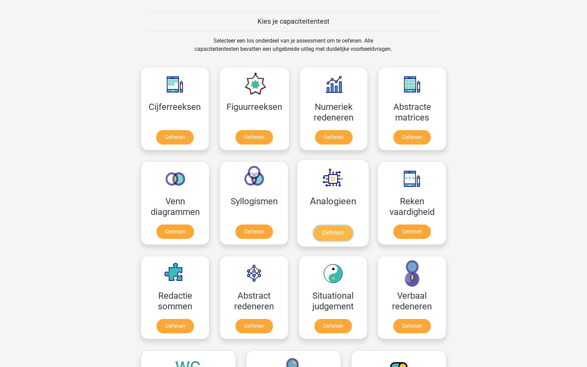
click at [331, 225] on link "Oefenen" at bounding box center [332, 232] width 39 height 15
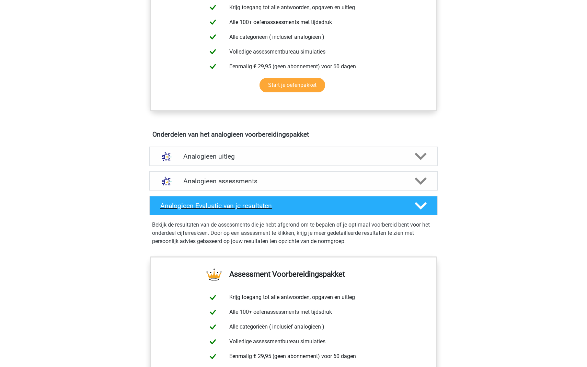
scroll to position [269, 0]
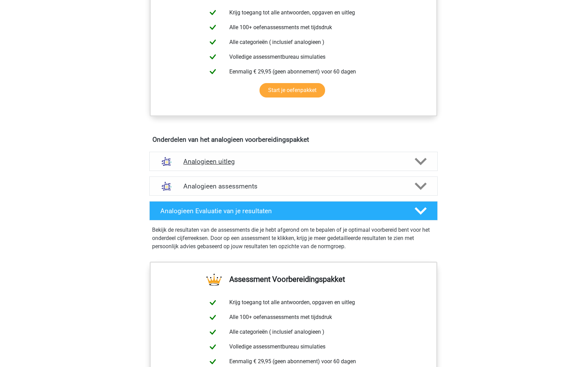
click at [337, 158] on h4 "Analogieen uitleg" at bounding box center [293, 161] width 220 height 8
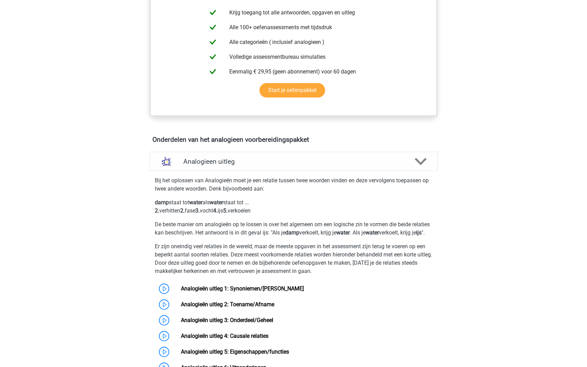
click at [306, 183] on p "Bij het oplossen van Analogieën moet je een relatie tussen twee woorden vinden …" at bounding box center [293, 184] width 277 height 16
click at [320, 167] on div "Analogieen uitleg" at bounding box center [293, 161] width 288 height 19
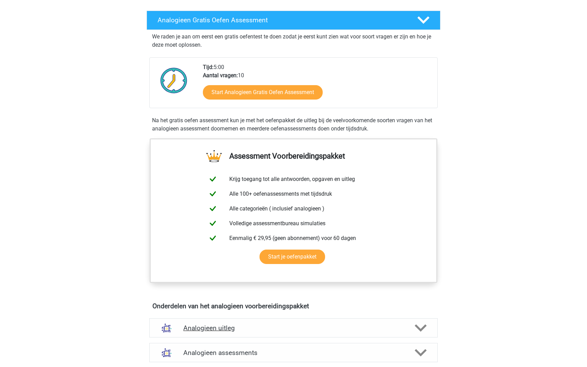
scroll to position [0, 0]
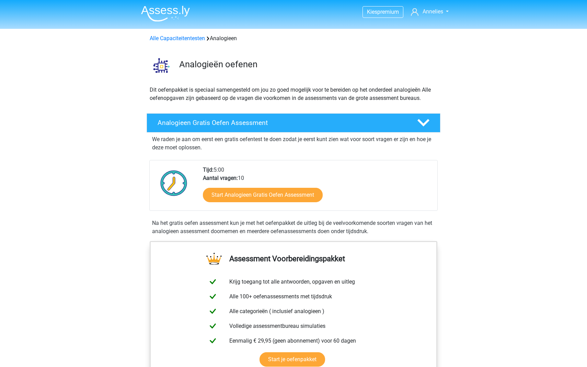
click at [159, 14] on img at bounding box center [165, 13] width 49 height 16
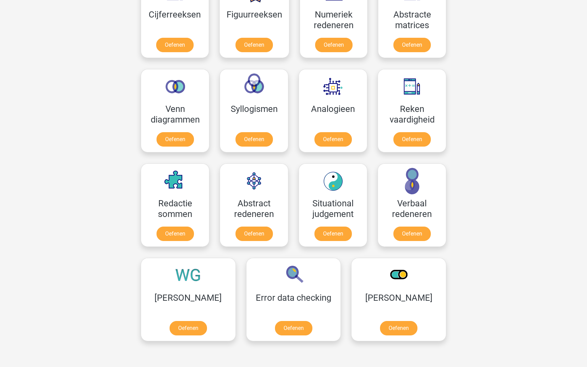
scroll to position [352, 0]
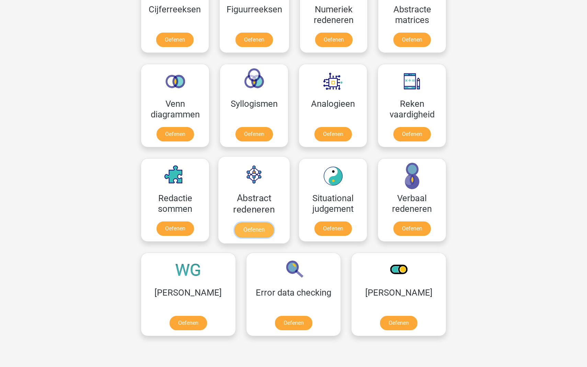
click at [249, 222] on link "Oefenen" at bounding box center [253, 229] width 39 height 15
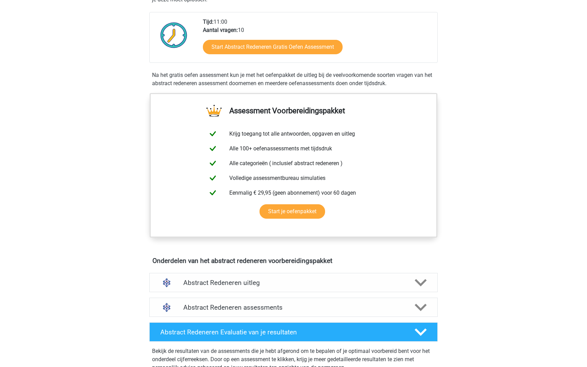
scroll to position [157, 0]
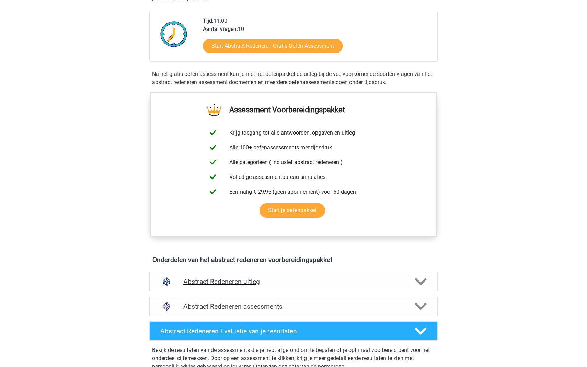
click at [214, 277] on h4 "Abstract Redeneren uitleg" at bounding box center [293, 281] width 220 height 8
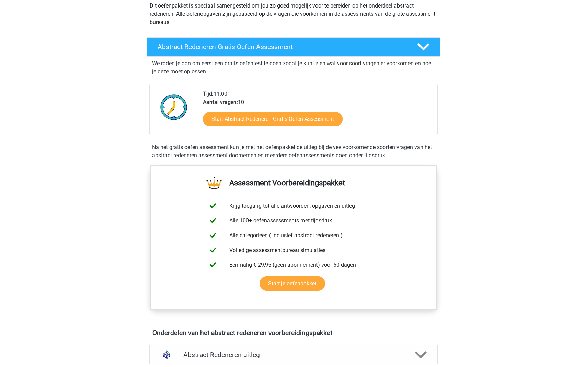
scroll to position [0, 0]
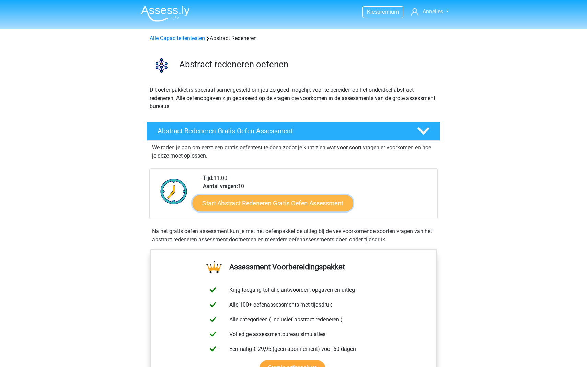
click at [268, 200] on link "Start Abstract Redeneren Gratis Oefen Assessment" at bounding box center [272, 202] width 161 height 16
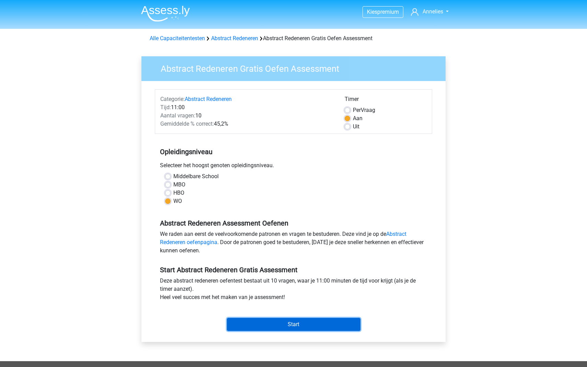
click at [308, 320] on input "Start" at bounding box center [293, 324] width 133 height 13
